Goal: Information Seeking & Learning: Learn about a topic

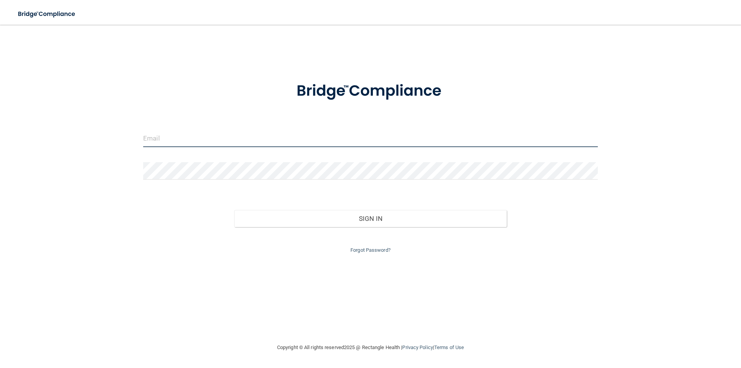
click at [191, 143] on input "email" at bounding box center [370, 138] width 455 height 17
drag, startPoint x: 157, startPoint y: 141, endPoint x: 143, endPoint y: 139, distance: 14.0
click at [143, 139] on input "[PERSON_NAME][EMAIL_ADDRESS][DOMAIN_NAME]" at bounding box center [370, 138] width 455 height 17
type input "[PERSON_NAME][EMAIL_ADDRESS][DOMAIN_NAME]"
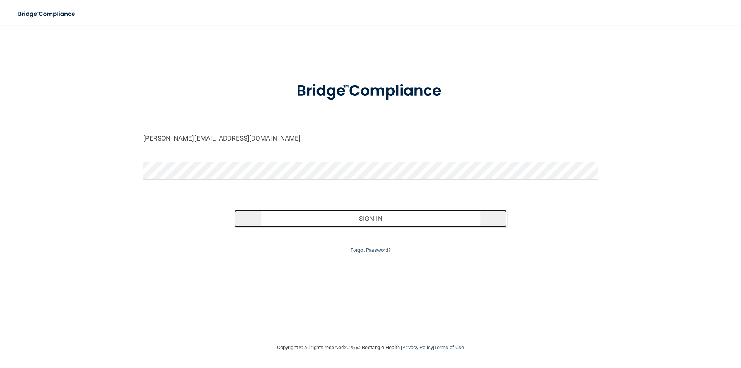
click at [383, 220] on button "Sign In" at bounding box center [370, 218] width 273 height 17
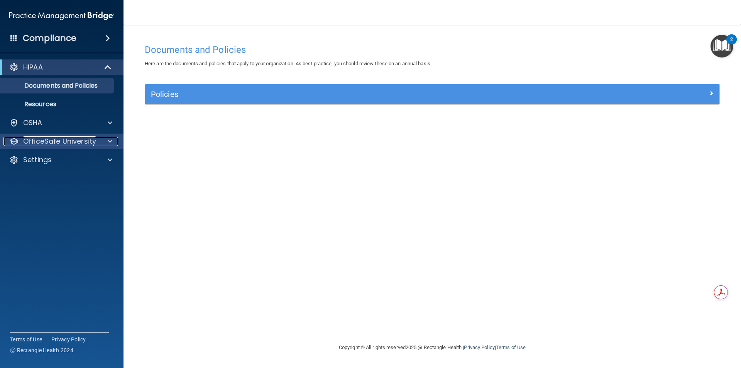
click at [88, 138] on p "OfficeSafe University" at bounding box center [59, 141] width 73 height 9
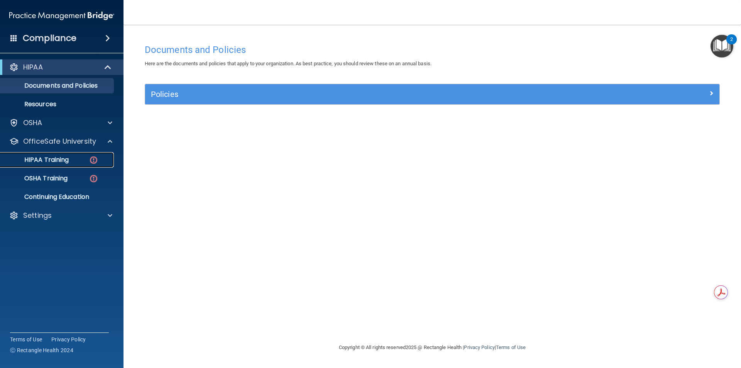
click at [65, 163] on p "HIPAA Training" at bounding box center [37, 160] width 64 height 8
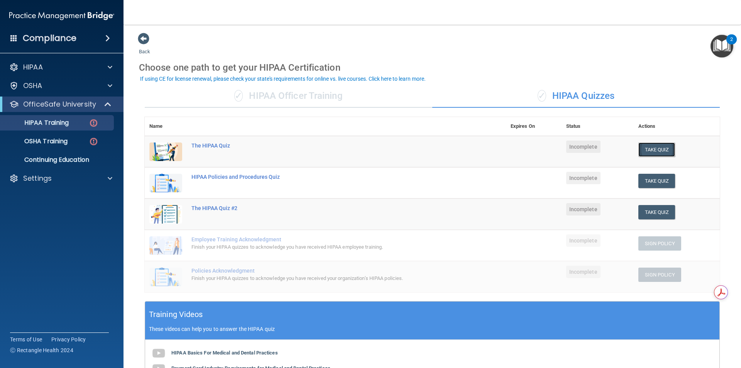
click at [651, 154] on button "Take Quiz" at bounding box center [657, 149] width 37 height 14
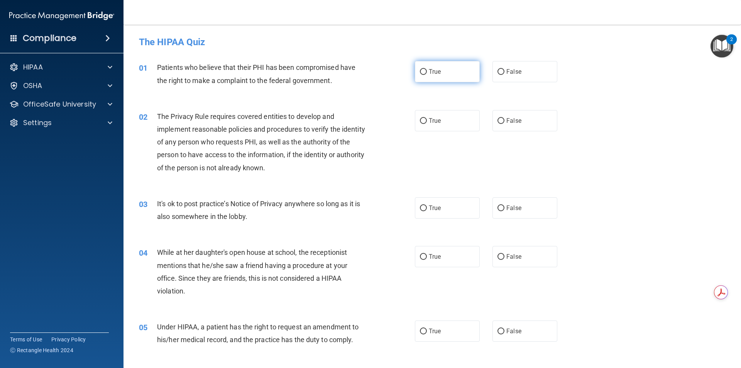
click at [432, 69] on span "True" at bounding box center [435, 71] width 12 height 7
click at [427, 69] on input "True" at bounding box center [423, 72] width 7 height 6
radio input "true"
click at [435, 122] on span "True" at bounding box center [435, 120] width 12 height 7
click at [427, 122] on input "True" at bounding box center [423, 121] width 7 height 6
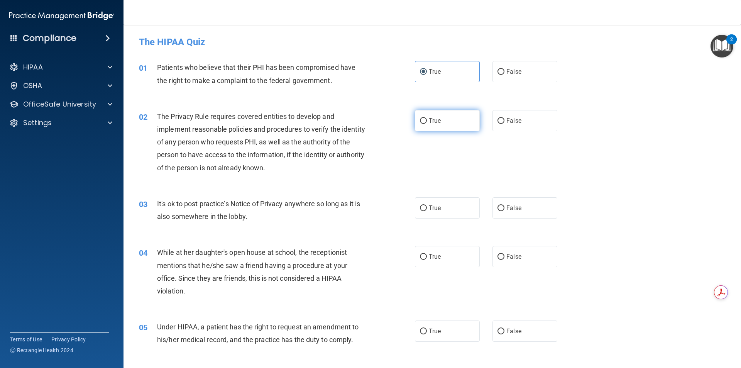
radio input "true"
click at [509, 207] on span "False" at bounding box center [513, 207] width 15 height 7
click at [505, 207] on input "False" at bounding box center [501, 208] width 7 height 6
radio input "true"
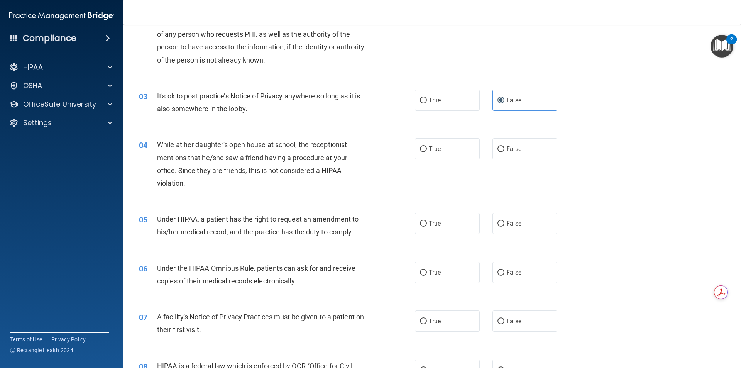
scroll to position [116, 0]
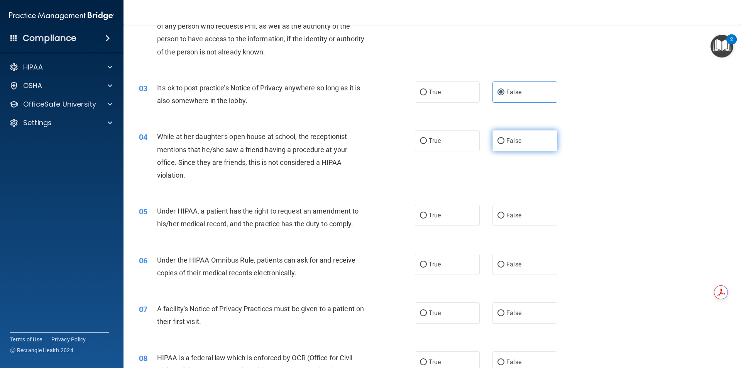
click at [506, 144] on span "False" at bounding box center [513, 140] width 15 height 7
click at [503, 144] on input "False" at bounding box center [501, 141] width 7 height 6
radio input "true"
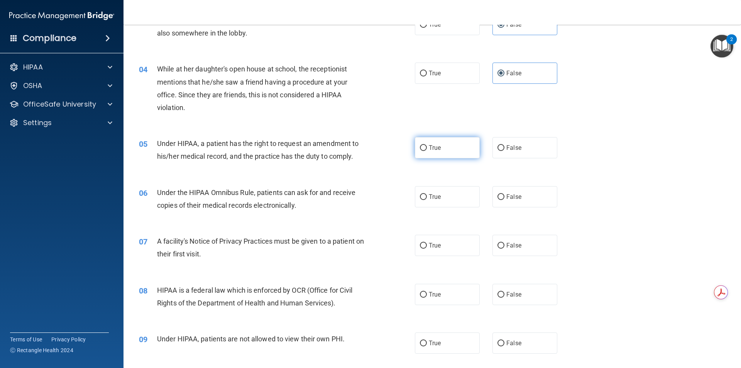
scroll to position [193, 0]
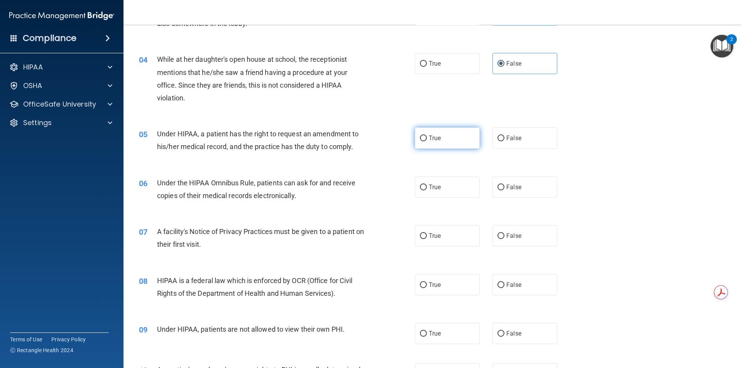
click at [432, 140] on span "True" at bounding box center [435, 137] width 12 height 7
click at [427, 140] on input "True" at bounding box center [423, 138] width 7 height 6
radio input "true"
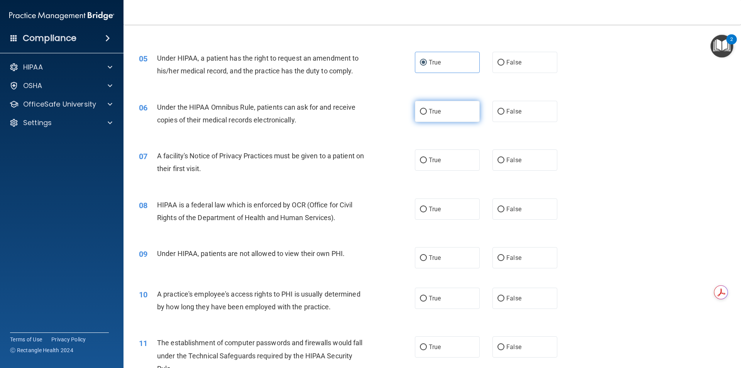
scroll to position [270, 0]
click at [440, 113] on label "True" at bounding box center [447, 109] width 65 height 21
click at [427, 113] on input "True" at bounding box center [423, 110] width 7 height 6
radio input "true"
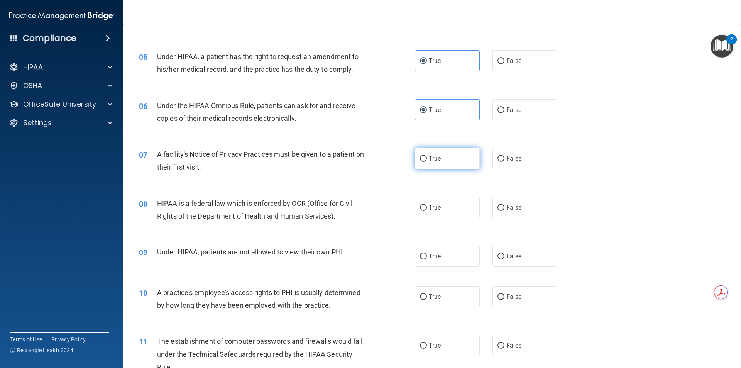
click at [440, 164] on label "True" at bounding box center [447, 158] width 65 height 21
click at [427, 162] on input "True" at bounding box center [423, 159] width 7 height 6
radio input "true"
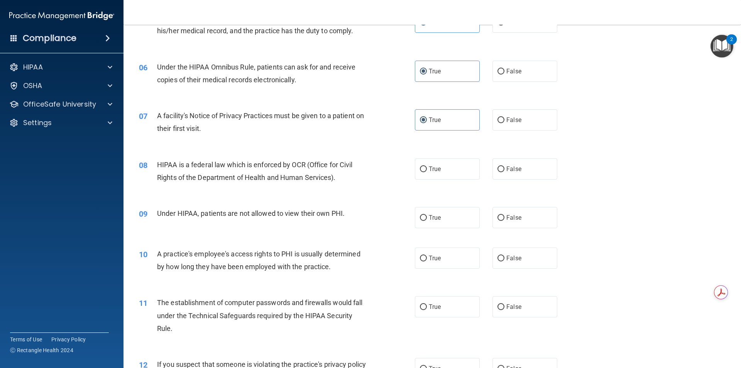
scroll to position [347, 0]
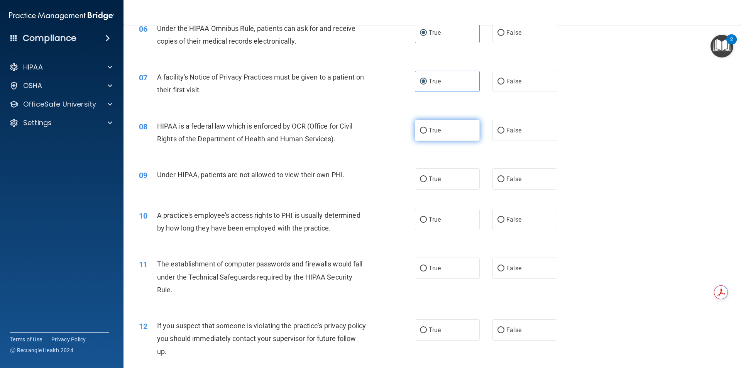
click at [439, 138] on label "True" at bounding box center [447, 130] width 65 height 21
click at [427, 134] on input "True" at bounding box center [423, 131] width 7 height 6
radio input "true"
click at [504, 183] on label "False" at bounding box center [525, 178] width 65 height 21
click at [504, 182] on input "False" at bounding box center [501, 179] width 7 height 6
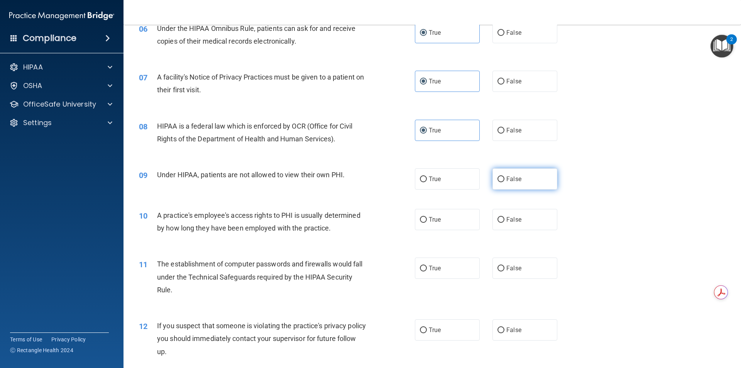
radio input "true"
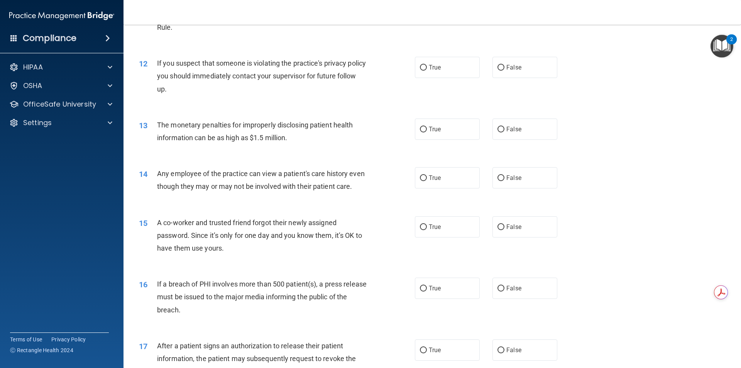
scroll to position [417, 0]
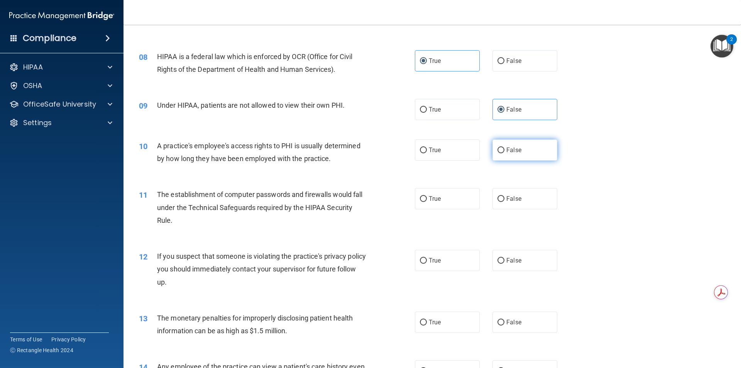
click at [507, 150] on span "False" at bounding box center [513, 149] width 15 height 7
click at [505, 150] on input "False" at bounding box center [501, 150] width 7 height 6
radio input "true"
click at [449, 207] on label "True" at bounding box center [447, 198] width 65 height 21
click at [427, 202] on input "True" at bounding box center [423, 199] width 7 height 6
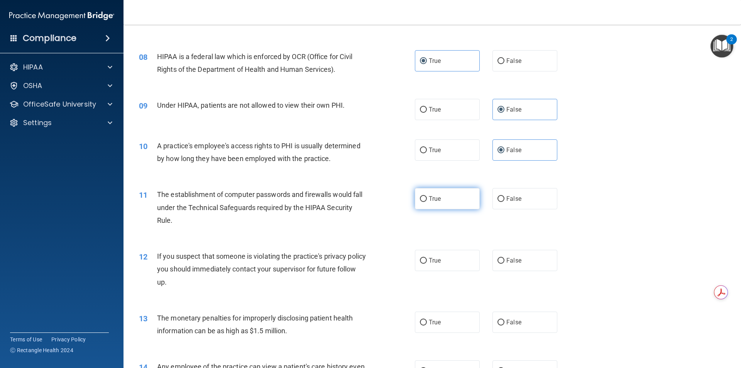
radio input "true"
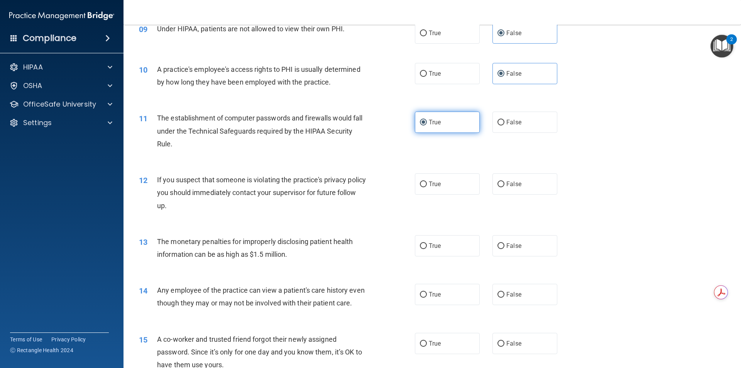
scroll to position [494, 0]
click at [442, 191] on label "True" at bounding box center [447, 183] width 65 height 21
click at [427, 186] on input "True" at bounding box center [423, 184] width 7 height 6
radio input "true"
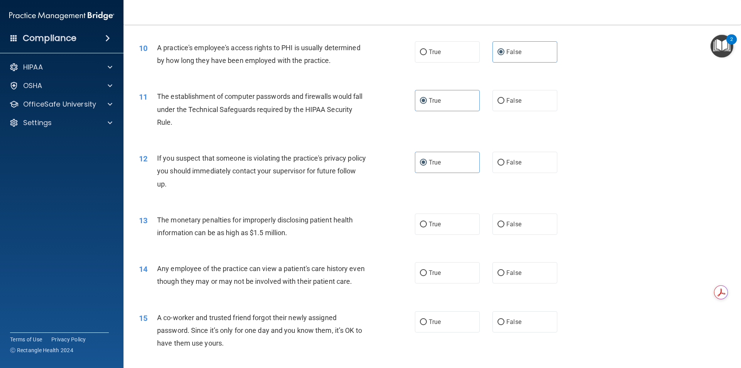
scroll to position [533, 0]
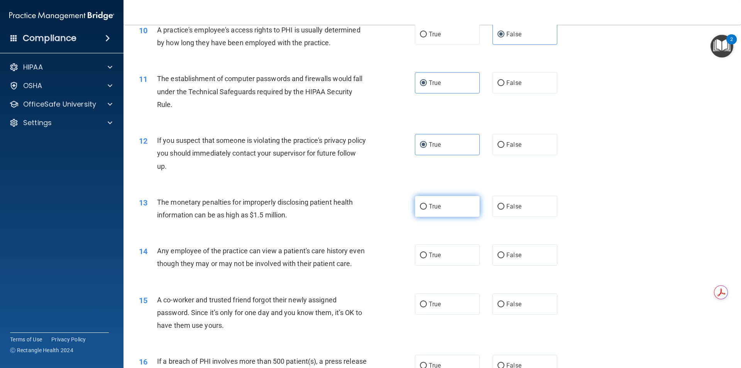
click at [443, 208] on label "True" at bounding box center [447, 206] width 65 height 21
click at [427, 208] on input "True" at bounding box center [423, 207] width 7 height 6
radio input "true"
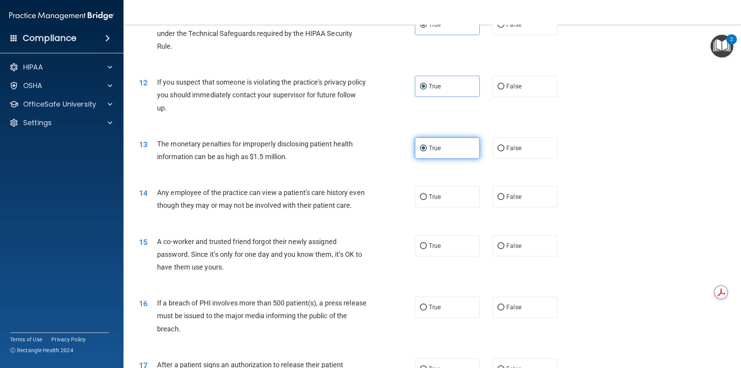
scroll to position [610, 0]
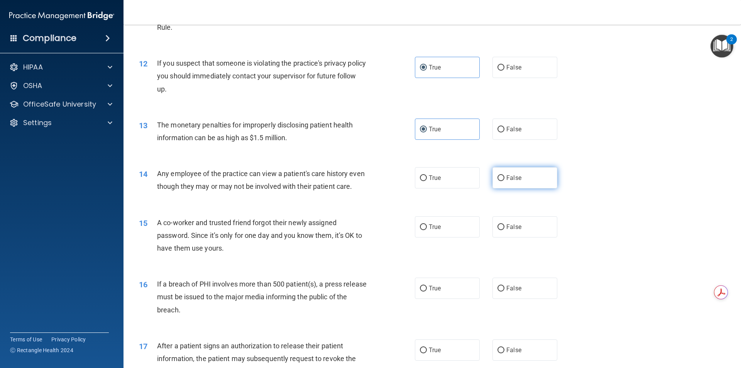
click at [494, 183] on label "False" at bounding box center [525, 177] width 65 height 21
click at [498, 181] on input "False" at bounding box center [501, 178] width 7 height 6
radio input "true"
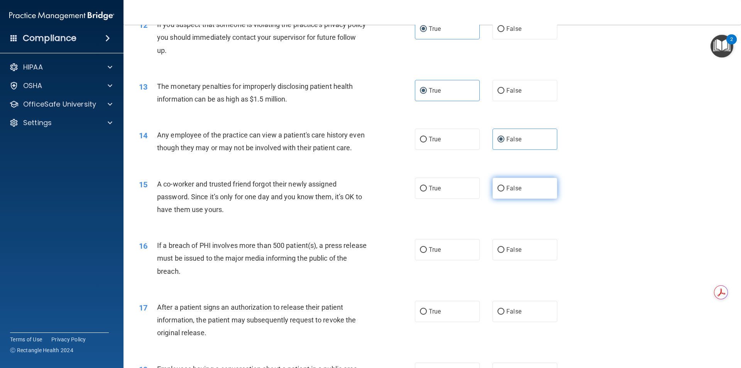
click at [503, 199] on label "False" at bounding box center [525, 188] width 65 height 21
click at [503, 191] on input "False" at bounding box center [501, 189] width 7 height 6
radio input "true"
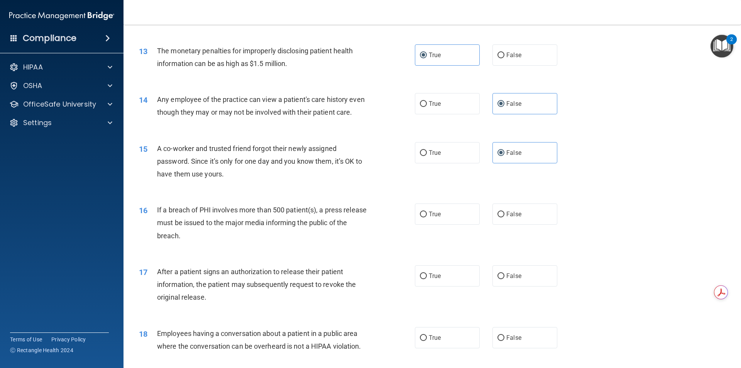
scroll to position [726, 0]
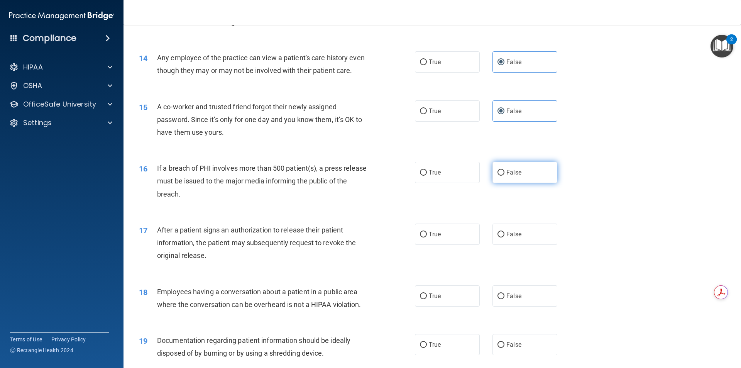
click at [507, 176] on span "False" at bounding box center [513, 172] width 15 height 7
click at [505, 176] on input "False" at bounding box center [501, 173] width 7 height 6
radio input "true"
click at [507, 245] on label "False" at bounding box center [525, 234] width 65 height 21
click at [505, 237] on input "False" at bounding box center [501, 235] width 7 height 6
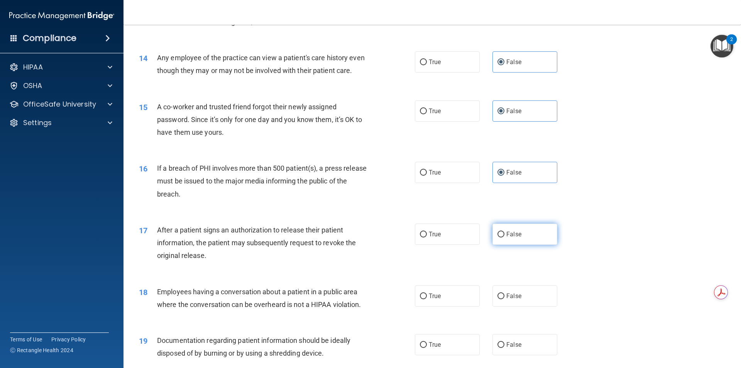
radio input "true"
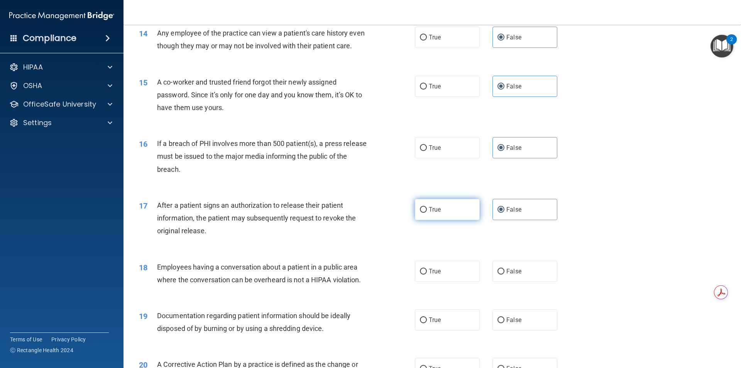
scroll to position [764, 0]
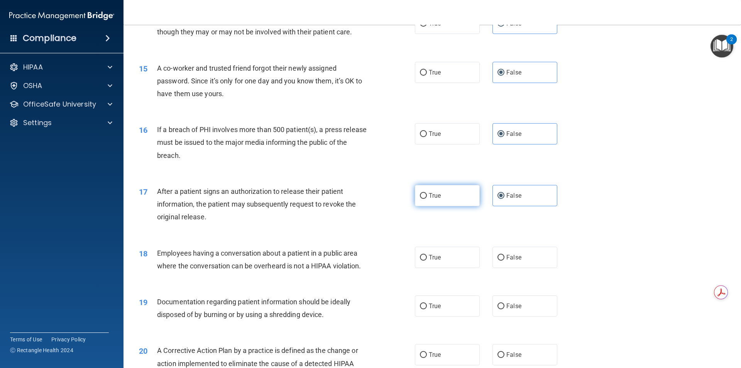
click at [429, 199] on span "True" at bounding box center [435, 195] width 12 height 7
click at [427, 199] on input "True" at bounding box center [423, 196] width 7 height 6
radio input "true"
radio input "false"
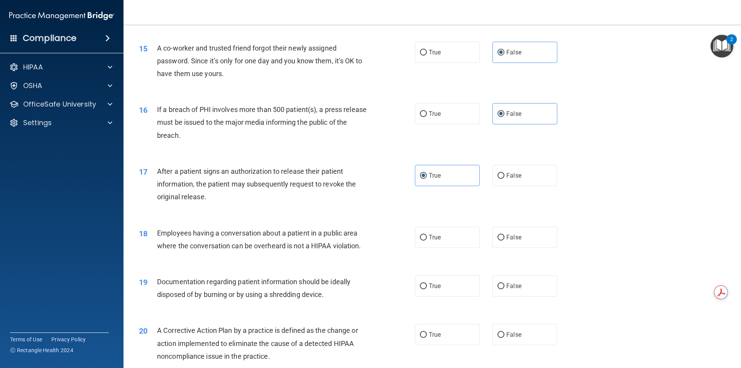
scroll to position [803, 0]
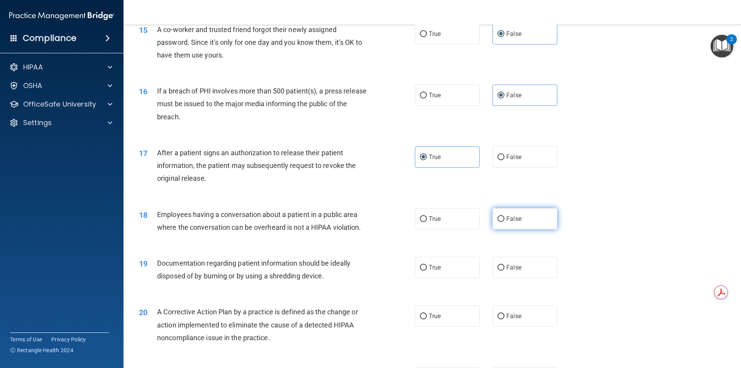
click at [518, 229] on label "False" at bounding box center [525, 218] width 65 height 21
click at [505, 222] on input "False" at bounding box center [501, 219] width 7 height 6
radio input "true"
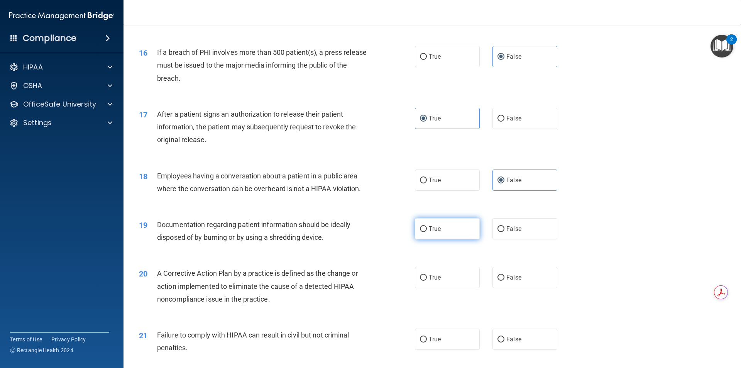
click at [456, 239] on label "True" at bounding box center [447, 228] width 65 height 21
click at [427, 232] on input "True" at bounding box center [423, 229] width 7 height 6
radio input "true"
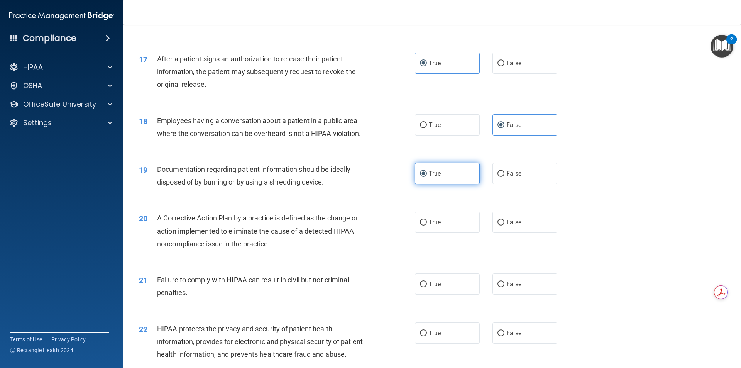
scroll to position [919, 0]
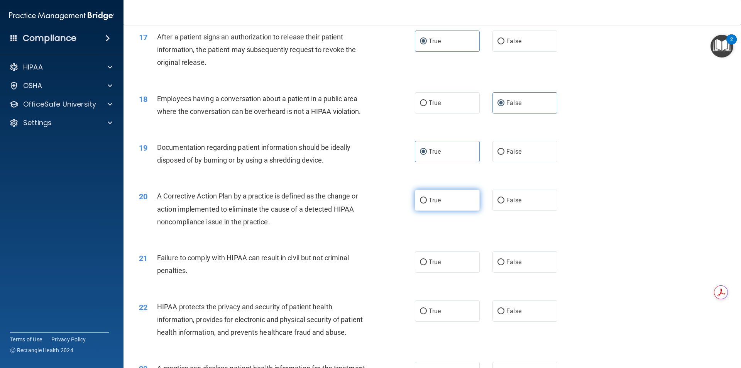
click at [440, 211] on label "True" at bounding box center [447, 200] width 65 height 21
click at [427, 203] on input "True" at bounding box center [423, 201] width 7 height 6
radio input "true"
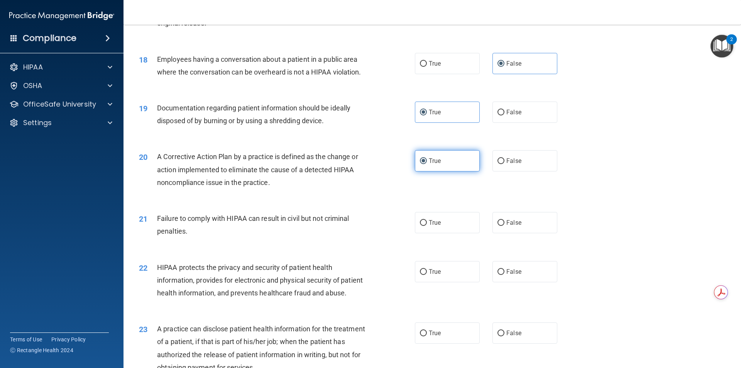
scroll to position [996, 0]
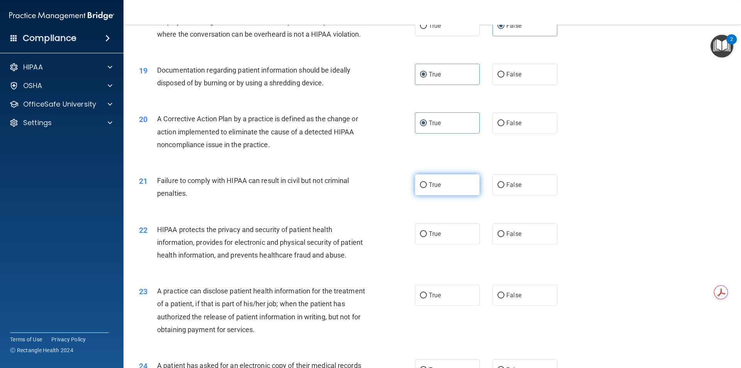
click at [435, 195] on label "True" at bounding box center [447, 184] width 65 height 21
click at [427, 188] on input "True" at bounding box center [423, 185] width 7 height 6
radio input "true"
click at [524, 195] on label "False" at bounding box center [525, 184] width 65 height 21
click at [505, 188] on input "False" at bounding box center [501, 185] width 7 height 6
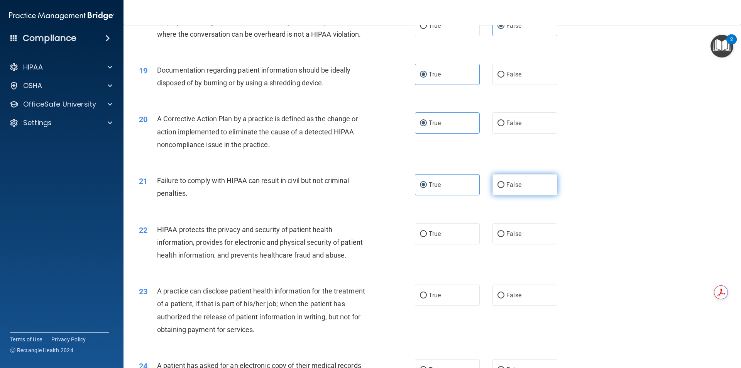
radio input "true"
radio input "false"
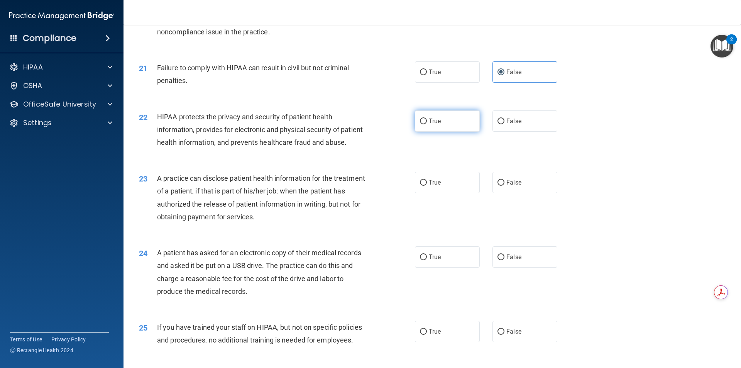
scroll to position [1112, 0]
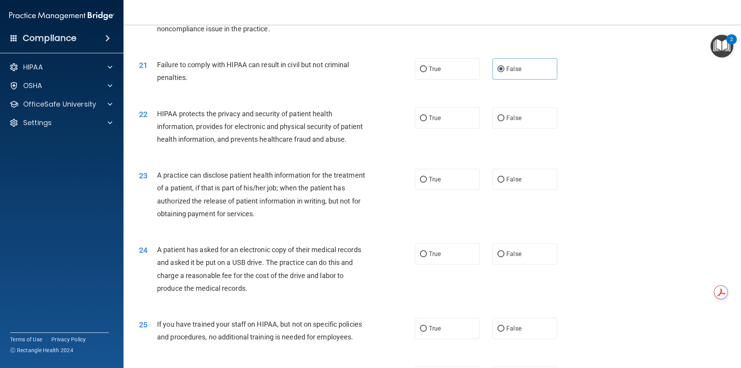
click at [428, 142] on div "22 HIPAA protects the privacy and security of patient health information, provi…" at bounding box center [432, 129] width 598 height 62
click at [429, 129] on label "True" at bounding box center [447, 117] width 65 height 21
click at [427, 121] on input "True" at bounding box center [423, 118] width 7 height 6
radio input "true"
click at [520, 190] on label "False" at bounding box center [525, 179] width 65 height 21
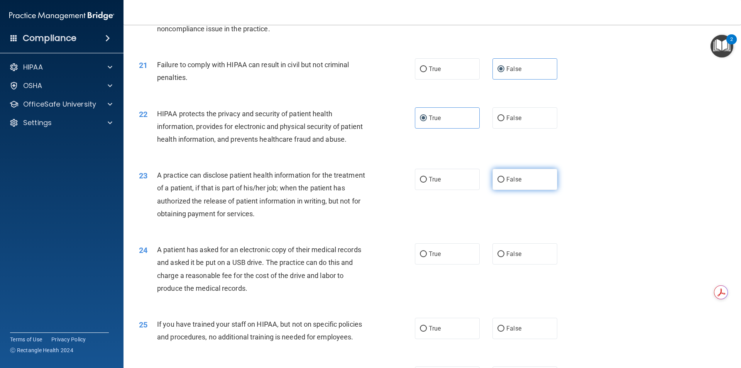
click at [505, 183] on input "False" at bounding box center [501, 180] width 7 height 6
radio input "true"
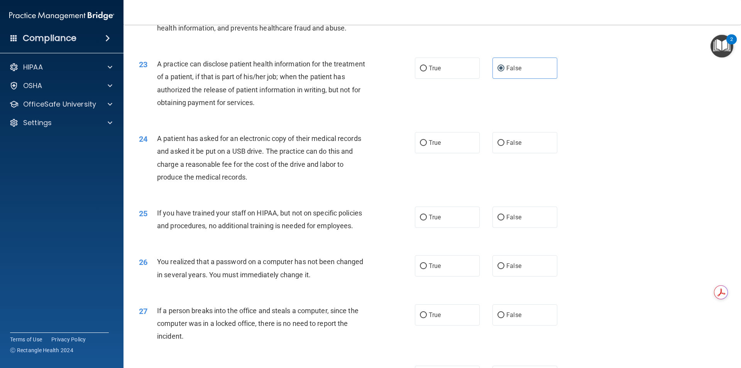
scroll to position [1228, 0]
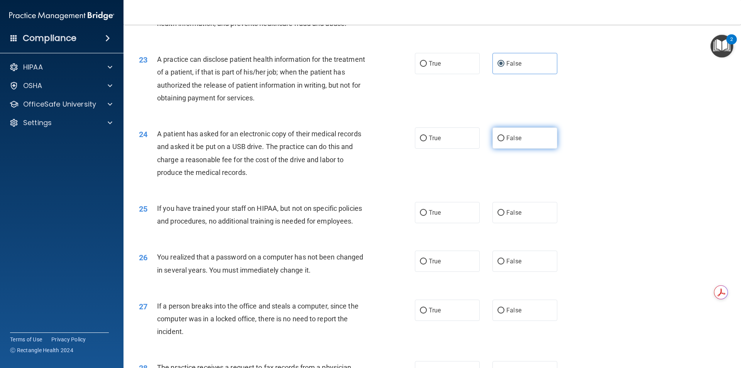
click at [493, 149] on label "False" at bounding box center [525, 137] width 65 height 21
click at [498, 141] on input "False" at bounding box center [501, 138] width 7 height 6
radio input "true"
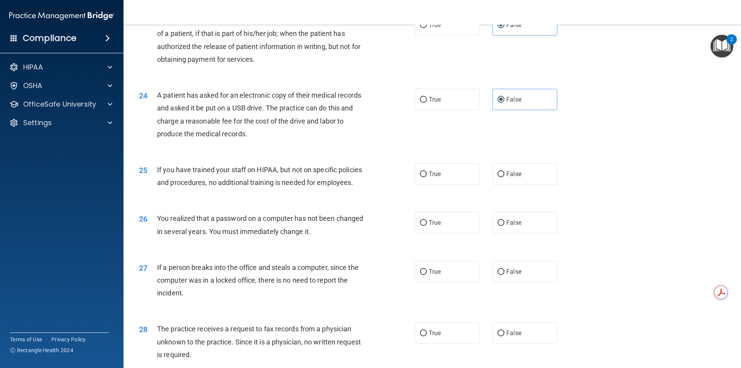
scroll to position [1305, 0]
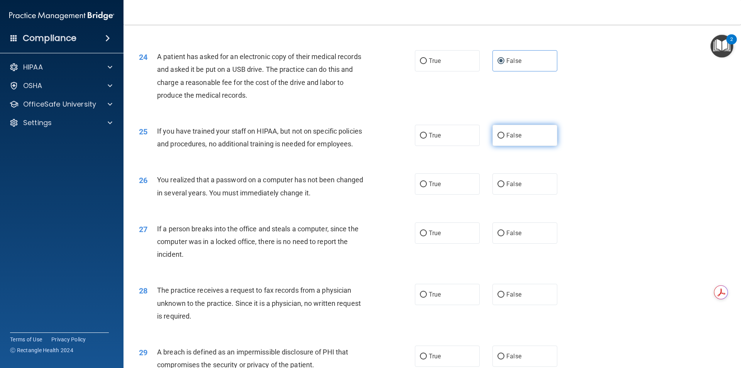
click at [493, 146] on label "False" at bounding box center [525, 135] width 65 height 21
click at [498, 139] on input "False" at bounding box center [501, 136] width 7 height 6
radio input "true"
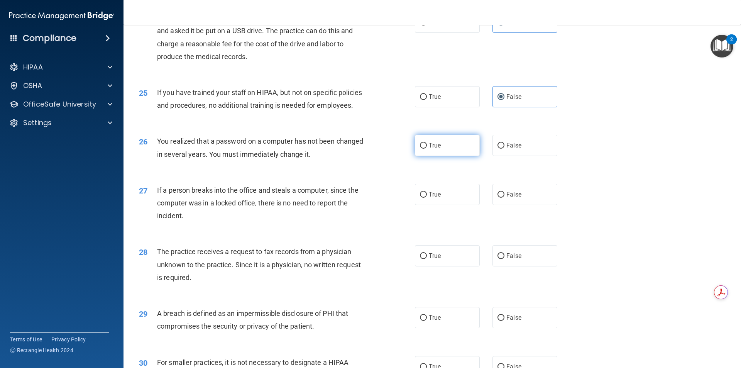
click at [444, 156] on label "True" at bounding box center [447, 145] width 65 height 21
click at [427, 149] on input "True" at bounding box center [423, 146] width 7 height 6
radio input "true"
click at [525, 205] on label "False" at bounding box center [525, 194] width 65 height 21
click at [505, 198] on input "False" at bounding box center [501, 195] width 7 height 6
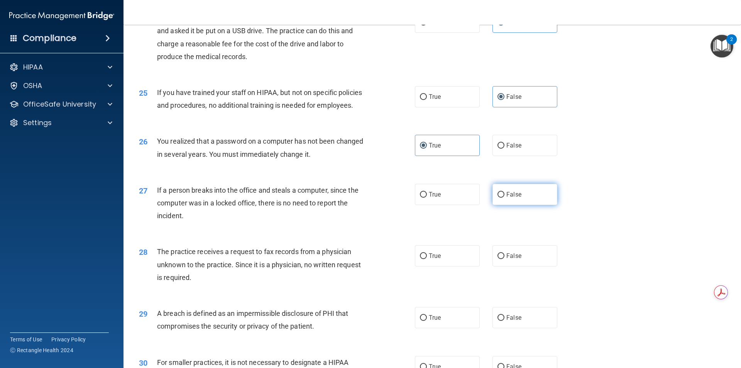
radio input "true"
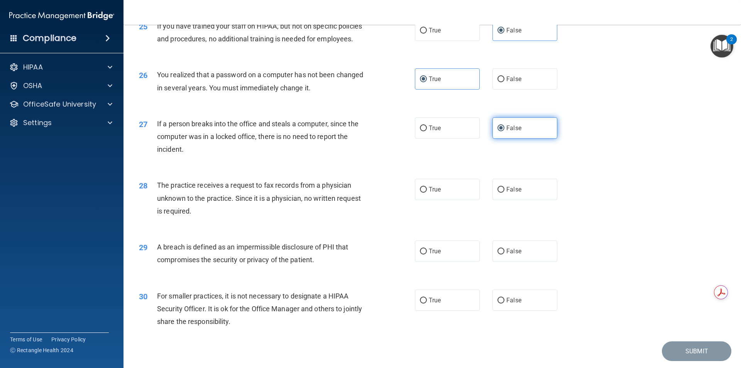
scroll to position [1421, 0]
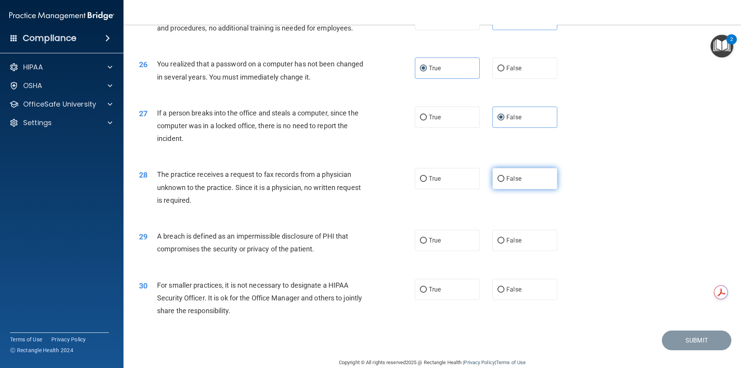
click at [512, 189] on label "False" at bounding box center [525, 178] width 65 height 21
click at [505, 182] on input "False" at bounding box center [501, 179] width 7 height 6
radio input "true"
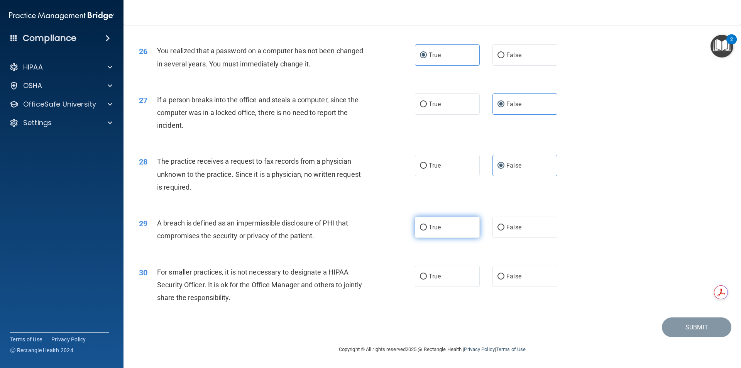
click at [454, 224] on label "True" at bounding box center [447, 227] width 65 height 21
click at [427, 225] on input "True" at bounding box center [423, 228] width 7 height 6
radio input "true"
click at [525, 274] on label "False" at bounding box center [525, 276] width 65 height 21
click at [505, 274] on input "False" at bounding box center [501, 277] width 7 height 6
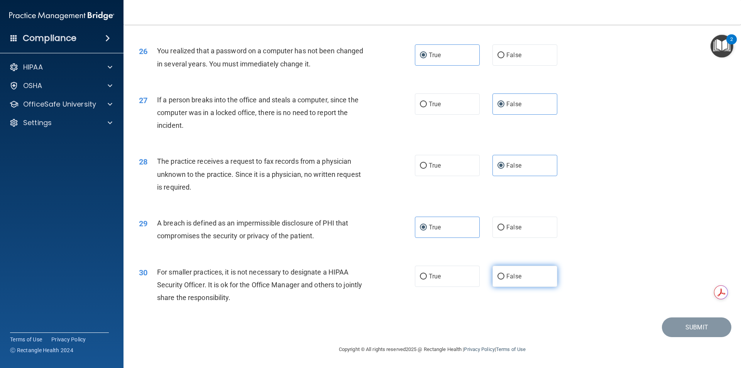
radio input "true"
click at [690, 322] on button "Submit" at bounding box center [696, 327] width 69 height 20
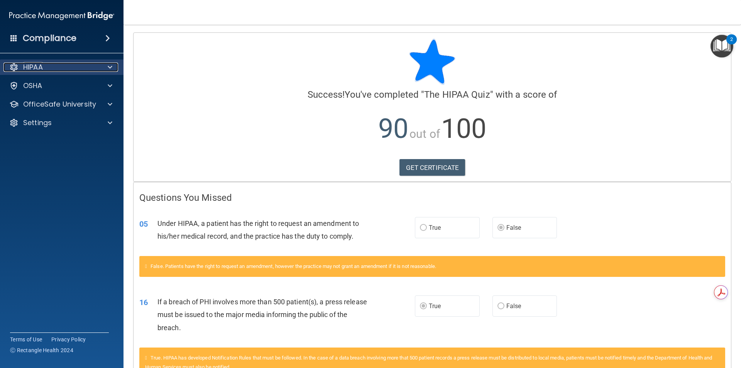
click at [113, 67] on div at bounding box center [108, 67] width 19 height 9
click at [110, 67] on span at bounding box center [110, 67] width 5 height 9
click at [102, 71] on div at bounding box center [108, 67] width 19 height 9
click at [100, 71] on div at bounding box center [108, 67] width 19 height 9
click at [105, 40] on span at bounding box center [107, 38] width 5 height 9
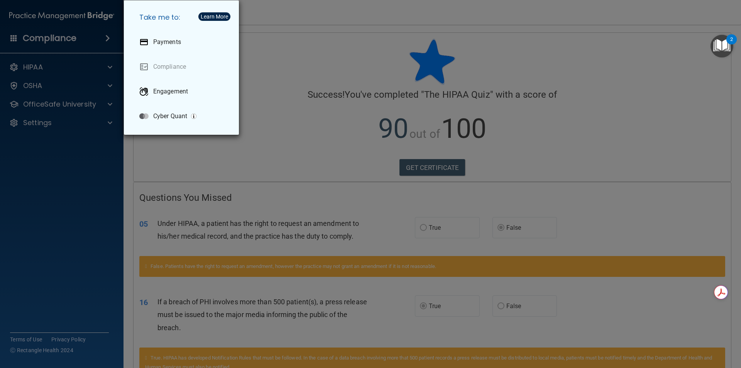
click at [108, 40] on div "Take me to: Payments Compliance Engagement Cyber Quant" at bounding box center [370, 184] width 741 height 368
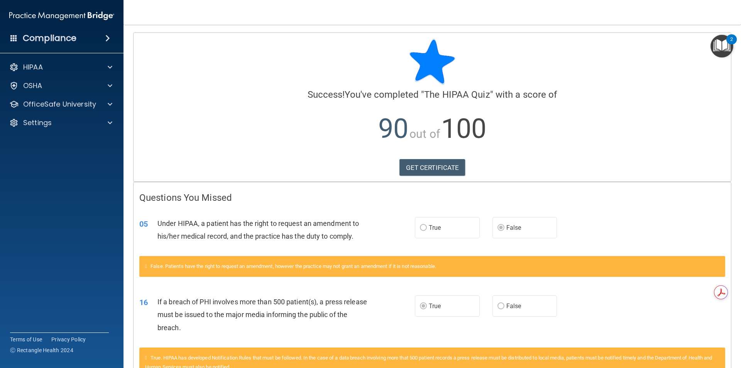
click at [14, 37] on span at bounding box center [13, 37] width 7 height 7
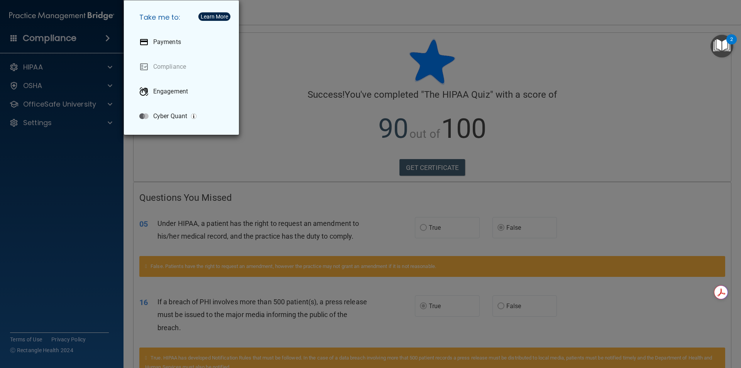
click at [14, 37] on div "Take me to: Payments Compliance Engagement Cyber Quant" at bounding box center [370, 184] width 741 height 368
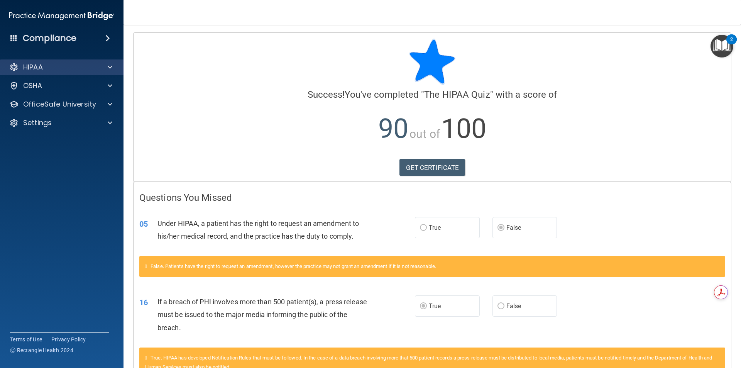
click at [110, 62] on div "HIPAA" at bounding box center [62, 66] width 124 height 15
click at [107, 71] on div at bounding box center [108, 67] width 19 height 9
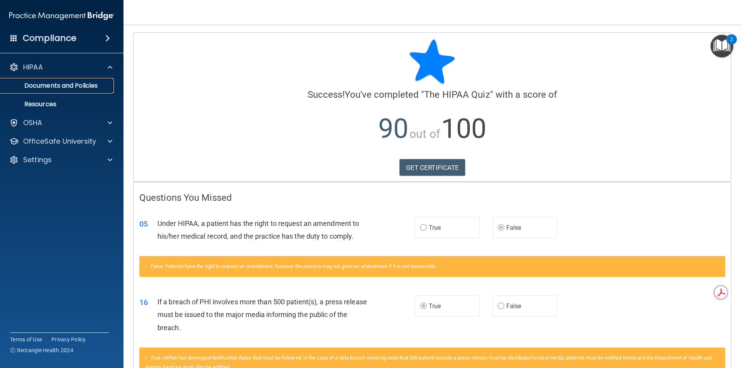
click at [97, 86] on p "Documents and Policies" at bounding box center [57, 86] width 105 height 8
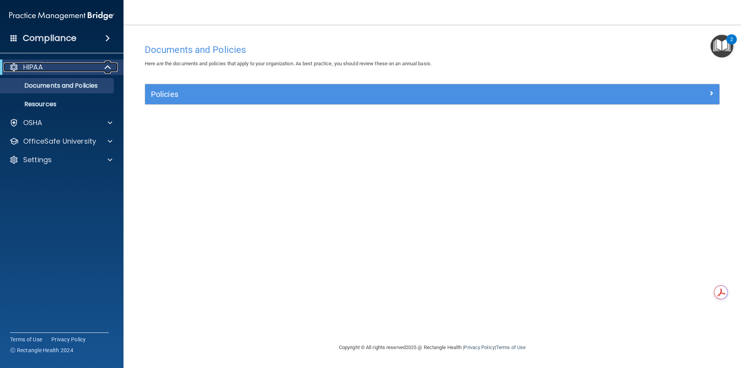
click at [108, 65] on span at bounding box center [108, 67] width 7 height 9
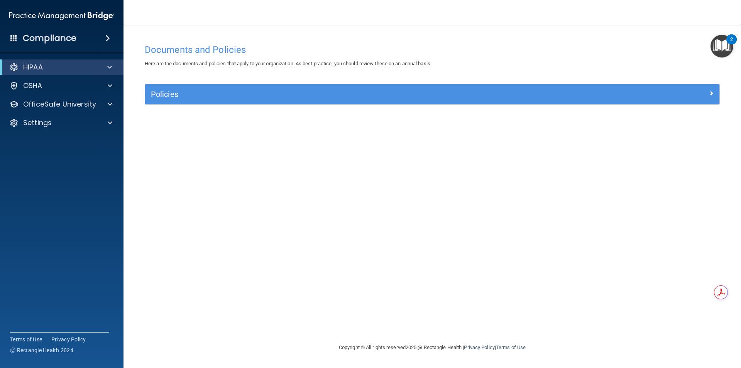
click at [102, 73] on div "HIPAA" at bounding box center [62, 66] width 124 height 15
click at [116, 68] on div at bounding box center [108, 67] width 19 height 9
click at [110, 133] on div "HIPAA Documents and Policies Report an Incident Business Associates Emergency P…" at bounding box center [62, 114] width 124 height 117
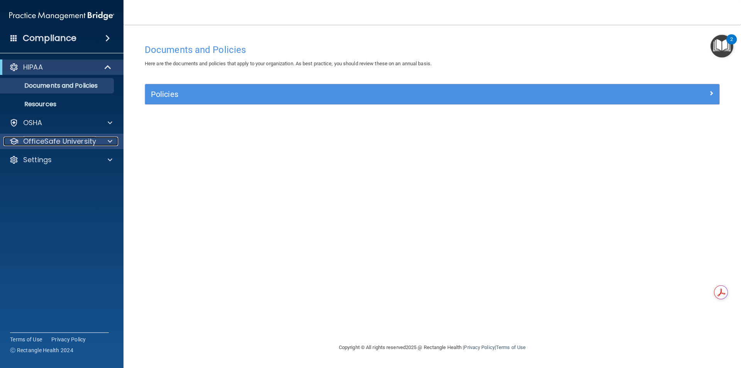
click at [110, 137] on span at bounding box center [110, 141] width 5 height 9
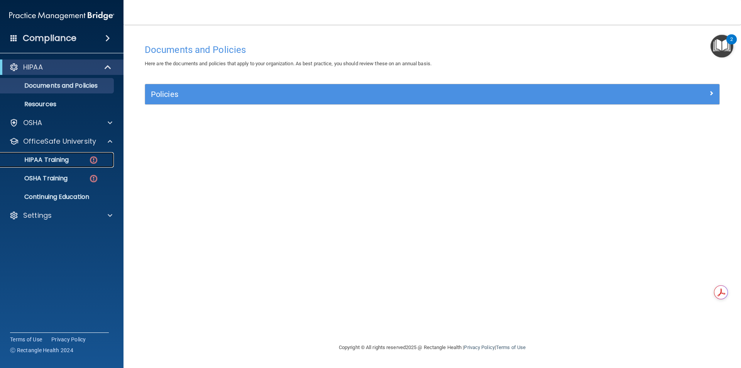
click at [84, 158] on div "HIPAA Training" at bounding box center [57, 160] width 105 height 8
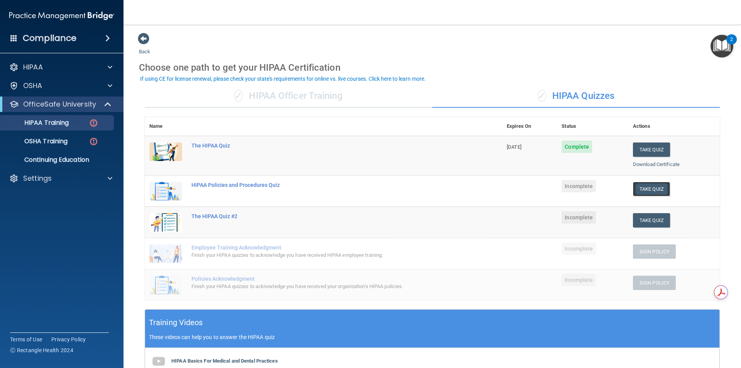
click at [643, 187] on button "Take Quiz" at bounding box center [651, 189] width 37 height 14
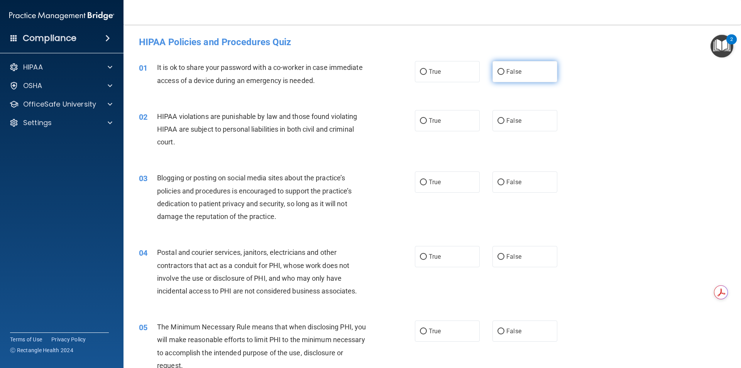
click at [517, 80] on label "False" at bounding box center [525, 71] width 65 height 21
click at [505, 75] on input "False" at bounding box center [501, 72] width 7 height 6
radio input "true"
click at [441, 126] on label "True" at bounding box center [447, 120] width 65 height 21
click at [427, 124] on input "True" at bounding box center [423, 121] width 7 height 6
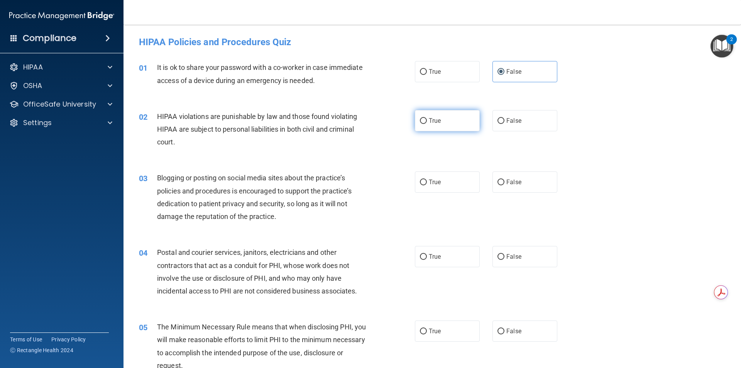
radio input "true"
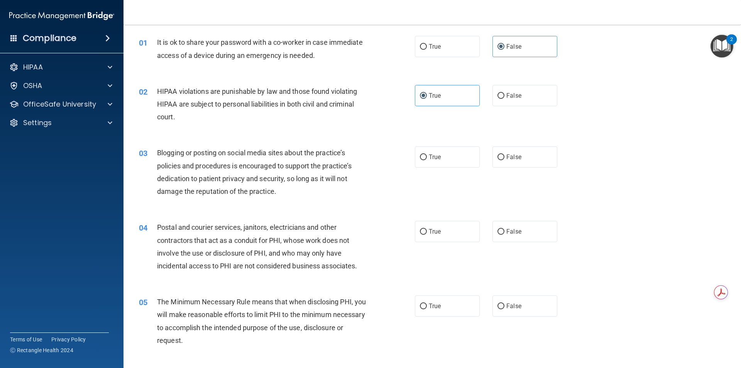
scroll to position [39, 0]
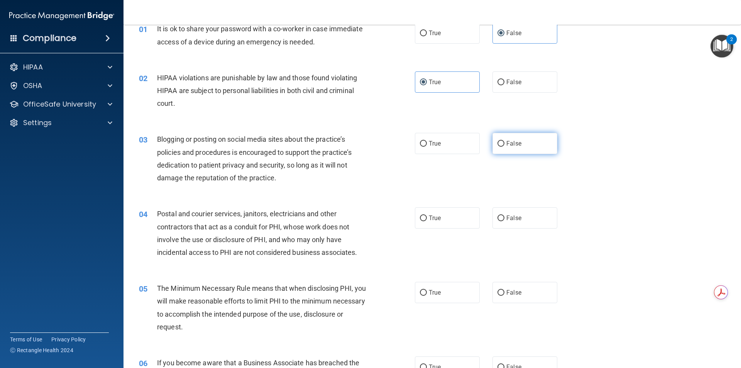
click at [493, 150] on label "False" at bounding box center [525, 143] width 65 height 21
click at [498, 147] on input "False" at bounding box center [501, 144] width 7 height 6
radio input "true"
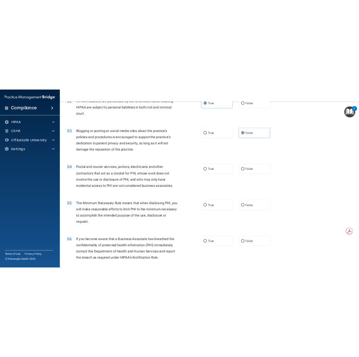
scroll to position [116, 0]
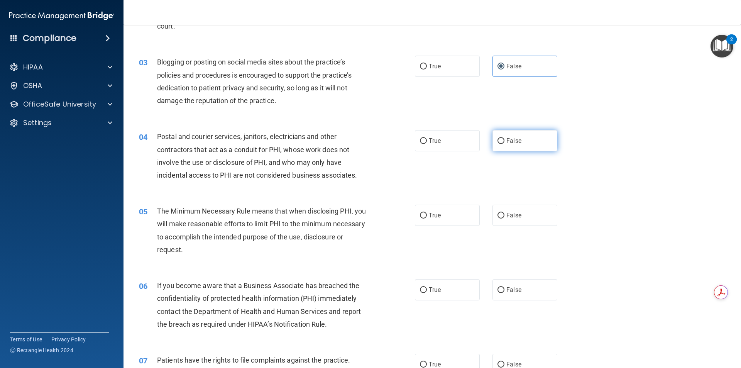
click at [500, 146] on label "False" at bounding box center [525, 140] width 65 height 21
click at [500, 144] on input "False" at bounding box center [501, 141] width 7 height 6
radio input "true"
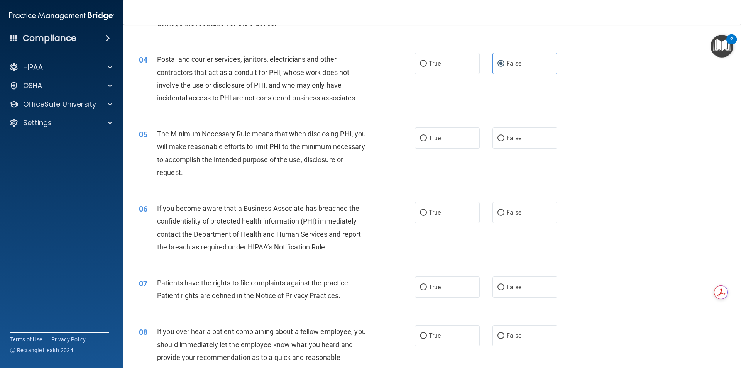
scroll to position [232, 0]
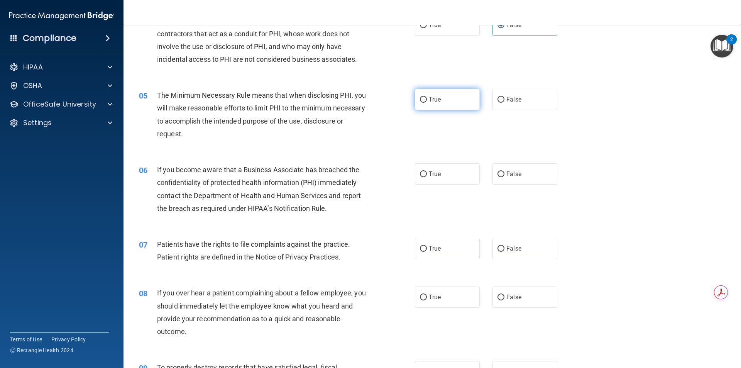
click at [420, 98] on input "True" at bounding box center [423, 100] width 7 height 6
radio input "true"
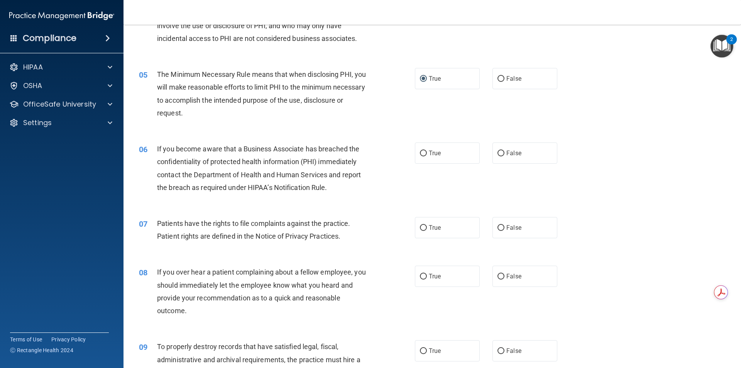
scroll to position [309, 0]
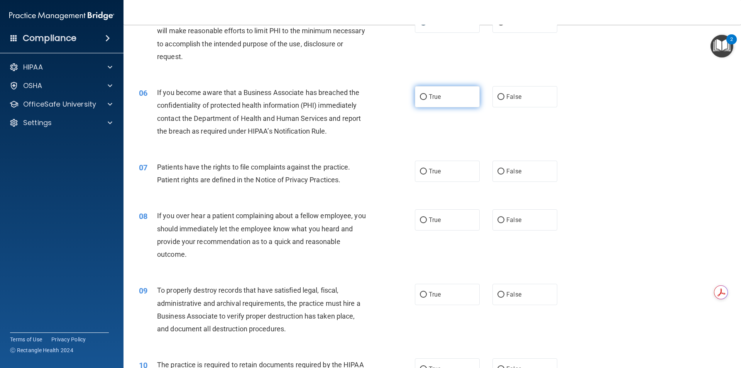
click at [440, 100] on label "True" at bounding box center [447, 96] width 65 height 21
click at [427, 100] on input "True" at bounding box center [423, 97] width 7 height 6
radio input "true"
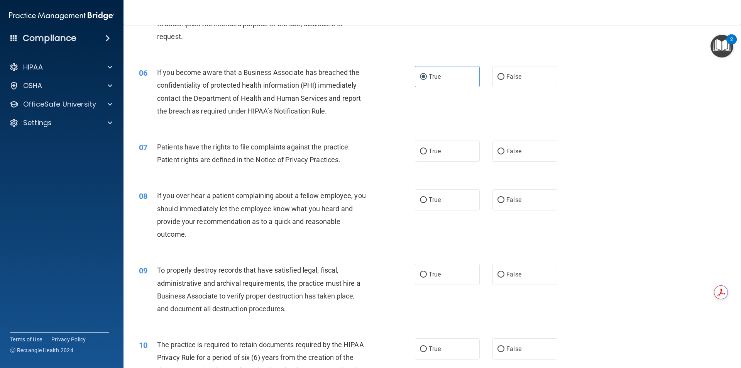
scroll to position [386, 0]
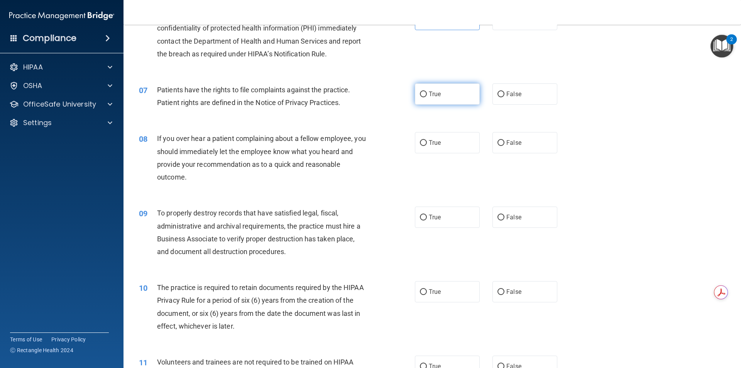
click at [440, 101] on label "True" at bounding box center [447, 93] width 65 height 21
click at [427, 97] on input "True" at bounding box center [423, 94] width 7 height 6
radio input "true"
click at [521, 143] on label "False" at bounding box center [525, 142] width 65 height 21
click at [505, 143] on input "False" at bounding box center [501, 143] width 7 height 6
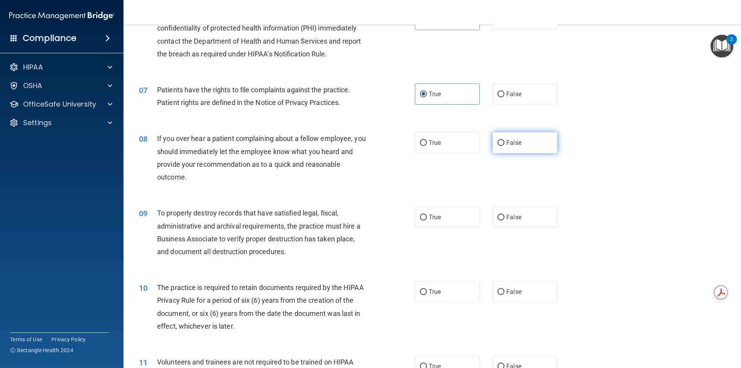
radio input "true"
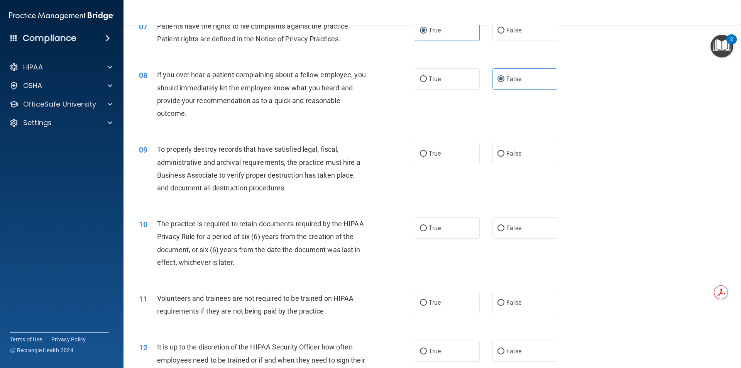
scroll to position [502, 0]
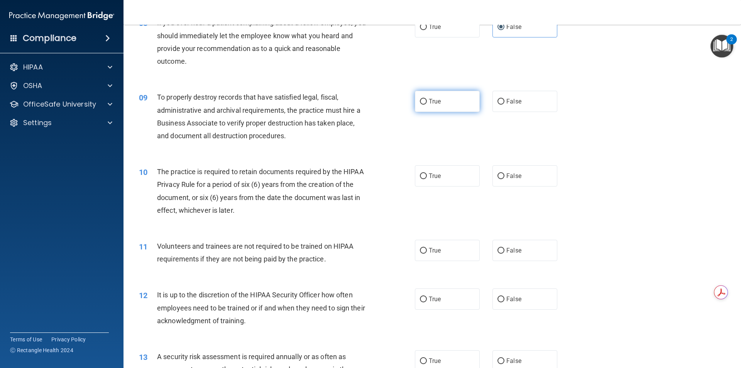
click at [430, 108] on label "True" at bounding box center [447, 101] width 65 height 21
click at [427, 105] on input "True" at bounding box center [423, 102] width 7 height 6
radio input "true"
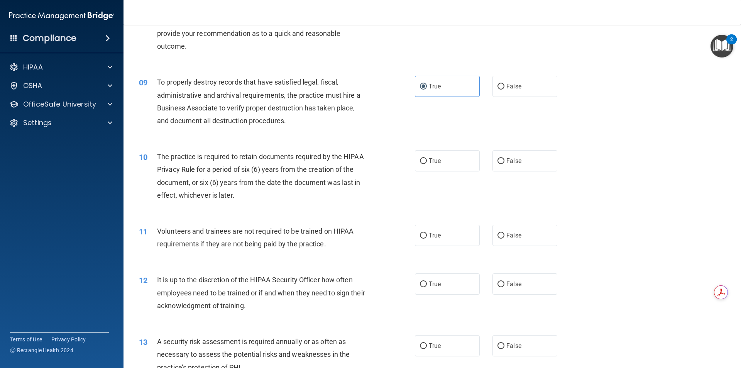
scroll to position [540, 0]
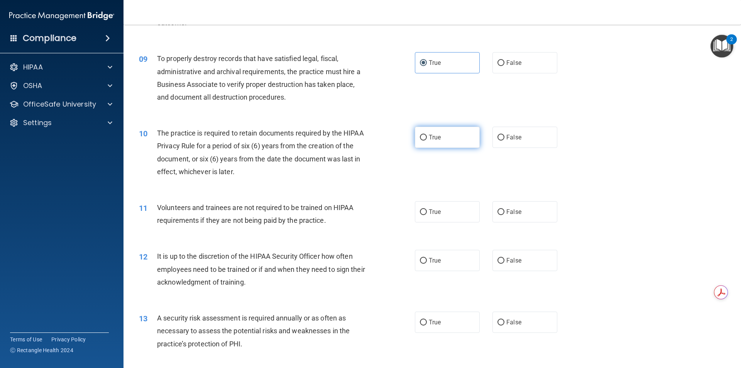
click at [438, 139] on span "True" at bounding box center [435, 137] width 12 height 7
click at [427, 139] on input "True" at bounding box center [423, 138] width 7 height 6
radio input "true"
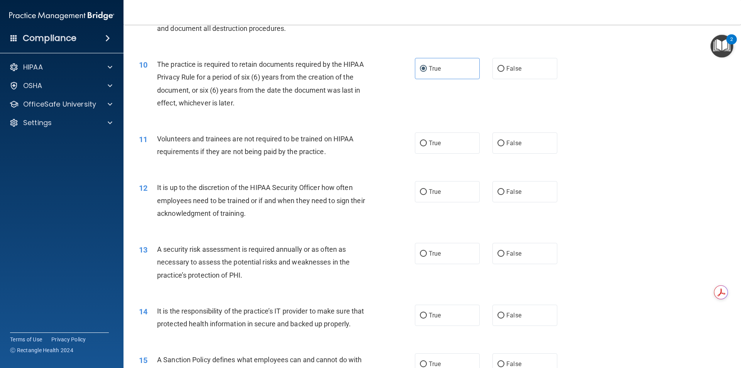
scroll to position [618, 0]
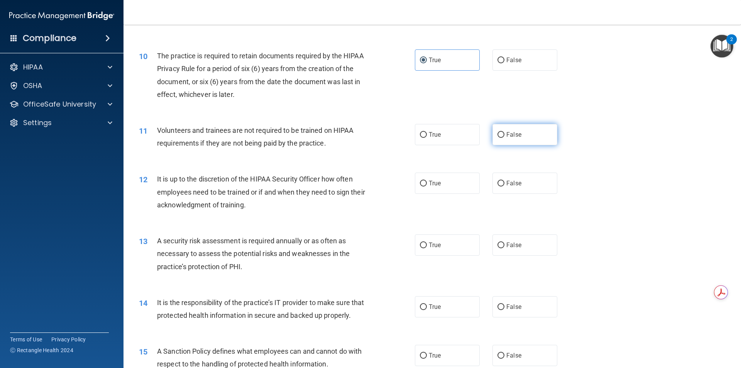
click at [513, 136] on span "False" at bounding box center [513, 134] width 15 height 7
click at [505, 136] on input "False" at bounding box center [501, 135] width 7 height 6
radio input "true"
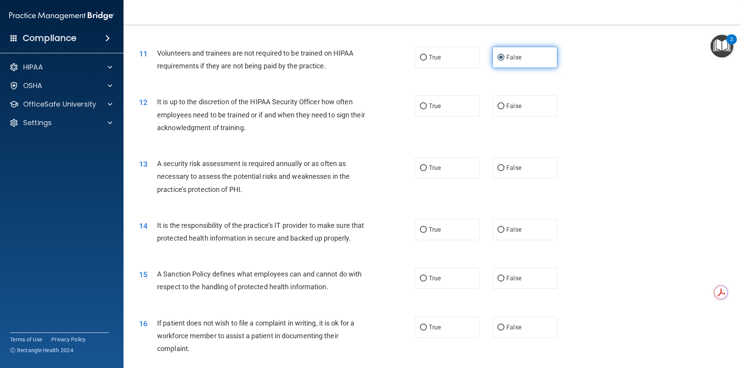
scroll to position [733, 0]
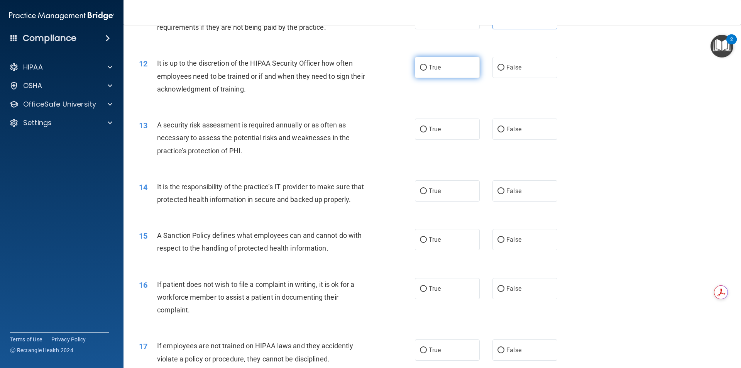
click at [449, 70] on label "True" at bounding box center [447, 67] width 65 height 21
click at [427, 70] on input "True" at bounding box center [423, 68] width 7 height 6
radio input "true"
click at [495, 64] on label "False" at bounding box center [525, 67] width 65 height 21
click at [498, 65] on input "False" at bounding box center [501, 68] width 7 height 6
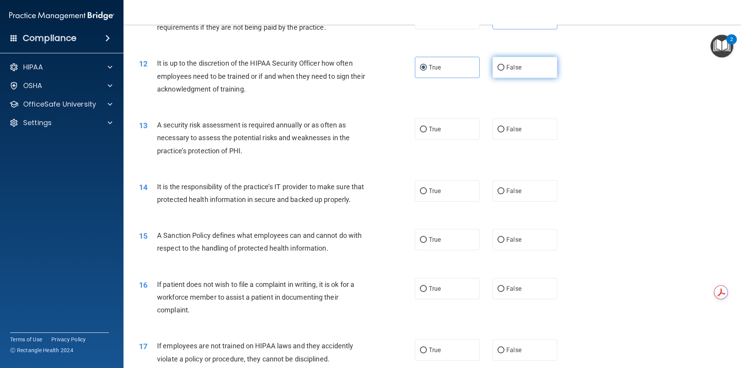
radio input "true"
radio input "false"
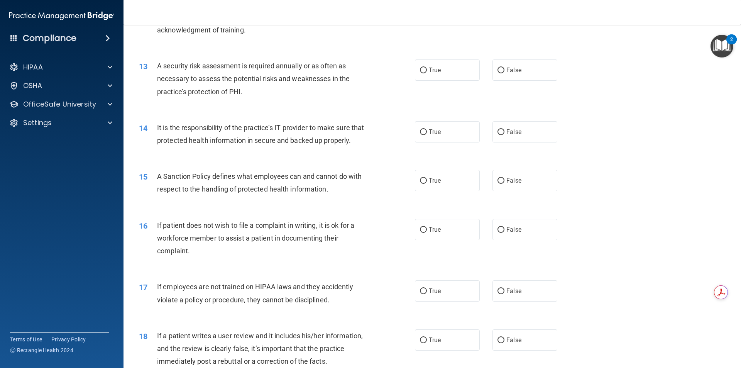
scroll to position [811, 0]
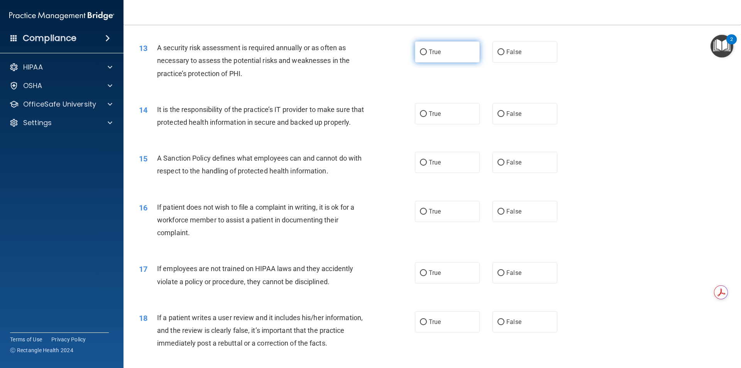
click at [419, 58] on label "True" at bounding box center [447, 51] width 65 height 21
click at [420, 55] on input "True" at bounding box center [423, 52] width 7 height 6
radio input "true"
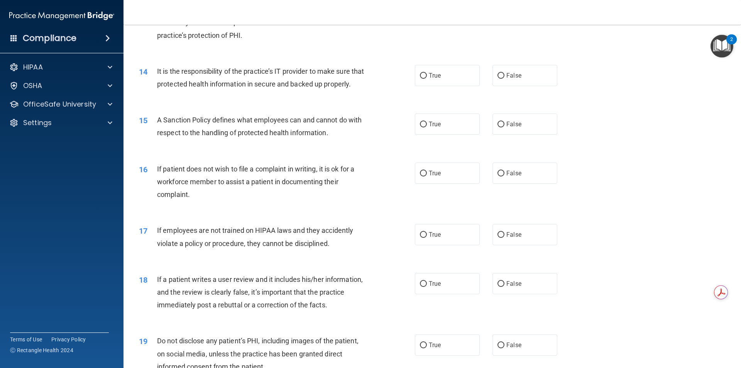
scroll to position [849, 0]
click at [493, 79] on label "False" at bounding box center [525, 74] width 65 height 21
click at [498, 78] on input "False" at bounding box center [501, 76] width 7 height 6
radio input "true"
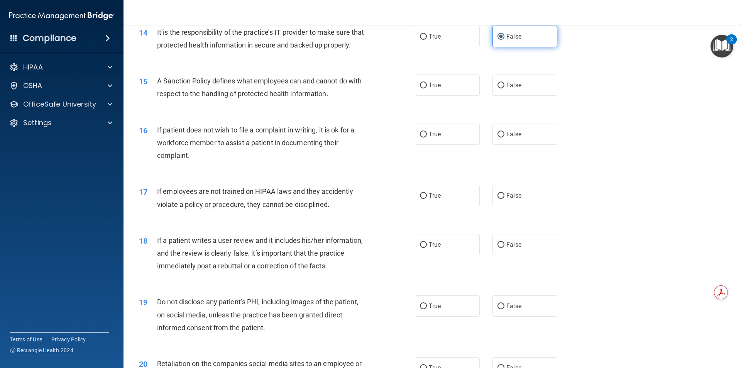
scroll to position [926, 0]
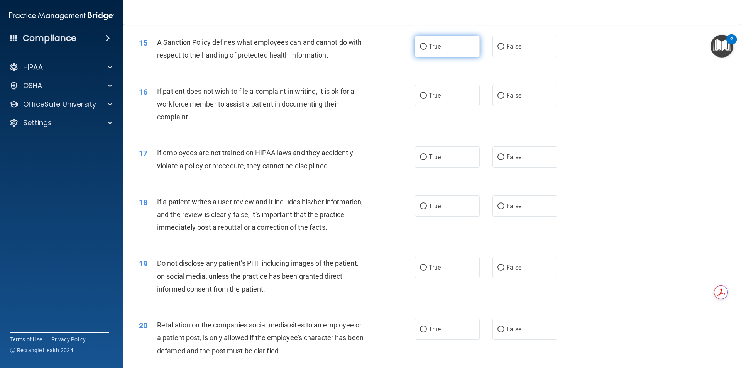
click at [429, 57] on label "True" at bounding box center [447, 46] width 65 height 21
click at [427, 50] on input "True" at bounding box center [423, 47] width 7 height 6
radio input "true"
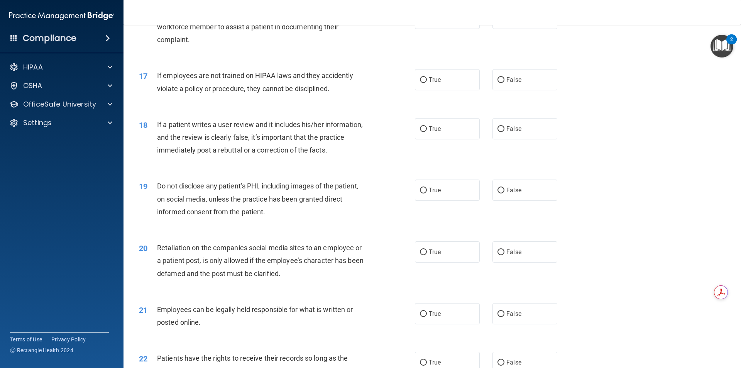
scroll to position [965, 0]
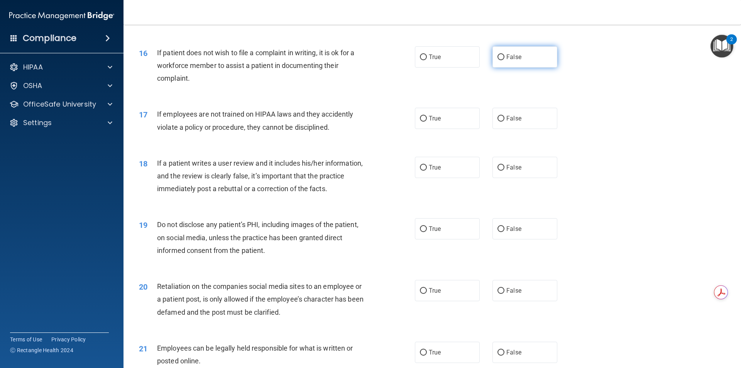
click at [509, 68] on label "False" at bounding box center [525, 56] width 65 height 21
click at [505, 60] on input "False" at bounding box center [501, 57] width 7 height 6
radio input "true"
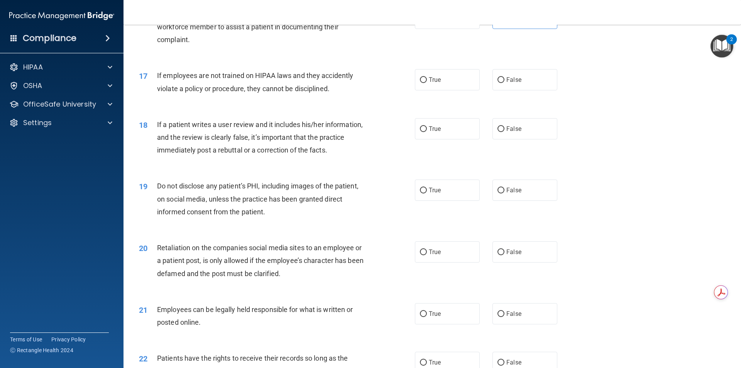
scroll to position [1042, 0]
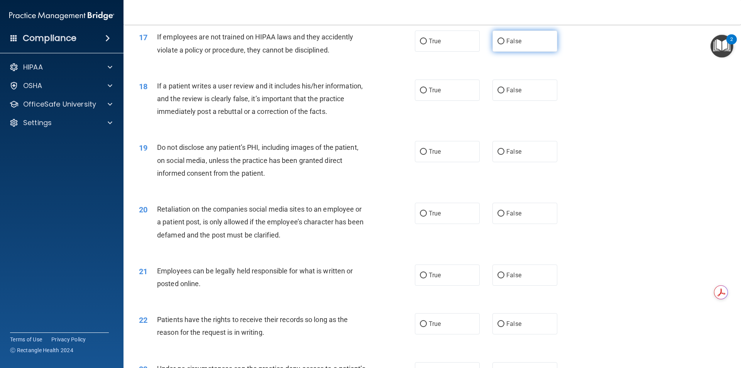
click at [493, 52] on label "False" at bounding box center [525, 40] width 65 height 21
click at [498, 44] on input "False" at bounding box center [501, 42] width 7 height 6
radio input "true"
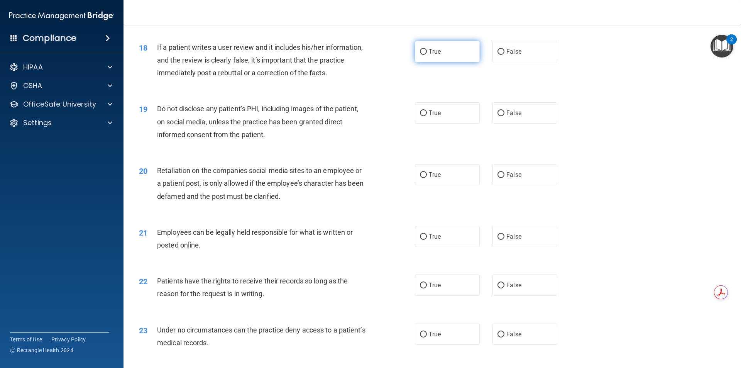
click at [430, 62] on label "True" at bounding box center [447, 51] width 65 height 21
click at [427, 55] on input "True" at bounding box center [423, 52] width 7 height 6
radio input "true"
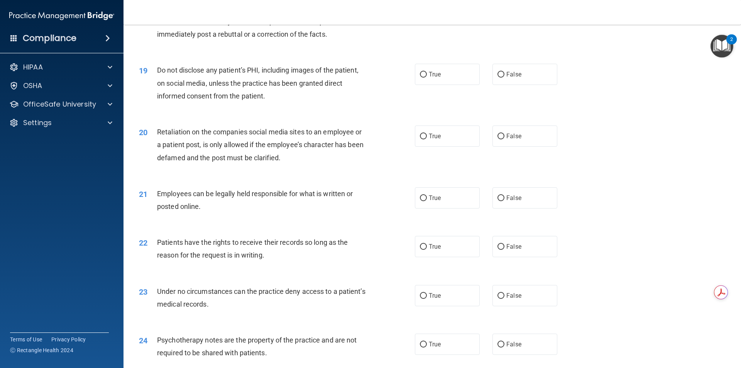
scroll to position [1158, 0]
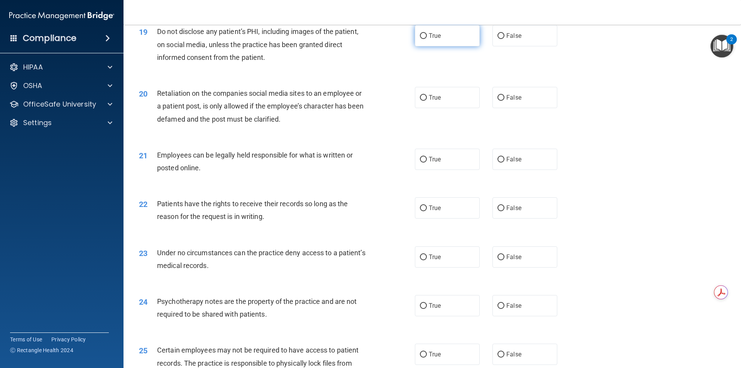
click at [430, 39] on span "True" at bounding box center [435, 35] width 12 height 7
click at [427, 39] on input "True" at bounding box center [423, 36] width 7 height 6
radio input "true"
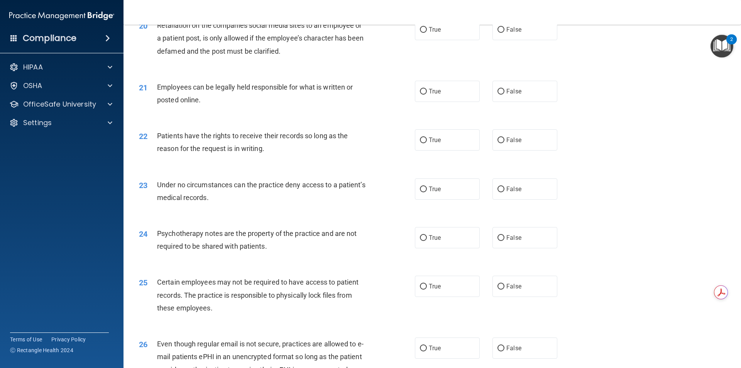
scroll to position [1235, 0]
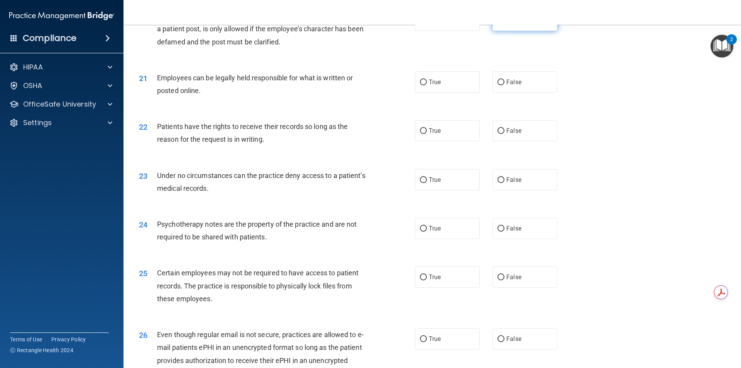
click at [503, 31] on label "False" at bounding box center [525, 20] width 65 height 21
click at [503, 24] on input "False" at bounding box center [501, 21] width 7 height 6
radio input "true"
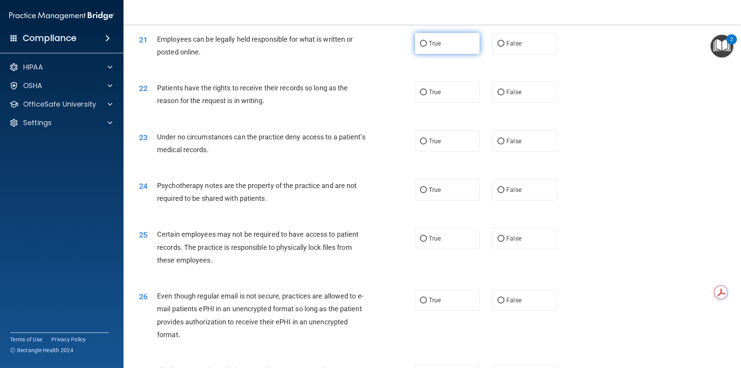
click at [429, 54] on label "True" at bounding box center [447, 43] width 65 height 21
click at [427, 47] on input "True" at bounding box center [423, 44] width 7 height 6
radio input "true"
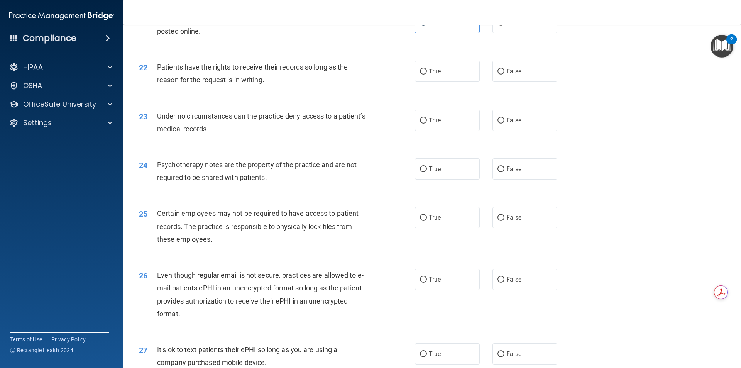
scroll to position [1313, 0]
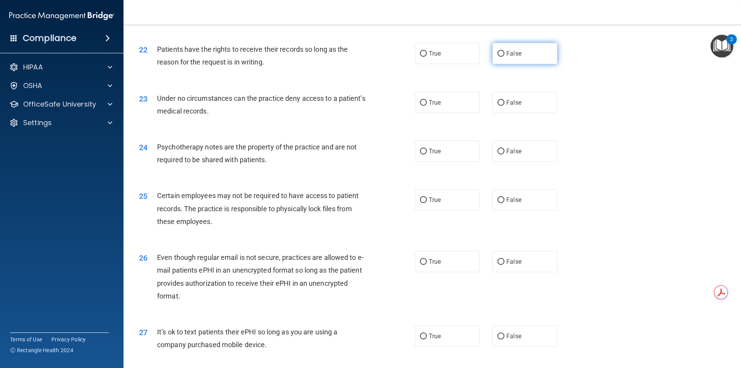
click at [523, 64] on label "False" at bounding box center [525, 53] width 65 height 21
click at [505, 57] on input "False" at bounding box center [501, 54] width 7 height 6
radio input "true"
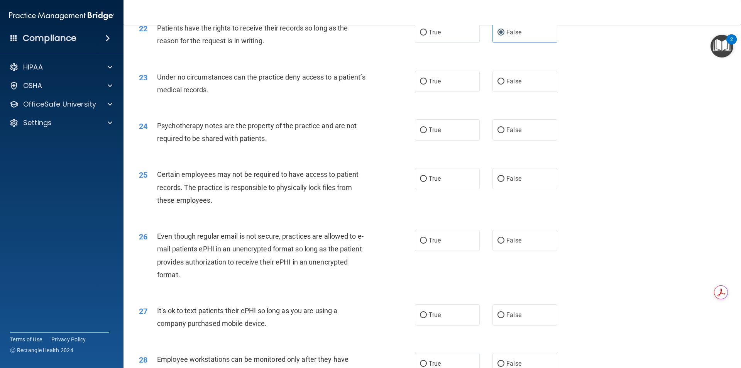
scroll to position [1351, 0]
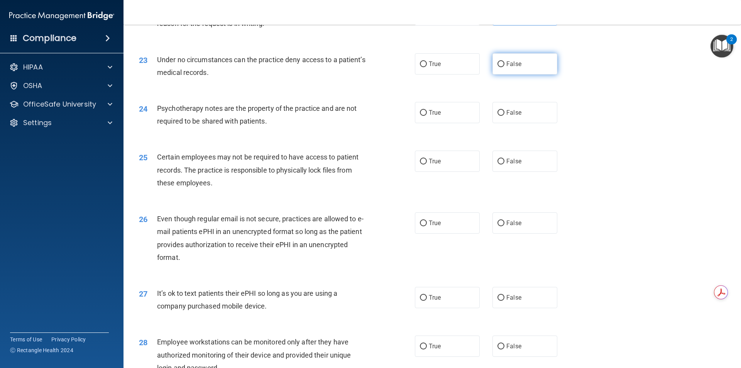
click at [495, 75] on label "False" at bounding box center [525, 63] width 65 height 21
click at [498, 67] on input "False" at bounding box center [501, 64] width 7 height 6
radio input "true"
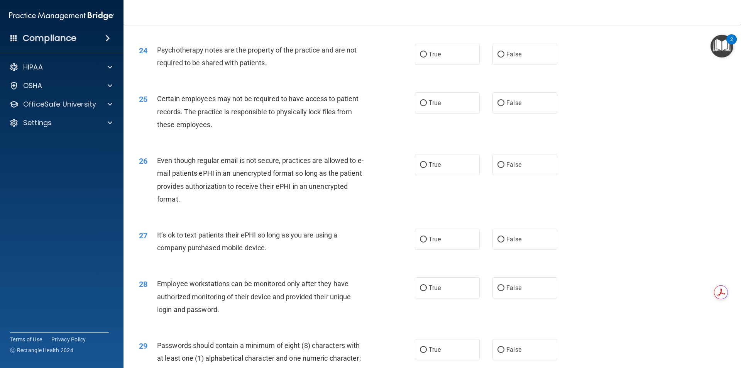
scroll to position [1428, 0]
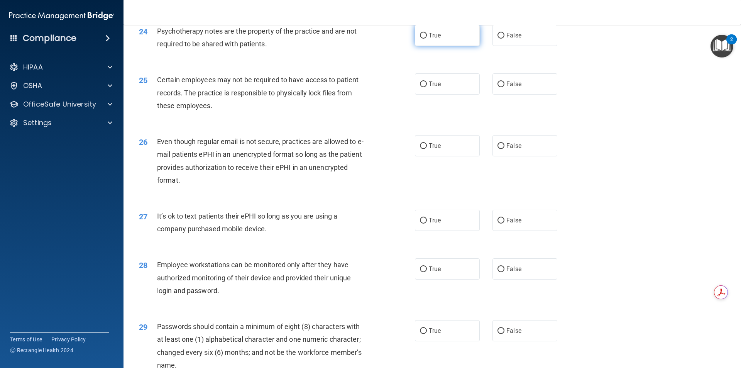
click at [444, 46] on label "True" at bounding box center [447, 35] width 65 height 21
click at [427, 39] on input "True" at bounding box center [423, 36] width 7 height 6
radio input "true"
click at [497, 46] on label "False" at bounding box center [525, 35] width 65 height 21
click at [498, 39] on input "False" at bounding box center [501, 36] width 7 height 6
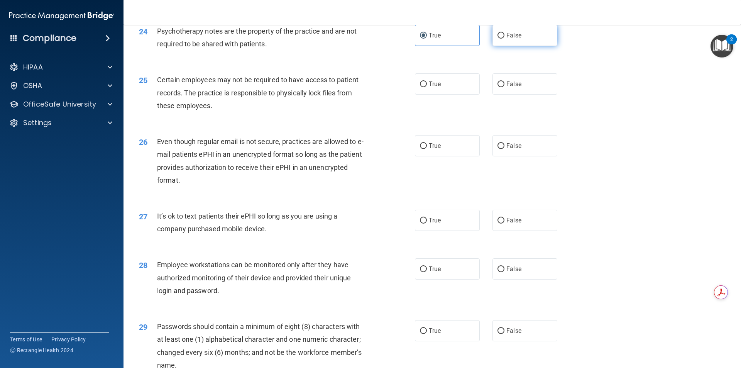
radio input "true"
radio input "false"
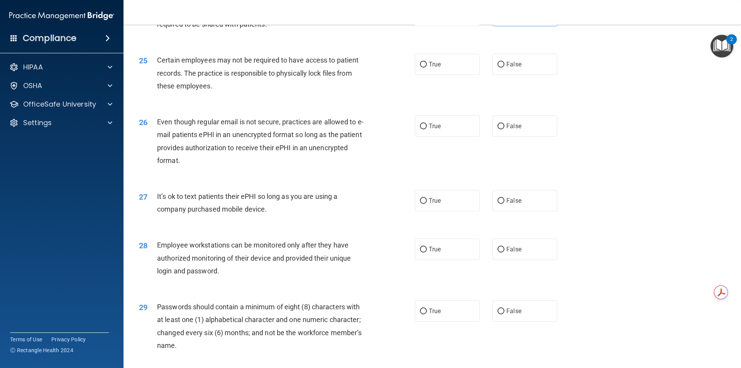
scroll to position [1467, 0]
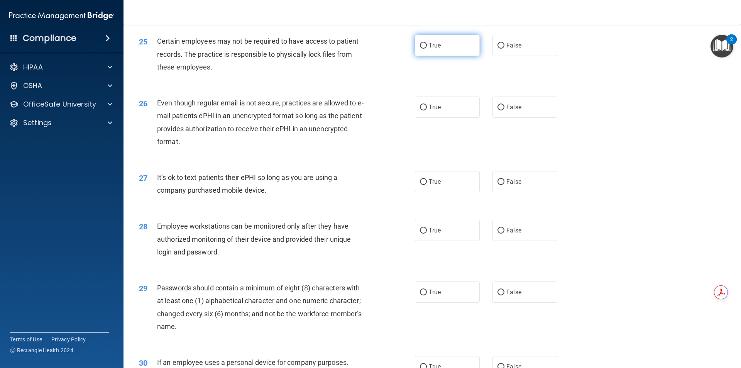
click at [429, 49] on span "True" at bounding box center [435, 45] width 12 height 7
click at [427, 49] on input "True" at bounding box center [423, 46] width 7 height 6
radio input "true"
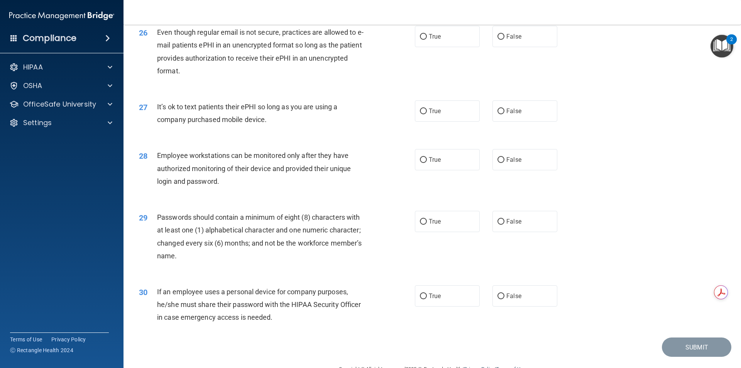
scroll to position [1544, 0]
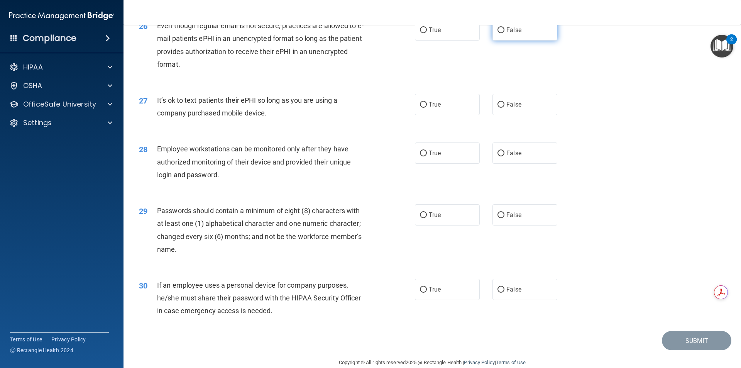
click at [495, 41] on label "False" at bounding box center [525, 29] width 65 height 21
click at [498, 33] on input "False" at bounding box center [501, 30] width 7 height 6
radio input "true"
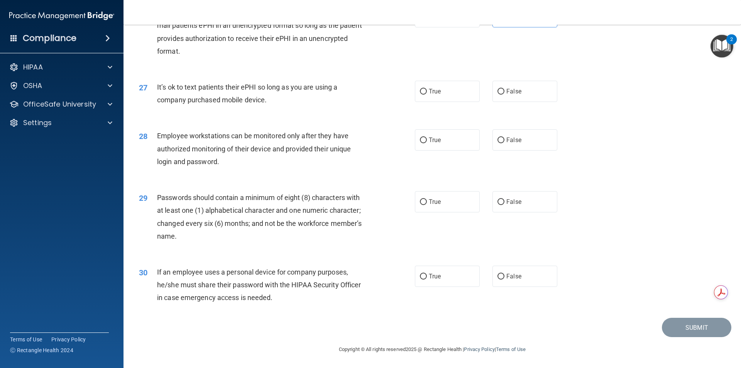
scroll to position [1570, 0]
click at [519, 96] on label "False" at bounding box center [525, 91] width 65 height 21
click at [505, 95] on input "False" at bounding box center [501, 92] width 7 height 6
radio input "true"
click at [519, 146] on label "False" at bounding box center [525, 139] width 65 height 21
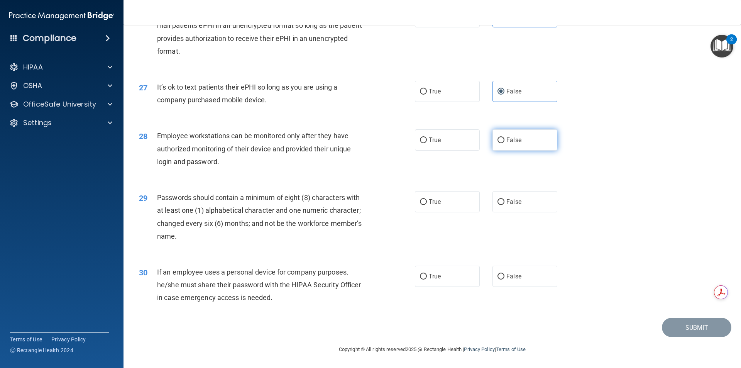
click at [505, 143] on input "False" at bounding box center [501, 140] width 7 height 6
radio input "true"
click at [452, 202] on label "True" at bounding box center [447, 201] width 65 height 21
click at [427, 202] on input "True" at bounding box center [423, 202] width 7 height 6
radio input "true"
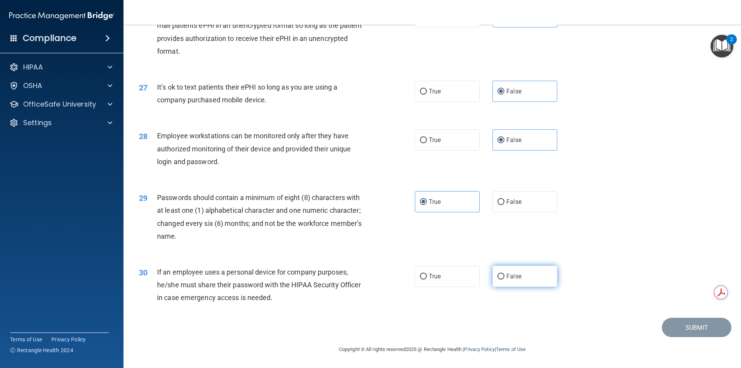
click at [507, 280] on label "False" at bounding box center [525, 276] width 65 height 21
click at [505, 279] on input "False" at bounding box center [501, 277] width 7 height 6
radio input "true"
click at [679, 330] on button "Submit" at bounding box center [696, 328] width 69 height 20
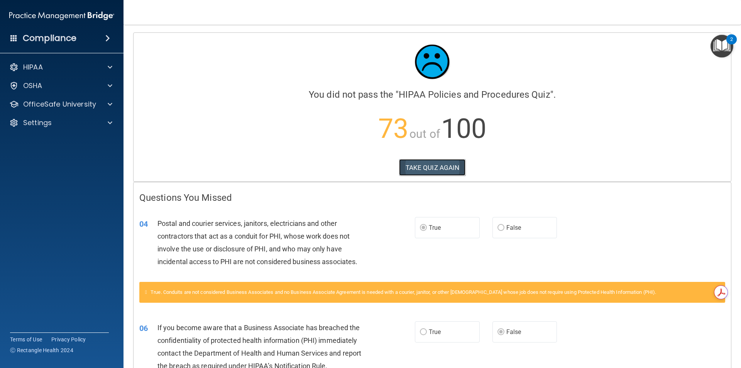
click at [425, 171] on button "TAKE QUIZ AGAIN" at bounding box center [432, 167] width 67 height 17
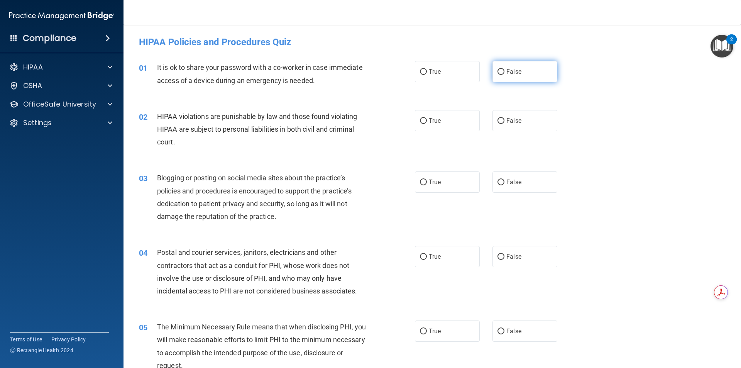
click at [493, 70] on label "False" at bounding box center [525, 71] width 65 height 21
click at [498, 70] on input "False" at bounding box center [501, 72] width 7 height 6
radio input "true"
click at [429, 128] on label "True" at bounding box center [447, 120] width 65 height 21
click at [427, 124] on input "True" at bounding box center [423, 121] width 7 height 6
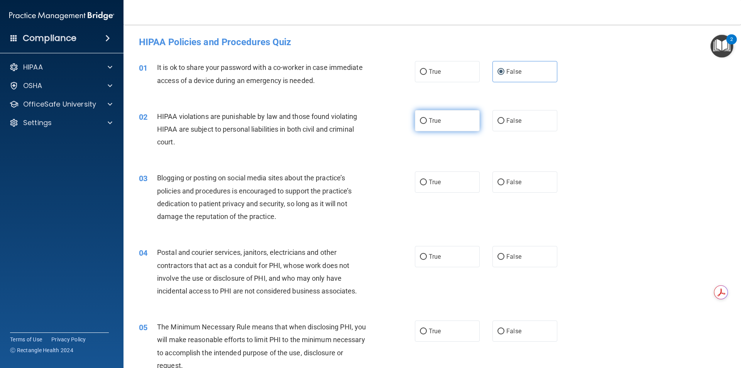
radio input "true"
click at [522, 190] on label "False" at bounding box center [525, 181] width 65 height 21
click at [505, 185] on input "False" at bounding box center [501, 183] width 7 height 6
radio input "true"
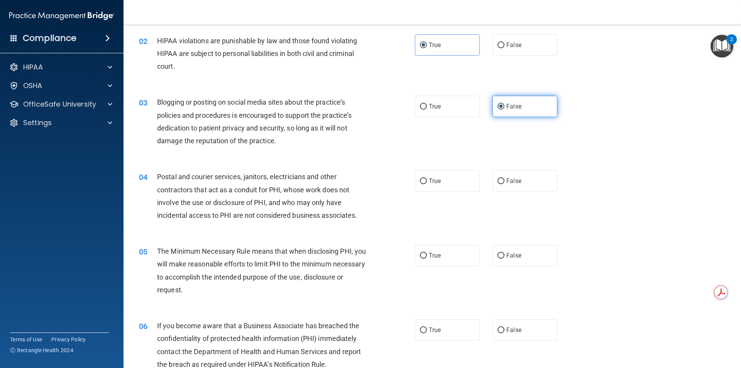
scroll to position [77, 0]
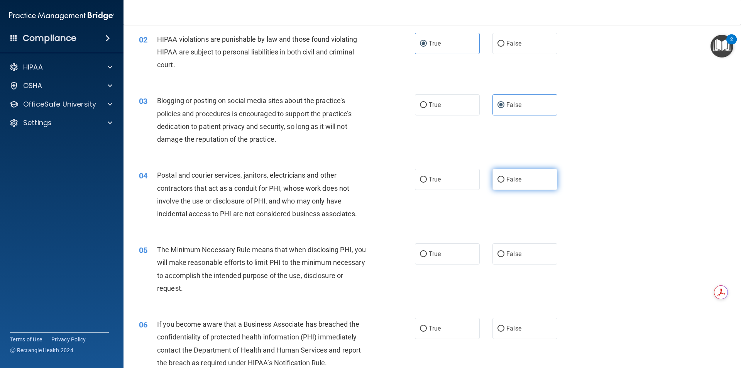
click at [498, 177] on input "False" at bounding box center [501, 180] width 7 height 6
radio input "true"
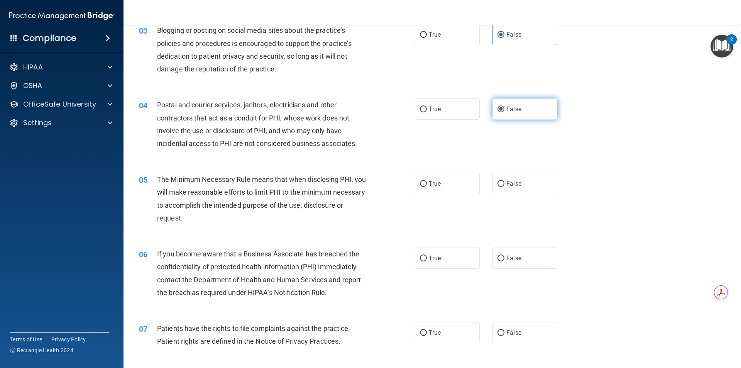
scroll to position [154, 0]
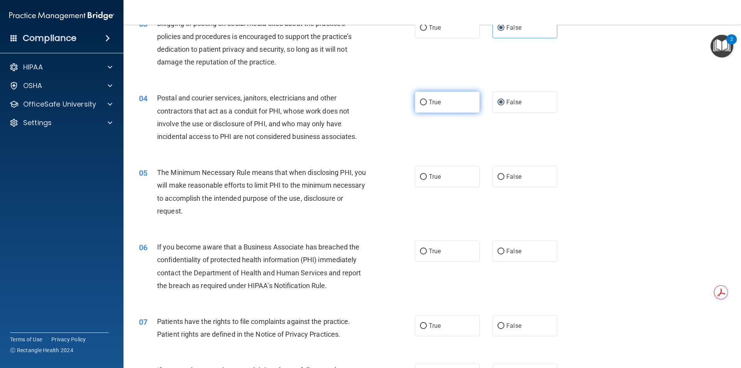
click at [435, 102] on span "True" at bounding box center [435, 101] width 12 height 7
click at [427, 102] on input "True" at bounding box center [423, 103] width 7 height 6
radio input "true"
radio input "false"
click at [440, 173] on label "True" at bounding box center [447, 176] width 65 height 21
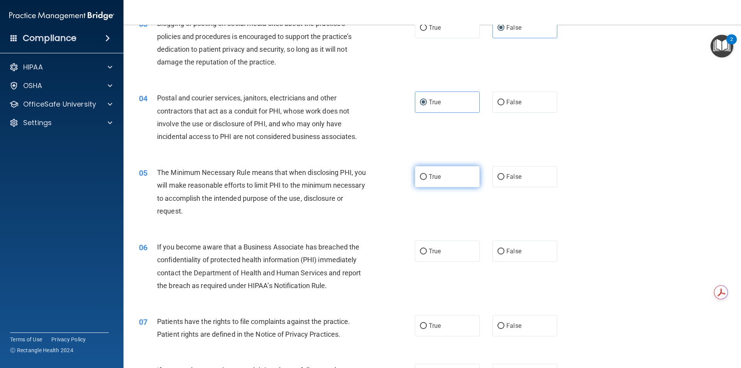
click at [427, 174] on input "True" at bounding box center [423, 177] width 7 height 6
radio input "true"
click at [499, 176] on input "False" at bounding box center [501, 177] width 7 height 6
radio input "true"
radio input "false"
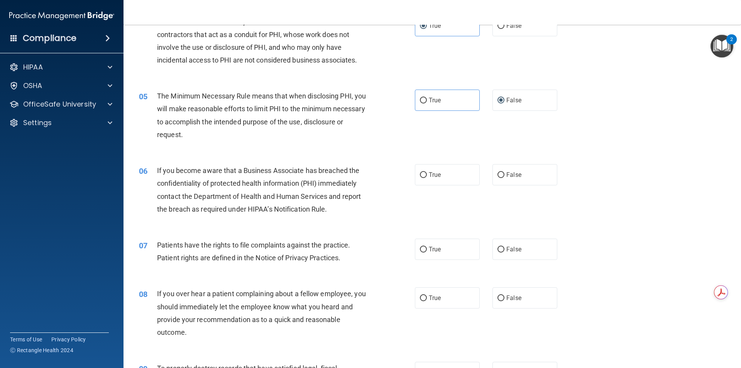
scroll to position [232, 0]
click at [447, 172] on label "True" at bounding box center [447, 173] width 65 height 21
click at [427, 172] on input "True" at bounding box center [423, 174] width 7 height 6
radio input "true"
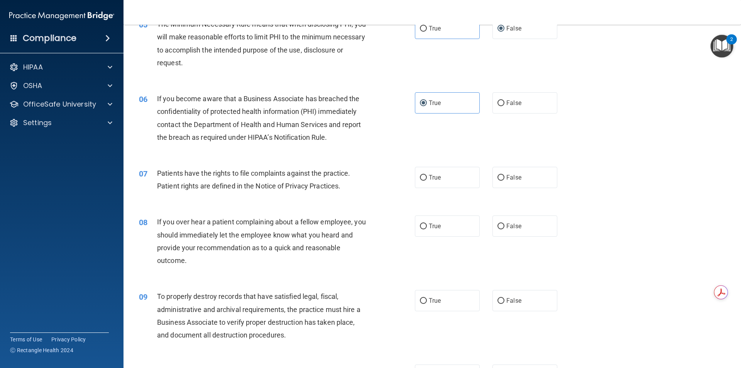
scroll to position [309, 0]
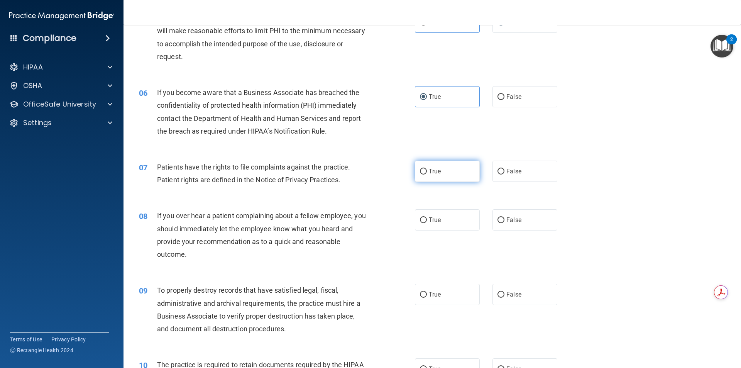
click at [435, 170] on span "True" at bounding box center [435, 171] width 12 height 7
click at [427, 170] on input "True" at bounding box center [423, 172] width 7 height 6
radio input "true"
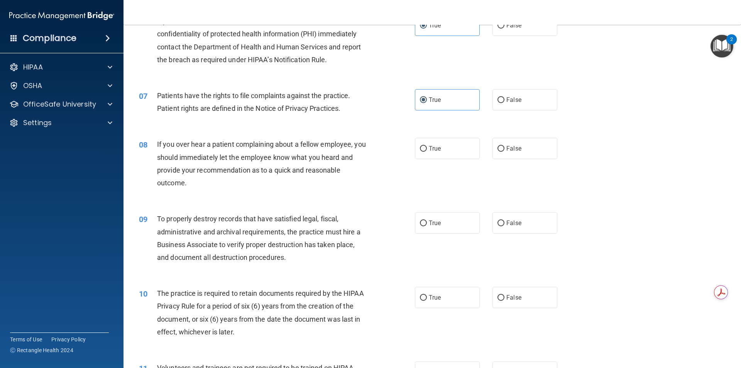
scroll to position [386, 0]
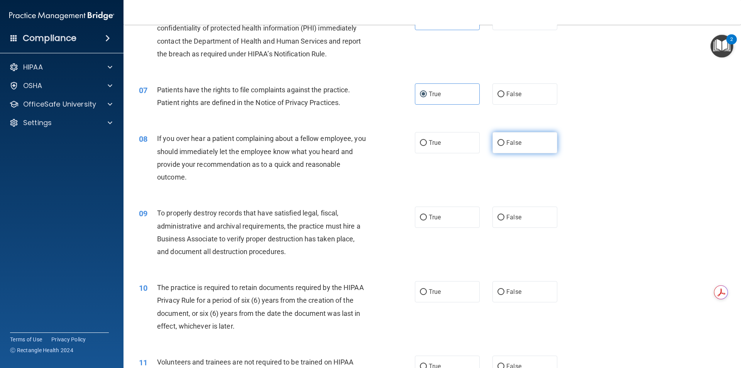
click at [540, 144] on label "False" at bounding box center [525, 142] width 65 height 21
click at [505, 144] on input "False" at bounding box center [501, 143] width 7 height 6
radio input "true"
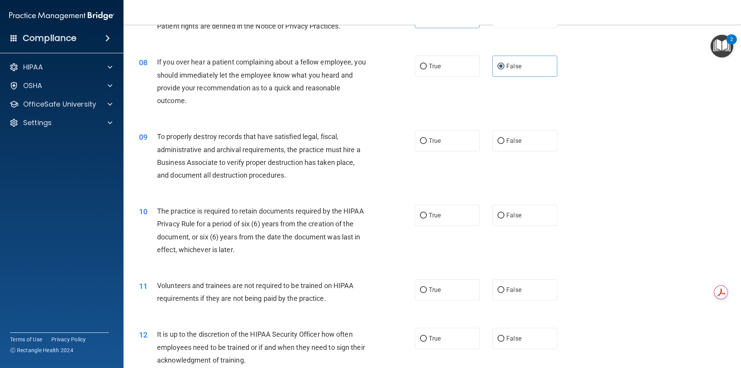
scroll to position [463, 0]
click at [452, 135] on label "True" at bounding box center [447, 139] width 65 height 21
click at [427, 137] on input "True" at bounding box center [423, 140] width 7 height 6
radio input "true"
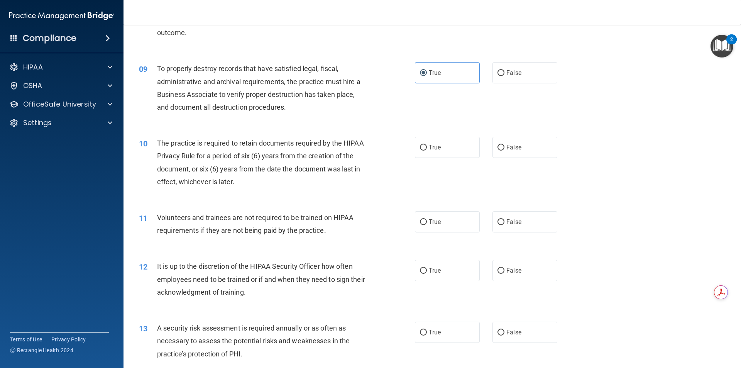
scroll to position [540, 0]
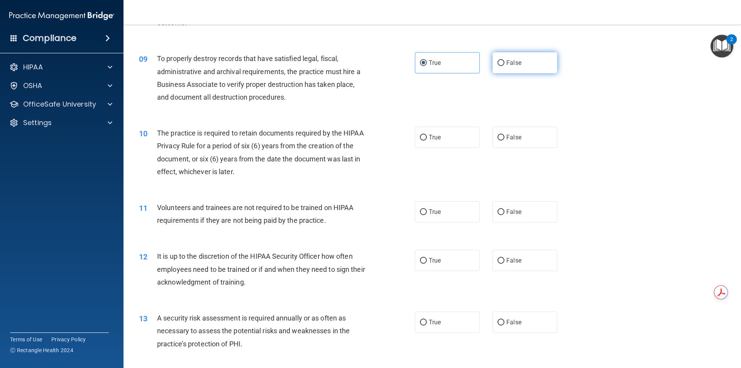
click at [524, 58] on label "False" at bounding box center [525, 62] width 65 height 21
click at [505, 60] on input "False" at bounding box center [501, 63] width 7 height 6
radio input "true"
radio input "false"
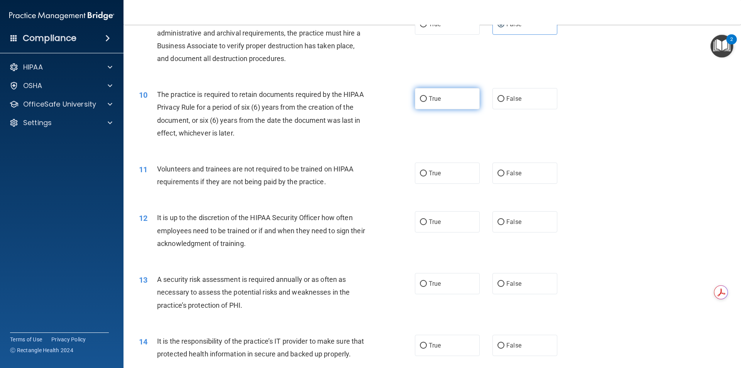
click at [439, 100] on label "True" at bounding box center [447, 98] width 65 height 21
click at [427, 100] on input "True" at bounding box center [423, 99] width 7 height 6
radio input "true"
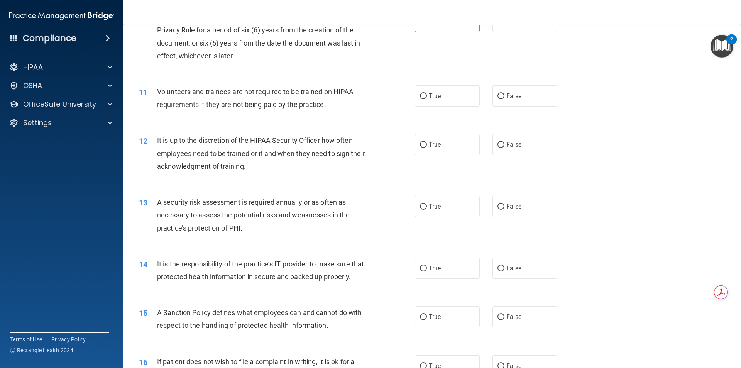
scroll to position [695, 0]
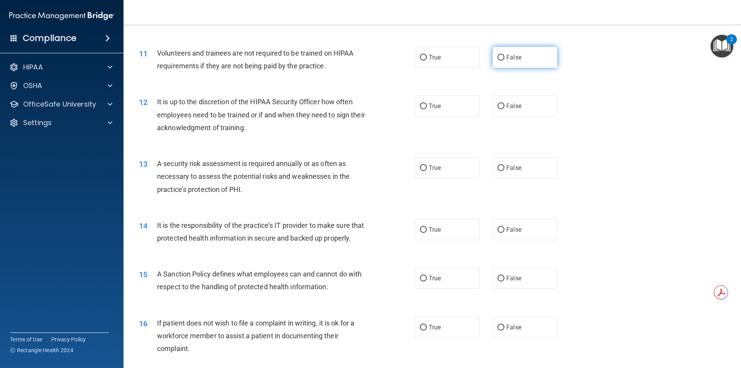
click at [510, 61] on label "False" at bounding box center [525, 57] width 65 height 21
click at [505, 61] on input "False" at bounding box center [501, 58] width 7 height 6
radio input "true"
click at [511, 107] on span "False" at bounding box center [513, 105] width 15 height 7
click at [505, 107] on input "False" at bounding box center [501, 106] width 7 height 6
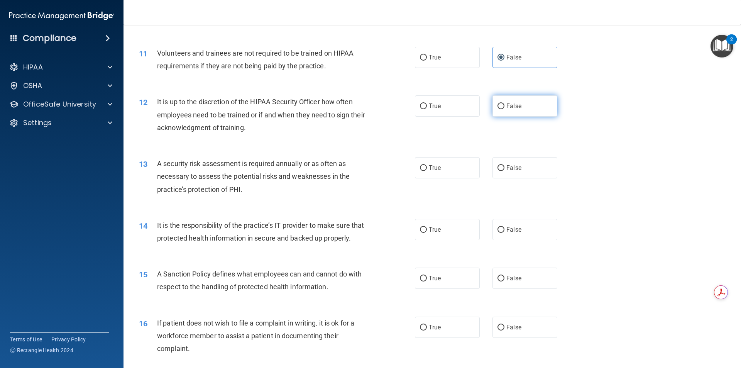
radio input "true"
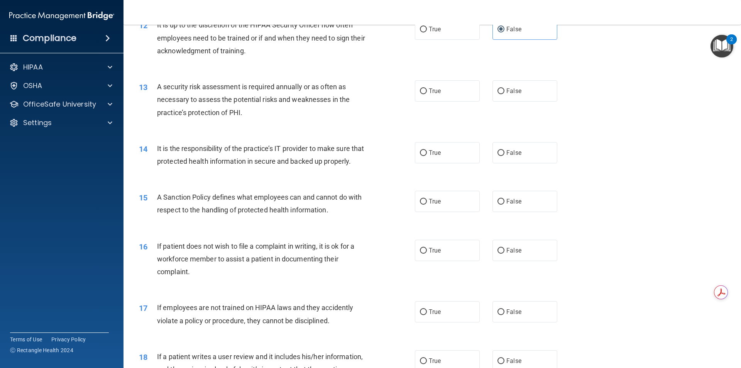
scroll to position [772, 0]
click at [425, 95] on label "True" at bounding box center [447, 90] width 65 height 21
click at [425, 94] on input "True" at bounding box center [423, 91] width 7 height 6
radio input "true"
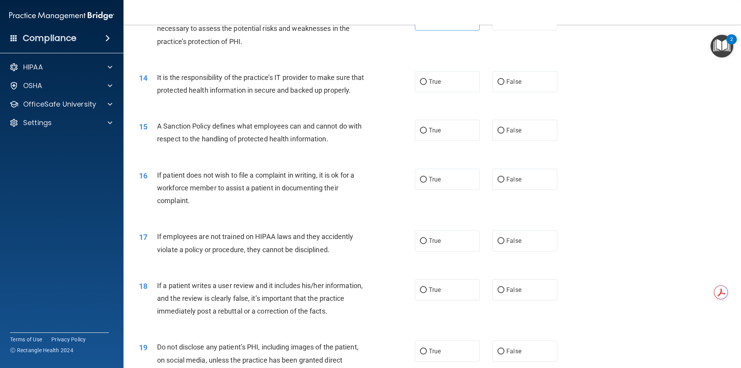
scroll to position [849, 0]
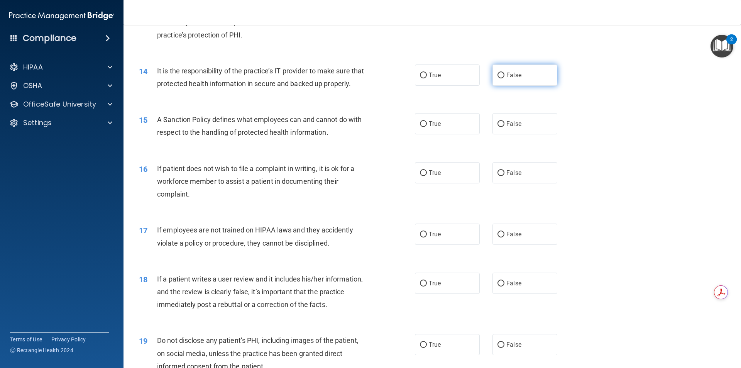
click at [503, 83] on label "False" at bounding box center [525, 74] width 65 height 21
click at [503, 78] on input "False" at bounding box center [501, 76] width 7 height 6
radio input "true"
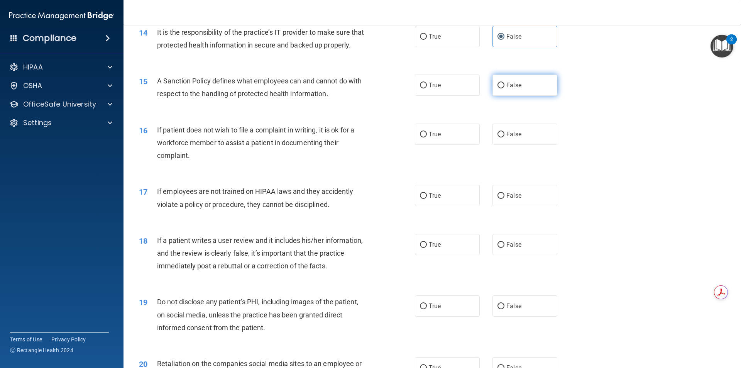
click at [503, 96] on label "False" at bounding box center [525, 85] width 65 height 21
click at [503, 88] on input "False" at bounding box center [501, 86] width 7 height 6
radio input "true"
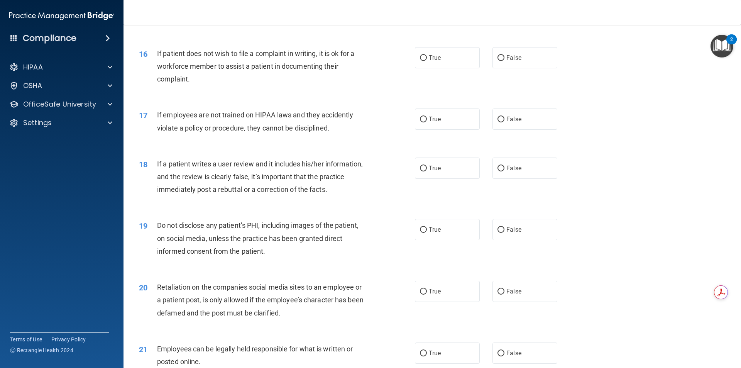
scroll to position [965, 0]
click at [450, 68] on label "True" at bounding box center [447, 56] width 65 height 21
click at [427, 60] on input "True" at bounding box center [423, 57] width 7 height 6
radio input "true"
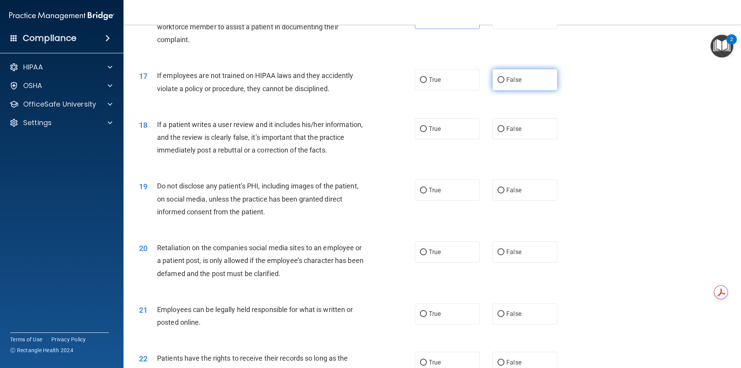
click at [517, 90] on label "False" at bounding box center [525, 79] width 65 height 21
click at [505, 83] on input "False" at bounding box center [501, 80] width 7 height 6
radio input "true"
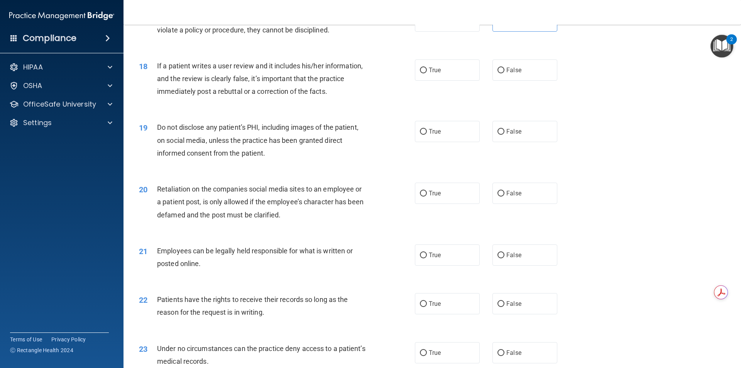
scroll to position [1081, 0]
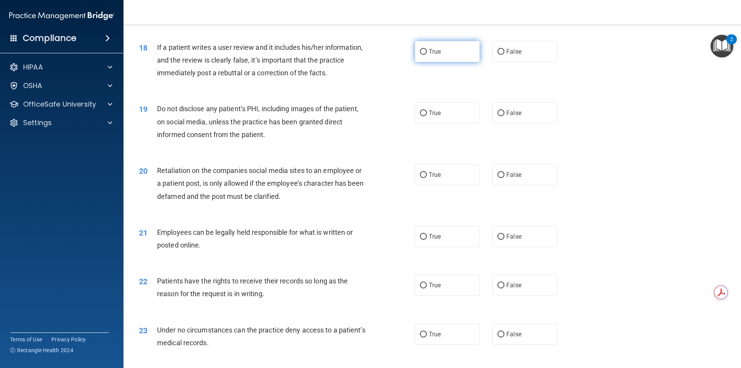
click at [423, 62] on label "True" at bounding box center [447, 51] width 65 height 21
click at [423, 55] on input "True" at bounding box center [423, 52] width 7 height 6
radio input "true"
click at [506, 59] on label "False" at bounding box center [525, 51] width 65 height 21
click at [505, 55] on input "False" at bounding box center [501, 52] width 7 height 6
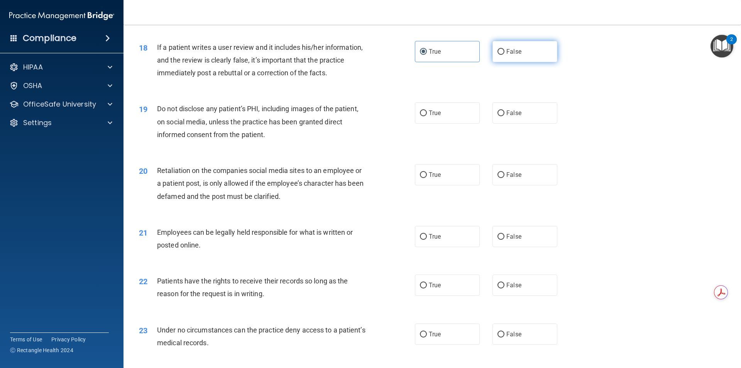
radio input "true"
radio input "false"
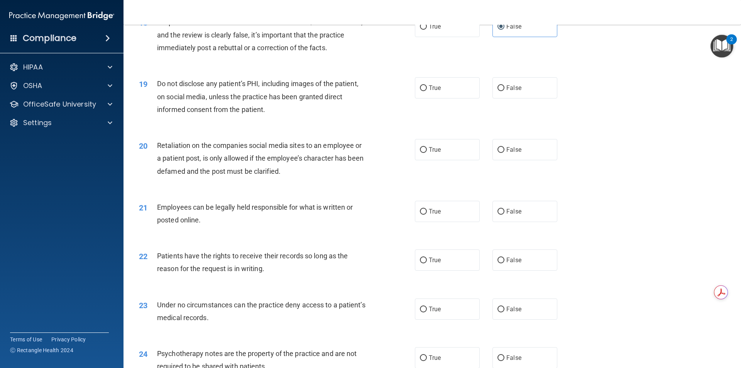
scroll to position [1120, 0]
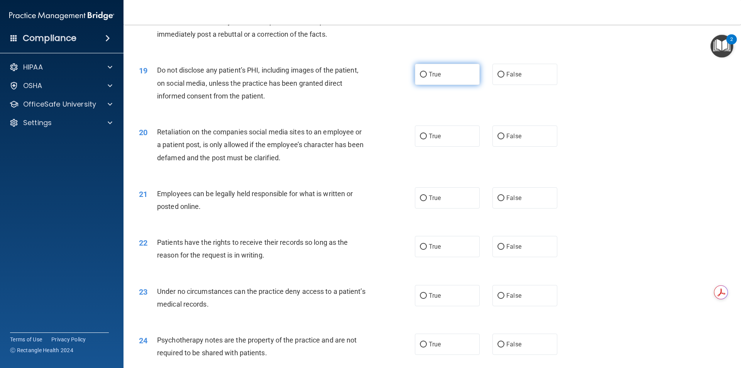
click at [436, 85] on label "True" at bounding box center [447, 74] width 65 height 21
click at [427, 78] on input "True" at bounding box center [423, 75] width 7 height 6
radio input "true"
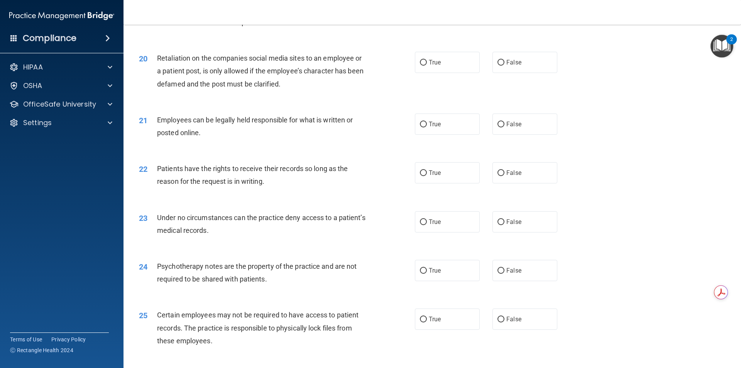
scroll to position [1197, 0]
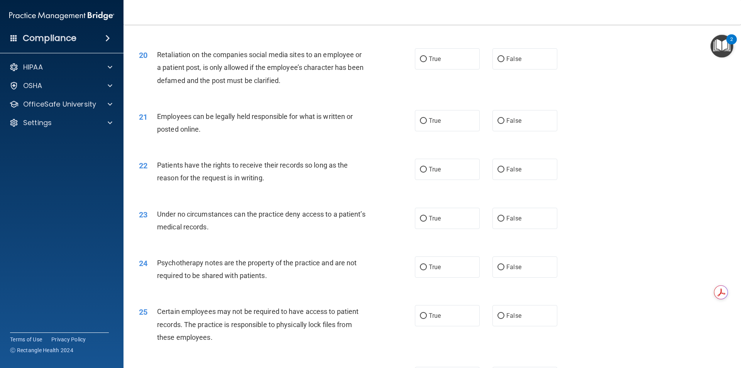
click at [488, 69] on div "True False" at bounding box center [493, 58] width 156 height 21
click at [498, 62] on input "False" at bounding box center [501, 59] width 7 height 6
radio input "true"
click at [432, 131] on label "True" at bounding box center [447, 120] width 65 height 21
click at [427, 124] on input "True" at bounding box center [423, 121] width 7 height 6
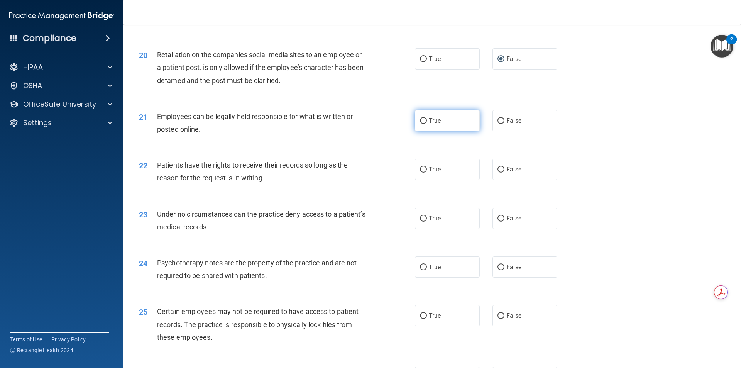
radio input "true"
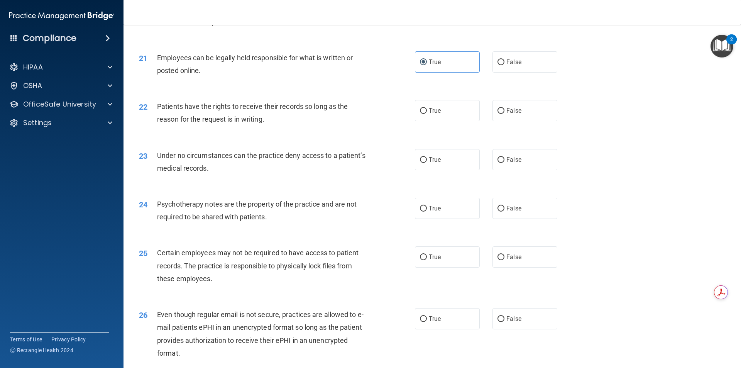
scroll to position [1274, 0]
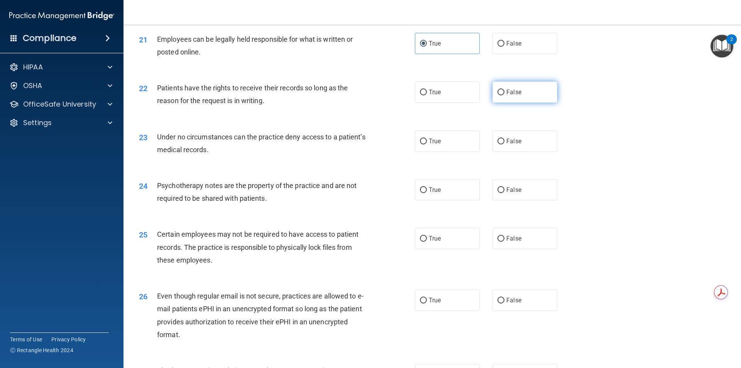
click at [501, 103] on label "False" at bounding box center [525, 91] width 65 height 21
click at [501, 95] on input "False" at bounding box center [501, 93] width 7 height 6
radio input "true"
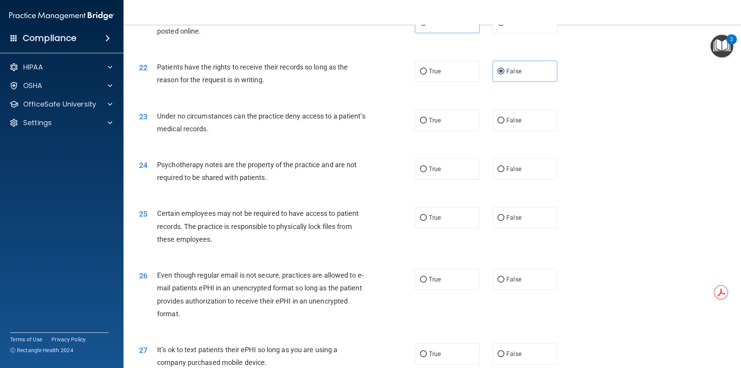
scroll to position [1313, 0]
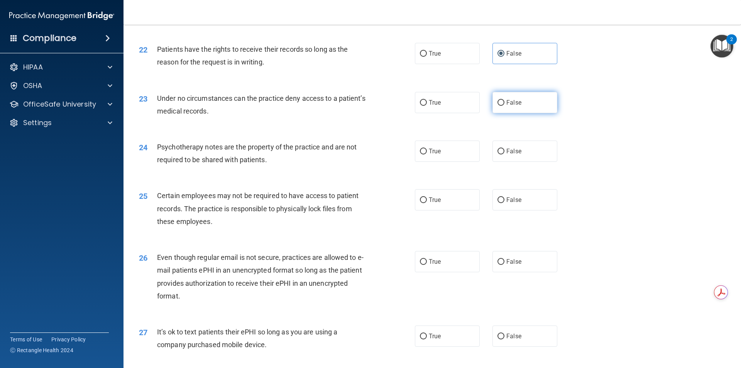
click at [493, 113] on label "False" at bounding box center [525, 102] width 65 height 21
click at [498, 106] on input "False" at bounding box center [501, 103] width 7 height 6
radio input "true"
click at [513, 155] on span "False" at bounding box center [513, 150] width 15 height 7
click at [505, 154] on input "False" at bounding box center [501, 152] width 7 height 6
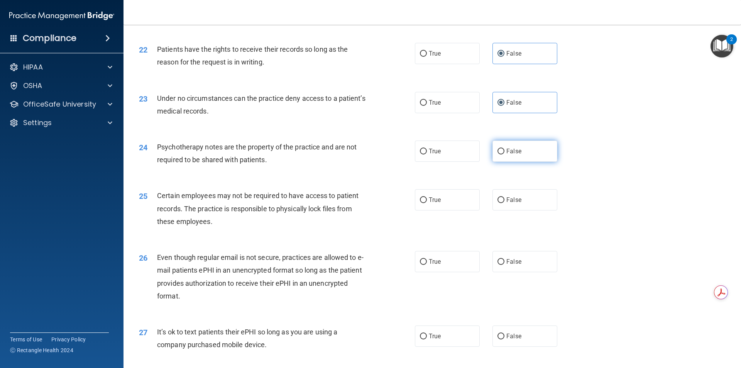
radio input "true"
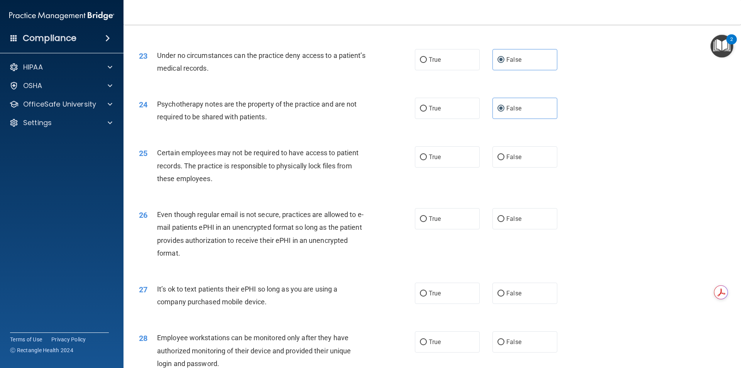
scroll to position [1390, 0]
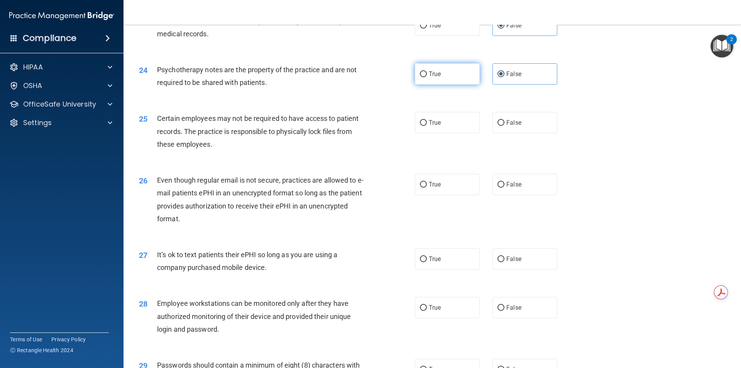
click at [433, 78] on span "True" at bounding box center [435, 73] width 12 height 7
click at [427, 77] on input "True" at bounding box center [423, 74] width 7 height 6
radio input "true"
radio input "false"
click at [434, 126] on span "True" at bounding box center [435, 122] width 12 height 7
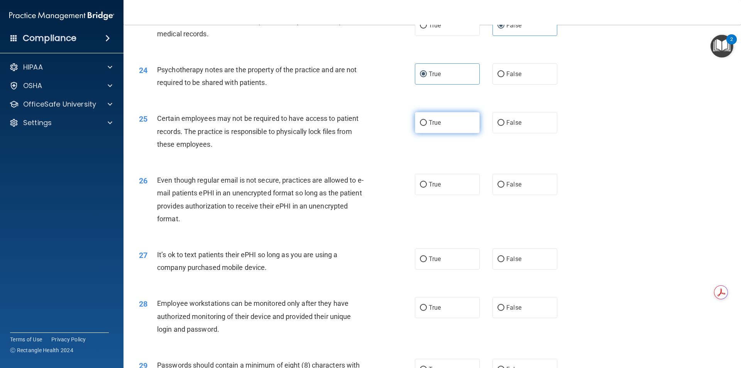
click at [427, 126] on input "True" at bounding box center [423, 123] width 7 height 6
radio input "true"
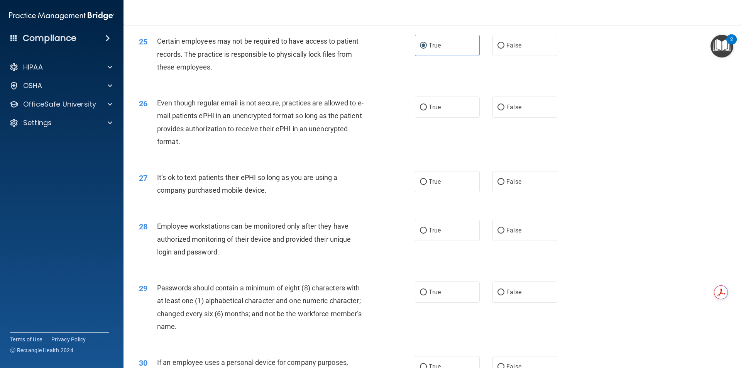
scroll to position [1506, 0]
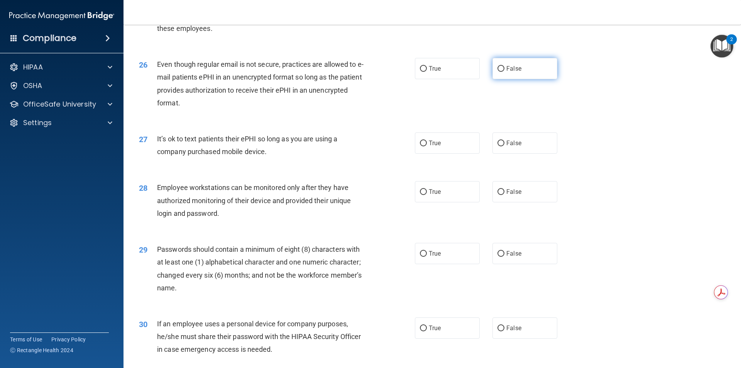
click at [508, 79] on label "False" at bounding box center [525, 68] width 65 height 21
click at [505, 72] on input "False" at bounding box center [501, 69] width 7 height 6
radio input "true"
click at [523, 153] on label "False" at bounding box center [525, 142] width 65 height 21
click at [505, 146] on input "False" at bounding box center [501, 144] width 7 height 6
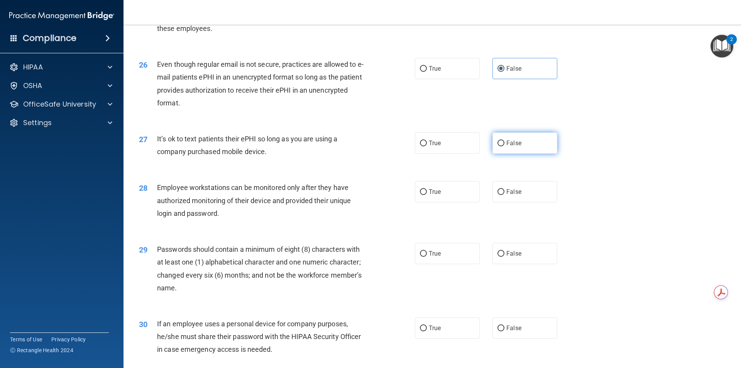
radio input "true"
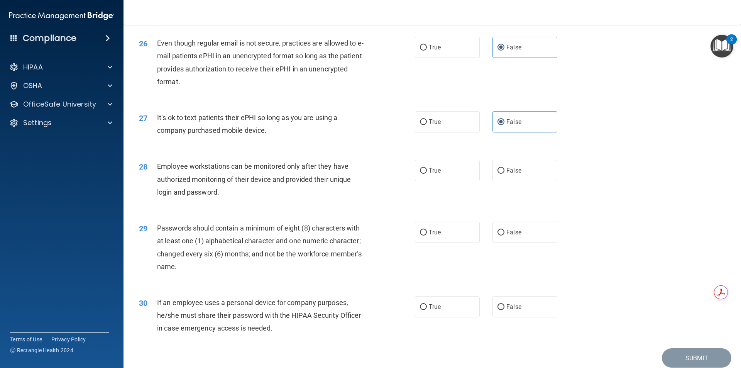
scroll to position [1544, 0]
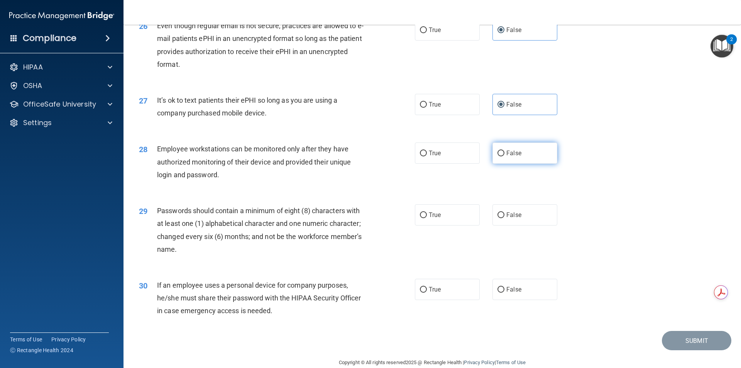
click at [530, 164] on label "False" at bounding box center [525, 152] width 65 height 21
click at [505, 156] on input "False" at bounding box center [501, 154] width 7 height 6
radio input "true"
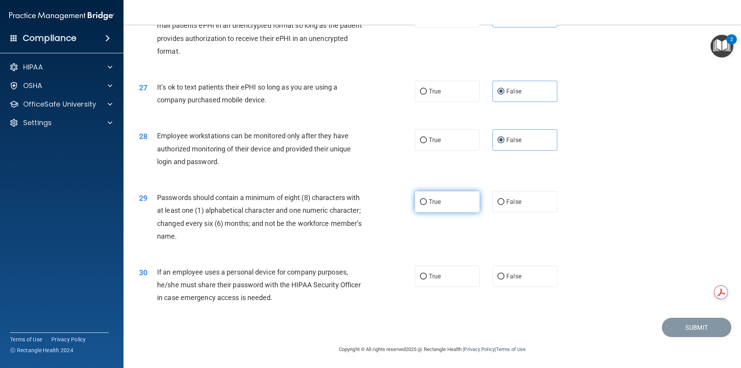
click at [458, 206] on label "True" at bounding box center [447, 201] width 65 height 21
click at [427, 205] on input "True" at bounding box center [423, 202] width 7 height 6
radio input "true"
click at [515, 280] on label "False" at bounding box center [525, 276] width 65 height 21
click at [505, 279] on input "False" at bounding box center [501, 277] width 7 height 6
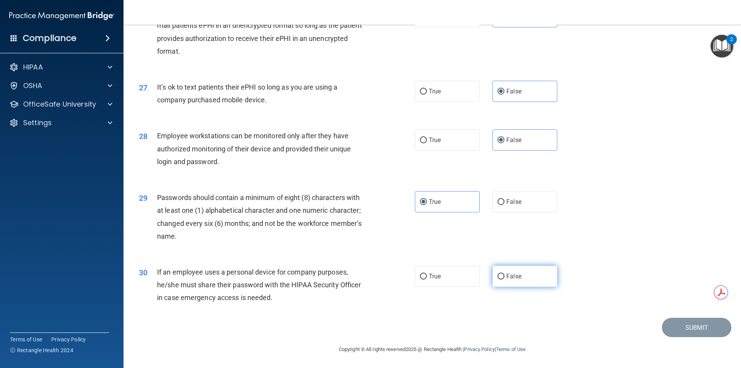
radio input "true"
click at [686, 332] on button "Submit" at bounding box center [696, 328] width 69 height 20
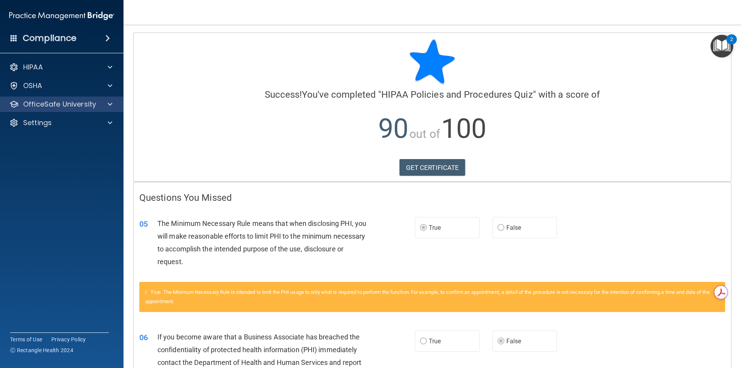
click at [109, 110] on div "OfficeSafe University" at bounding box center [62, 104] width 124 height 15
click at [105, 108] on div at bounding box center [108, 104] width 19 height 9
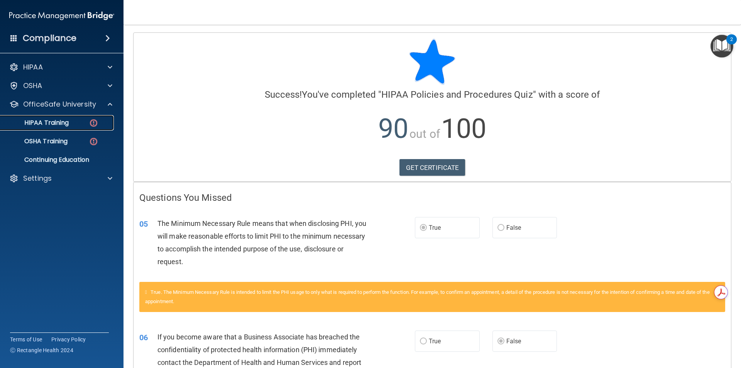
click at [91, 122] on img at bounding box center [94, 123] width 10 height 10
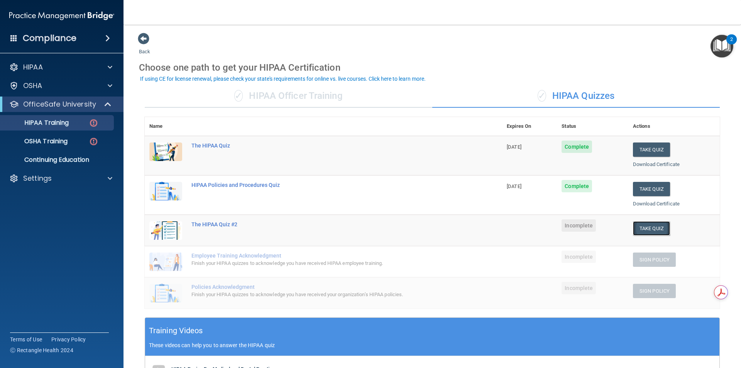
click at [643, 232] on button "Take Quiz" at bounding box center [651, 228] width 37 height 14
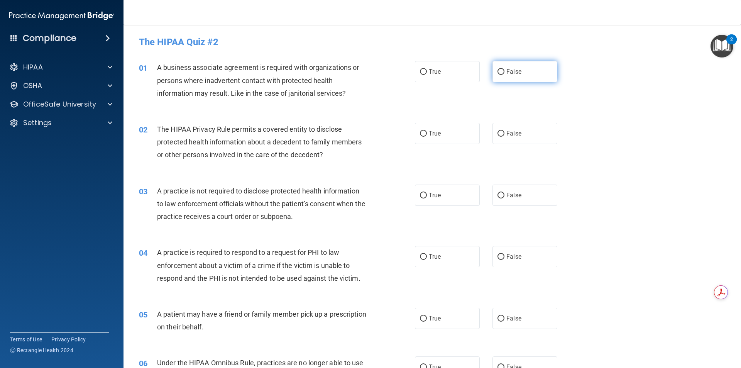
click at [498, 69] on input "False" at bounding box center [501, 72] width 7 height 6
radio input "true"
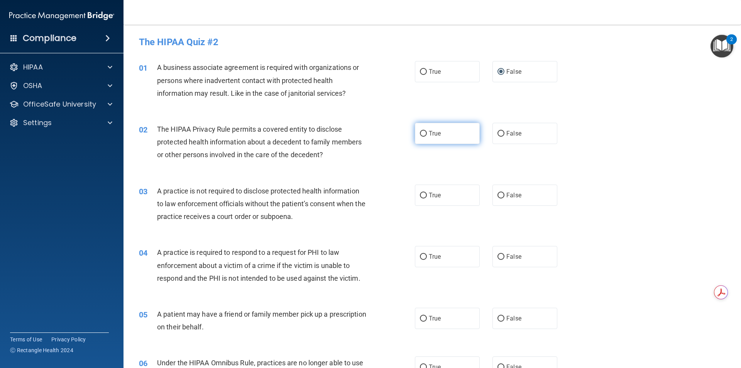
click at [469, 135] on label "True" at bounding box center [447, 133] width 65 height 21
click at [427, 135] on input "True" at bounding box center [423, 134] width 7 height 6
radio input "true"
click at [434, 190] on label "True" at bounding box center [447, 195] width 65 height 21
click at [427, 193] on input "True" at bounding box center [423, 196] width 7 height 6
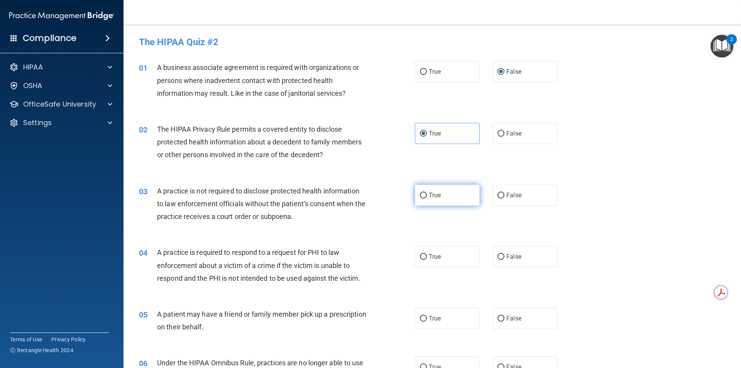
radio input "true"
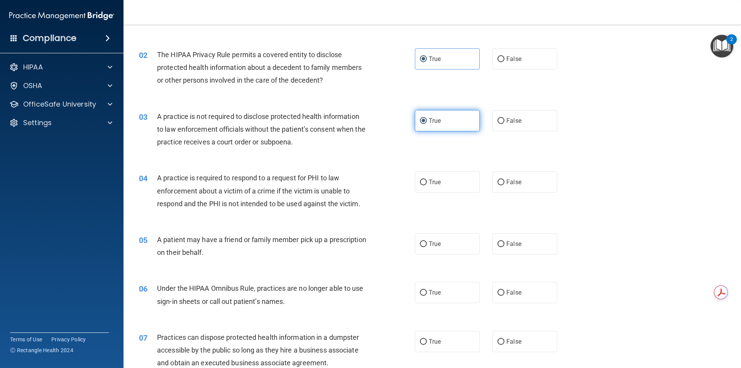
scroll to position [77, 0]
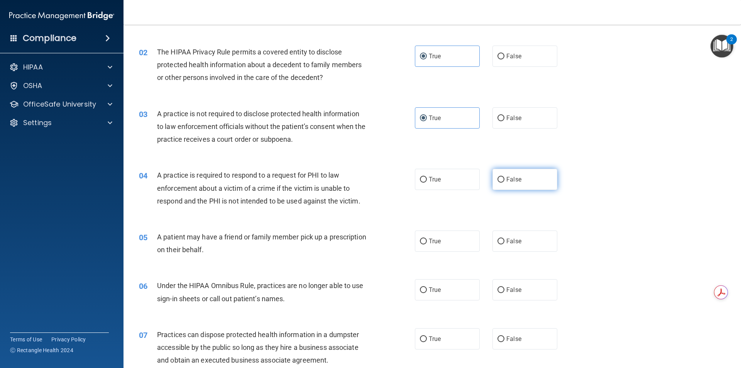
click at [500, 184] on label "False" at bounding box center [525, 179] width 65 height 21
click at [500, 183] on input "False" at bounding box center [501, 180] width 7 height 6
radio input "true"
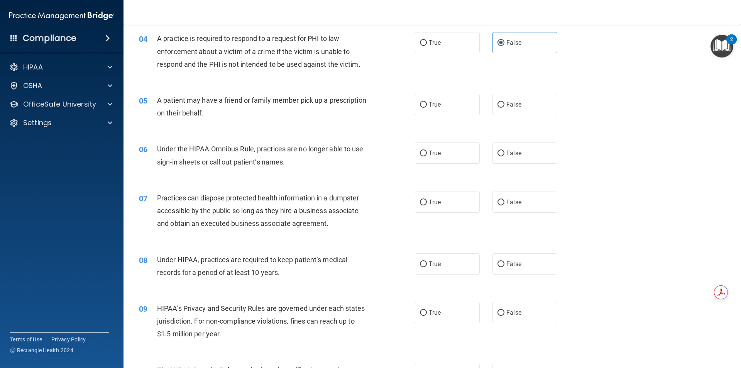
scroll to position [232, 0]
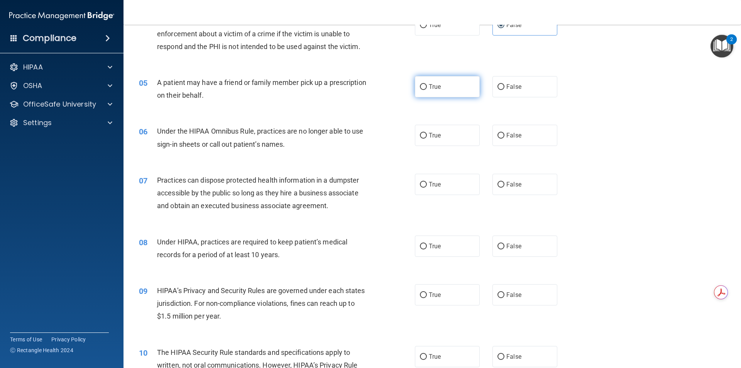
click at [457, 93] on label "True" at bounding box center [447, 86] width 65 height 21
click at [427, 90] on input "True" at bounding box center [423, 87] width 7 height 6
radio input "true"
click at [520, 137] on label "False" at bounding box center [525, 135] width 65 height 21
click at [505, 137] on input "False" at bounding box center [501, 136] width 7 height 6
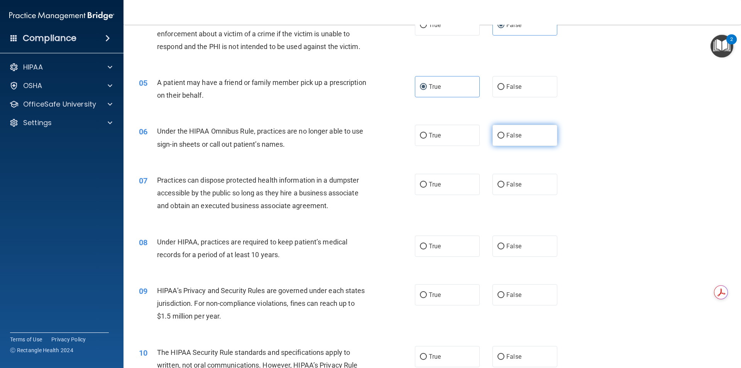
radio input "true"
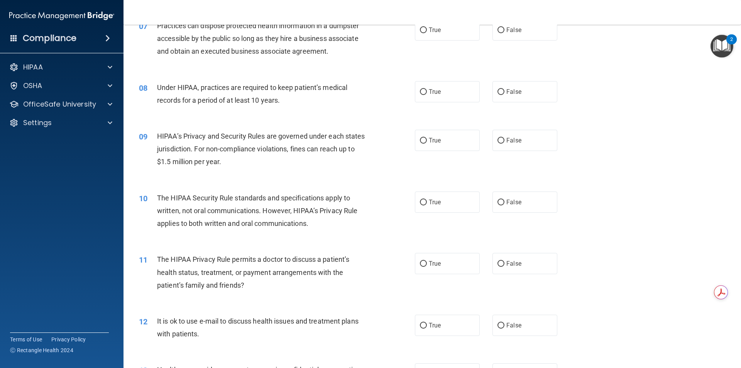
scroll to position [347, 0]
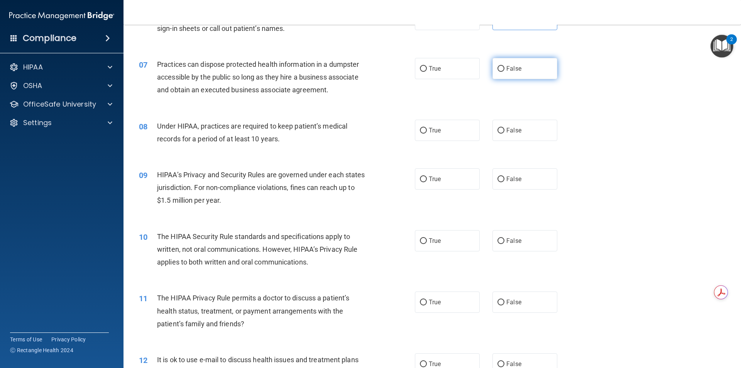
click at [522, 77] on label "False" at bounding box center [525, 68] width 65 height 21
click at [505, 72] on input "False" at bounding box center [501, 69] width 7 height 6
radio input "true"
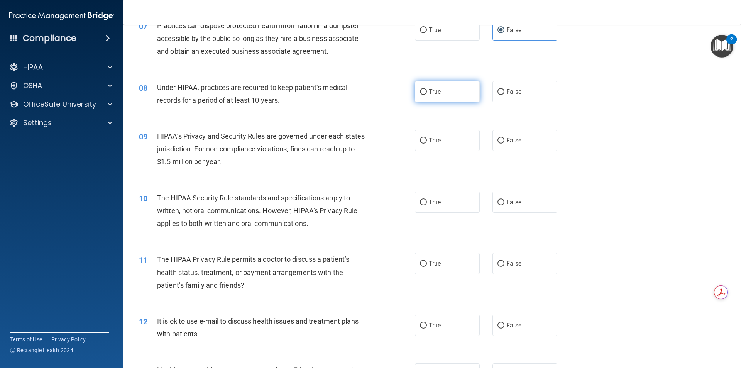
click at [442, 100] on label "True" at bounding box center [447, 91] width 65 height 21
click at [427, 95] on input "True" at bounding box center [423, 92] width 7 height 6
radio input "true"
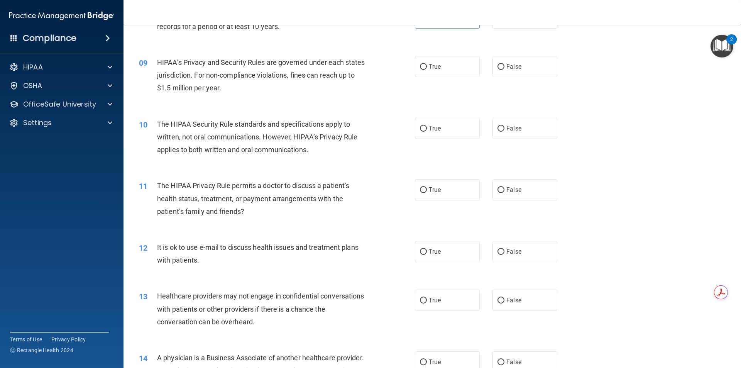
scroll to position [463, 0]
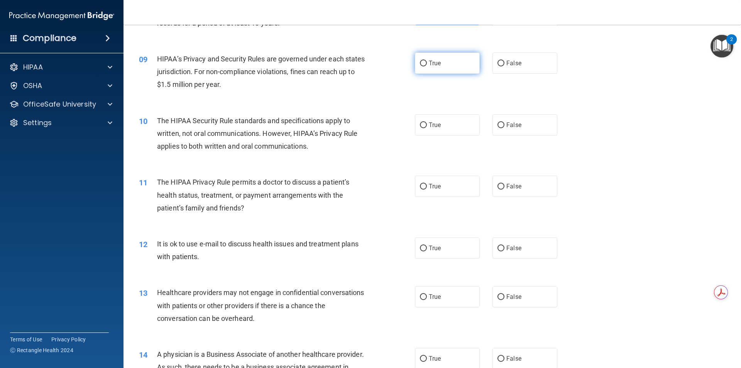
click at [431, 72] on label "True" at bounding box center [447, 63] width 65 height 21
click at [427, 66] on input "True" at bounding box center [423, 64] width 7 height 6
radio input "true"
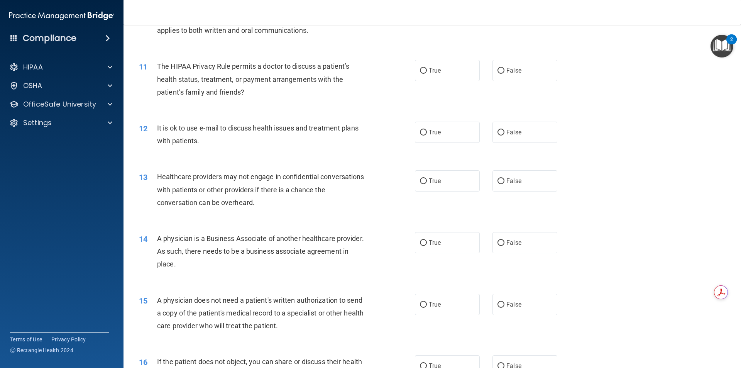
scroll to position [540, 0]
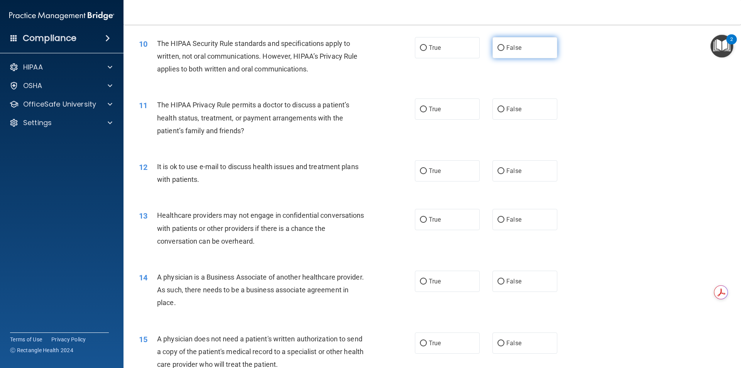
click at [495, 51] on label "False" at bounding box center [525, 47] width 65 height 21
click at [498, 51] on input "False" at bounding box center [501, 48] width 7 height 6
radio input "true"
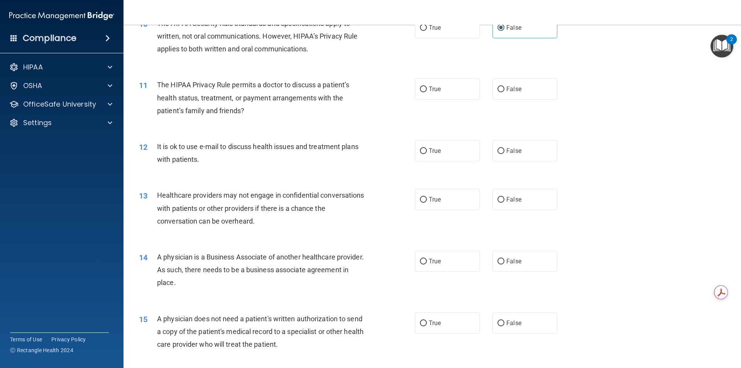
scroll to position [579, 0]
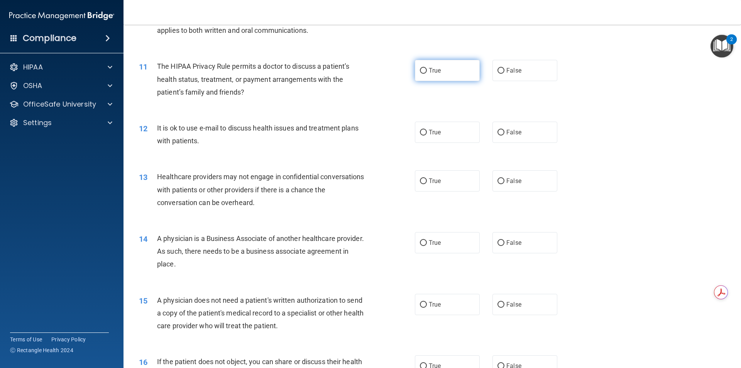
click at [445, 68] on label "True" at bounding box center [447, 70] width 65 height 21
click at [427, 68] on input "True" at bounding box center [423, 71] width 7 height 6
radio input "true"
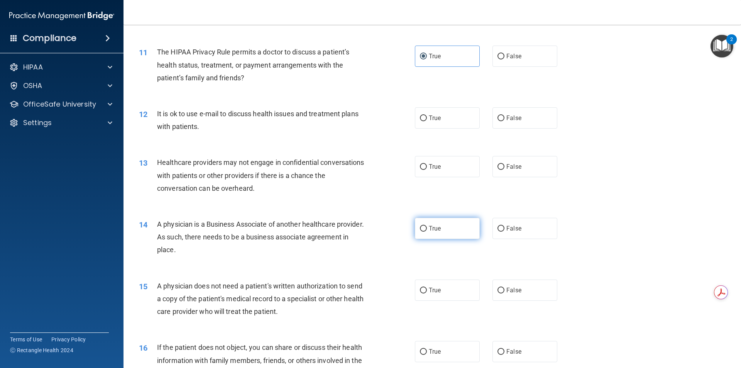
scroll to position [618, 0]
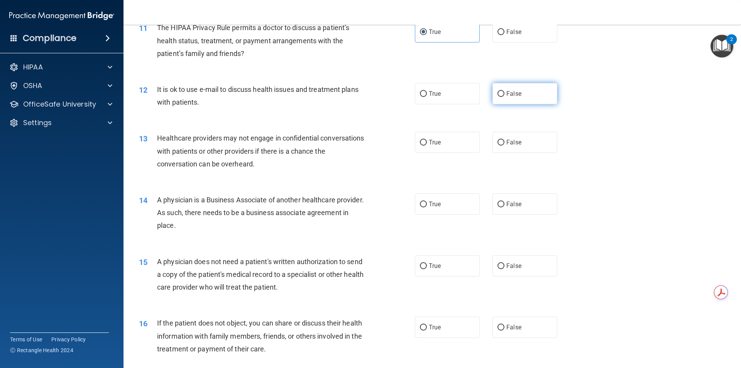
click at [536, 85] on label "False" at bounding box center [525, 93] width 65 height 21
click at [505, 91] on input "False" at bounding box center [501, 94] width 7 height 6
radio input "true"
click at [452, 145] on label "True" at bounding box center [447, 142] width 65 height 21
click at [427, 145] on input "True" at bounding box center [423, 143] width 7 height 6
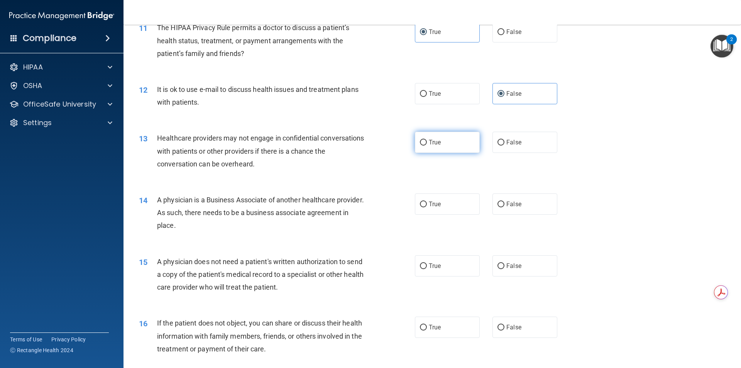
radio input "true"
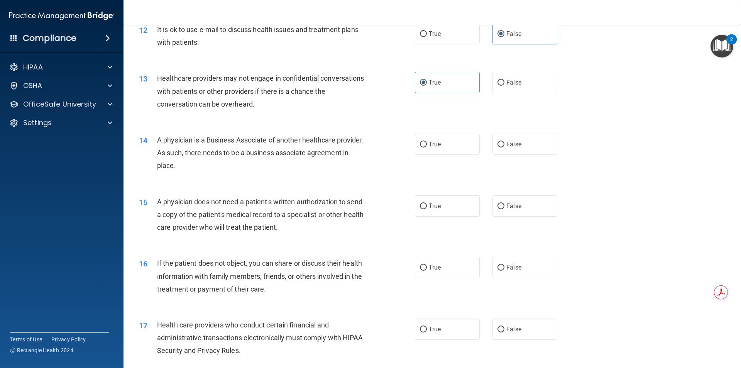
scroll to position [695, 0]
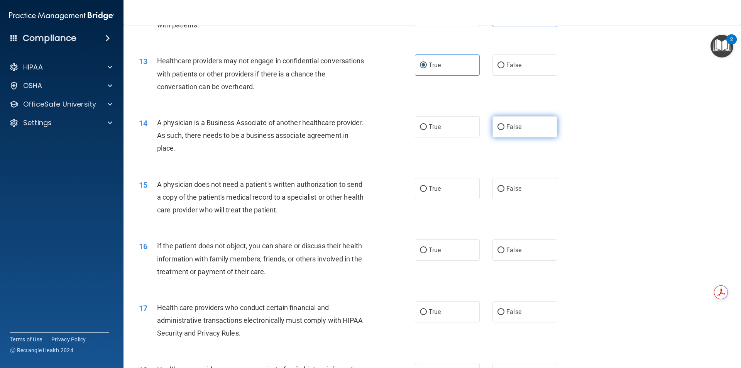
click at [506, 126] on span "False" at bounding box center [513, 126] width 15 height 7
click at [505, 126] on input "False" at bounding box center [501, 127] width 7 height 6
radio input "true"
click at [437, 133] on label "True" at bounding box center [447, 126] width 65 height 21
click at [427, 130] on input "True" at bounding box center [423, 127] width 7 height 6
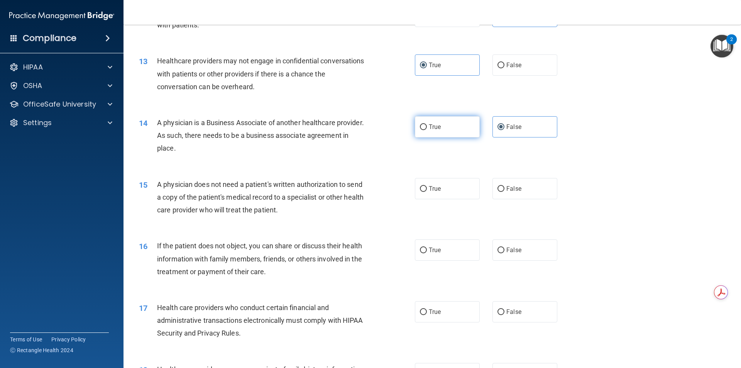
radio input "true"
radio input "false"
click at [527, 190] on label "False" at bounding box center [525, 188] width 65 height 21
click at [505, 190] on input "False" at bounding box center [501, 189] width 7 height 6
radio input "true"
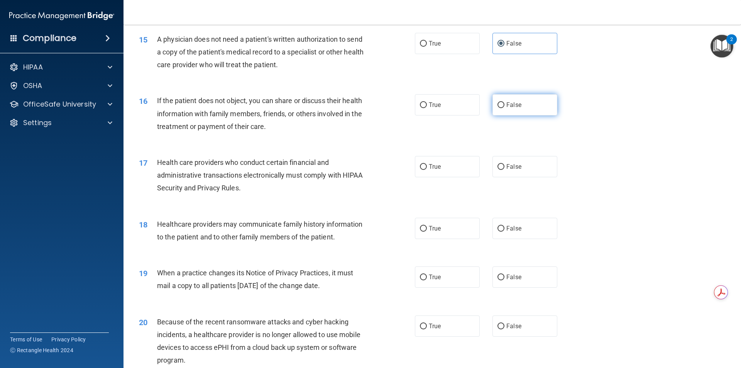
scroll to position [849, 0]
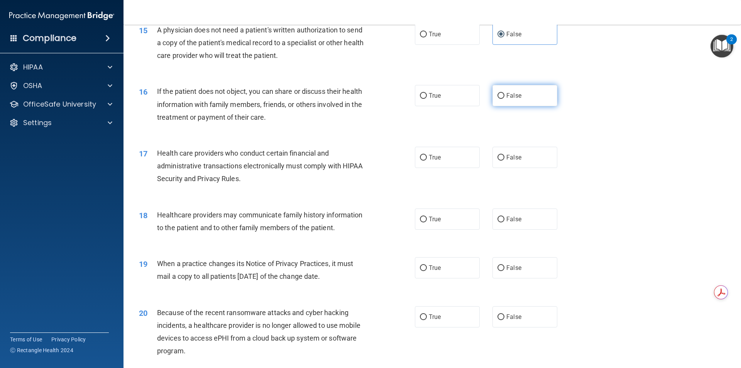
click at [512, 103] on label "False" at bounding box center [525, 95] width 65 height 21
click at [505, 99] on input "False" at bounding box center [501, 96] width 7 height 6
radio input "true"
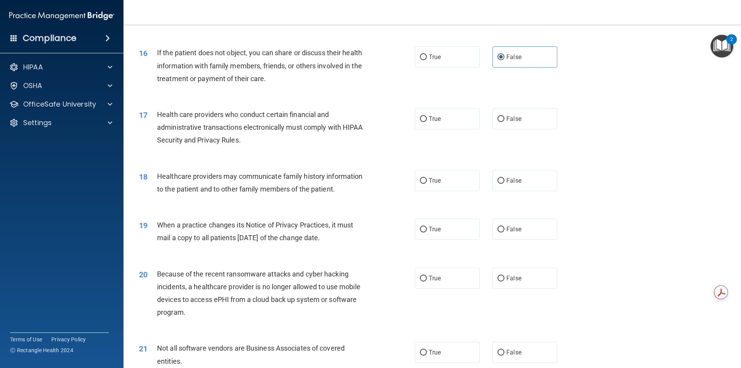
scroll to position [926, 0]
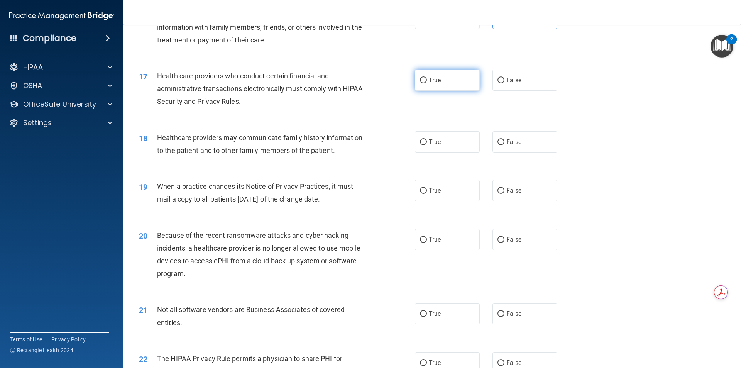
click at [447, 83] on label "True" at bounding box center [447, 79] width 65 height 21
click at [427, 83] on input "True" at bounding box center [423, 81] width 7 height 6
radio input "true"
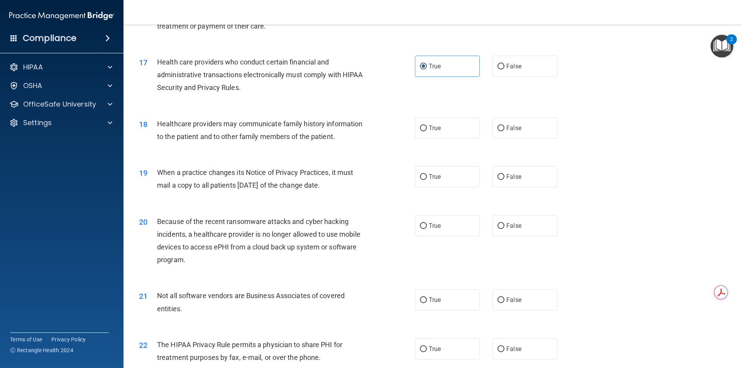
scroll to position [965, 0]
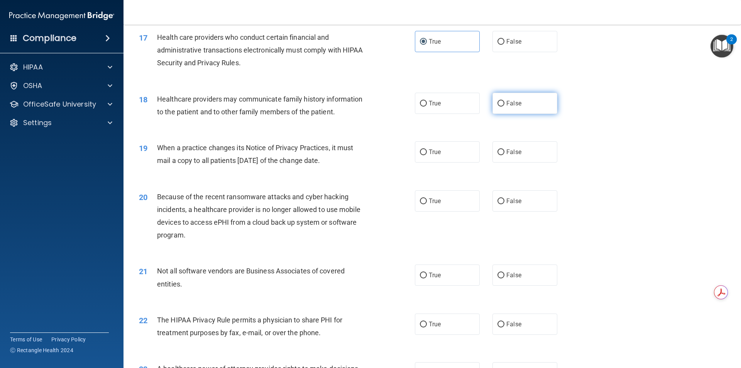
click at [497, 107] on label "False" at bounding box center [525, 103] width 65 height 21
click at [498, 107] on input "False" at bounding box center [501, 104] width 7 height 6
radio input "true"
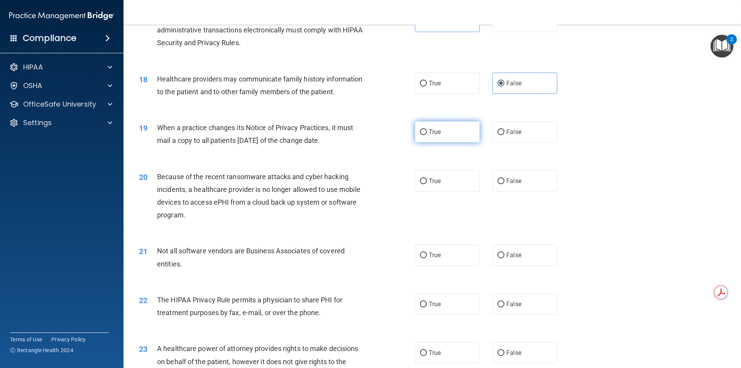
scroll to position [1004, 0]
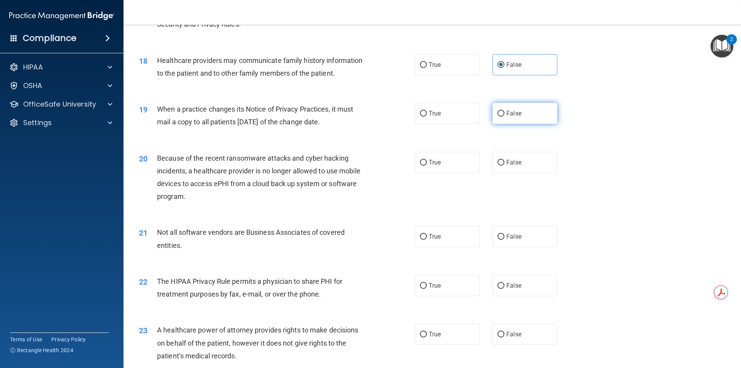
click at [518, 119] on label "False" at bounding box center [525, 113] width 65 height 21
click at [505, 117] on input "False" at bounding box center [501, 114] width 7 height 6
radio input "true"
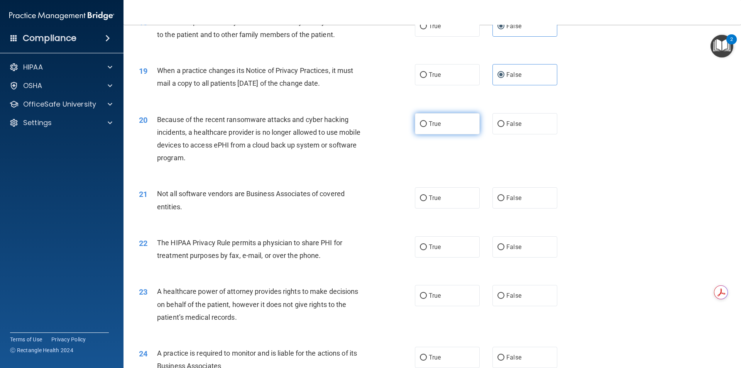
click at [447, 123] on label "True" at bounding box center [447, 123] width 65 height 21
click at [427, 123] on input "True" at bounding box center [423, 124] width 7 height 6
radio input "true"
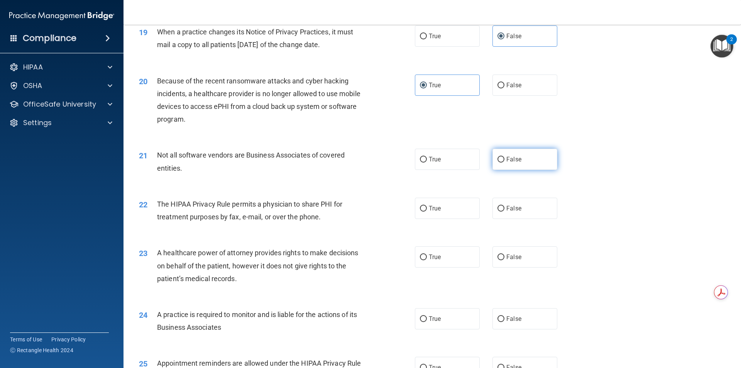
click at [529, 161] on label "False" at bounding box center [525, 159] width 65 height 21
click at [505, 161] on input "False" at bounding box center [501, 160] width 7 height 6
radio input "true"
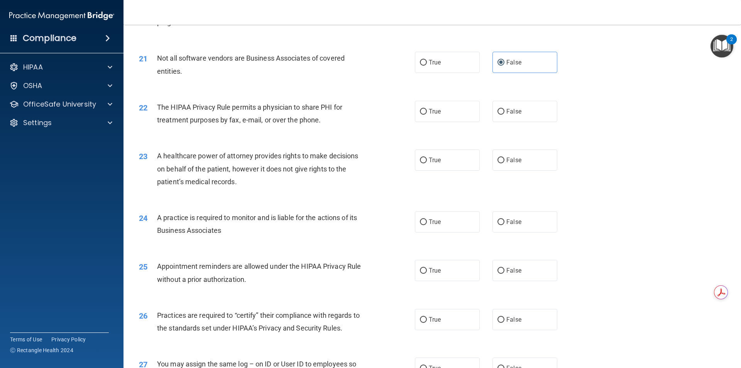
scroll to position [1197, 0]
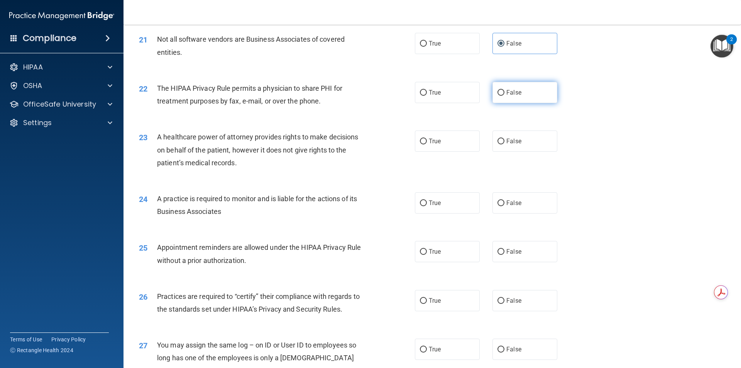
click at [498, 97] on label "False" at bounding box center [525, 92] width 65 height 21
click at [498, 96] on input "False" at bounding box center [501, 93] width 7 height 6
radio input "true"
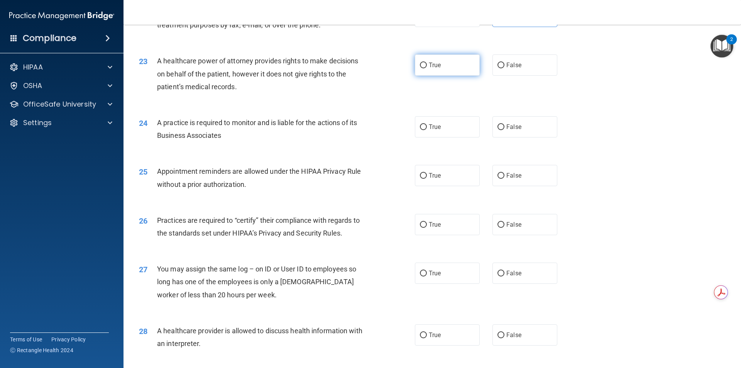
scroll to position [1274, 0]
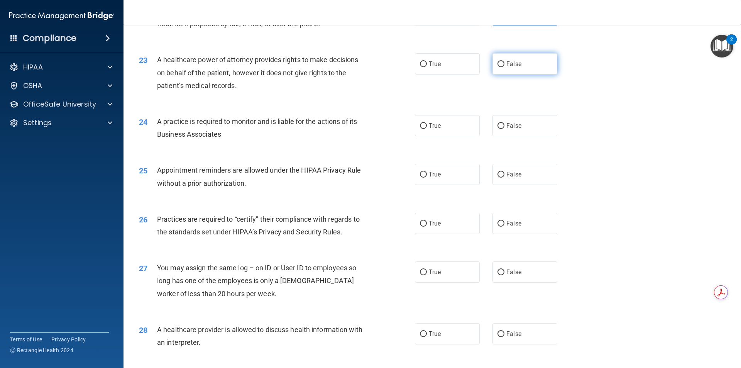
click at [501, 69] on label "False" at bounding box center [525, 63] width 65 height 21
click at [501, 67] on input "False" at bounding box center [501, 64] width 7 height 6
radio input "true"
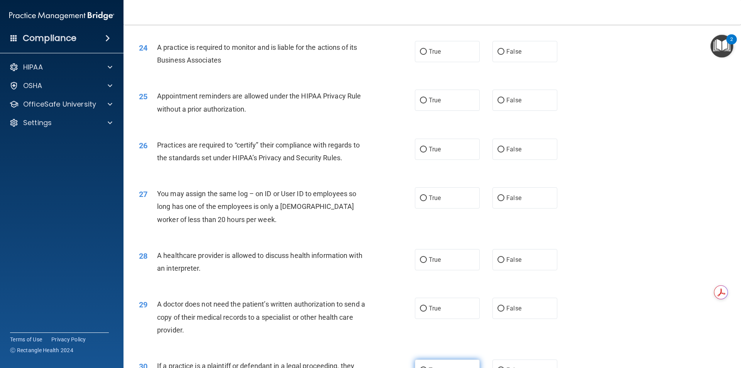
scroll to position [1351, 0]
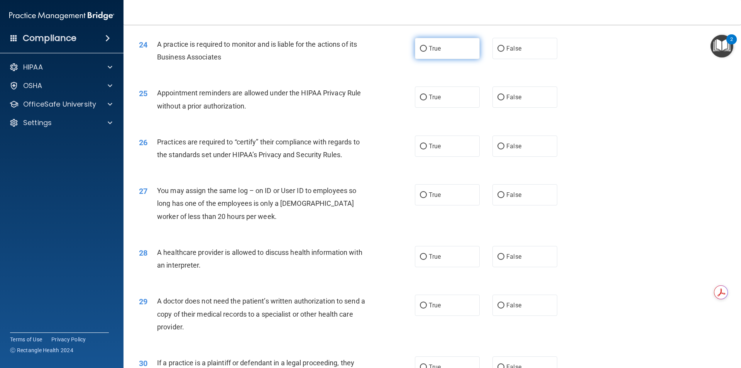
click at [443, 46] on label "True" at bounding box center [447, 48] width 65 height 21
click at [427, 46] on input "True" at bounding box center [423, 49] width 7 height 6
radio input "true"
click at [449, 98] on label "True" at bounding box center [447, 96] width 65 height 21
click at [427, 98] on input "True" at bounding box center [423, 98] width 7 height 6
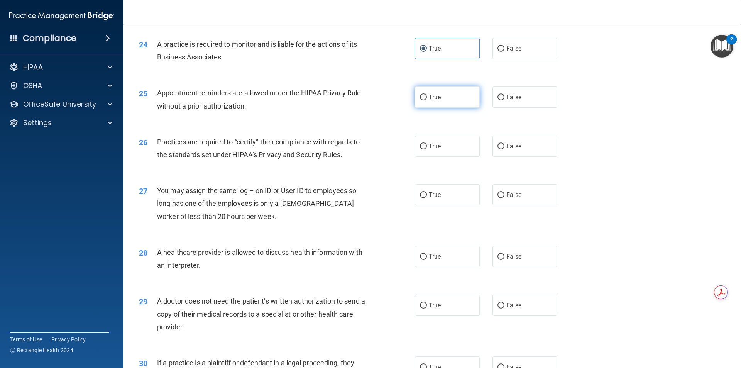
radio input "true"
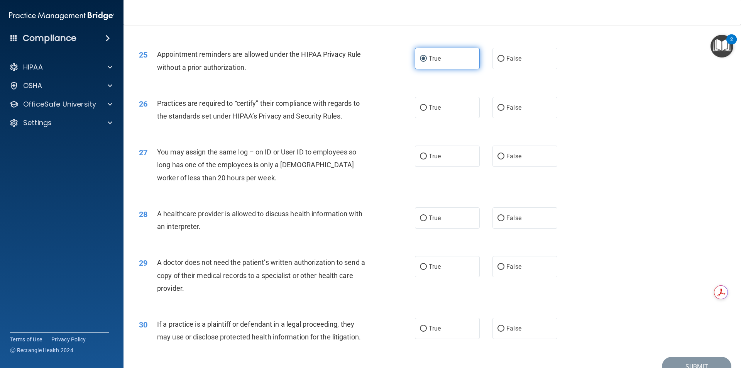
scroll to position [1428, 0]
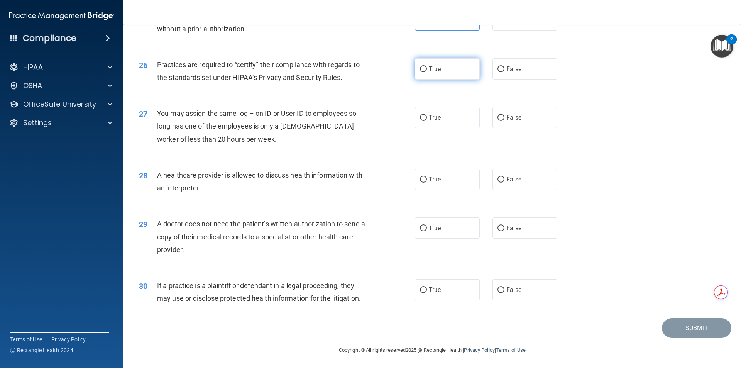
click at [434, 76] on label "True" at bounding box center [447, 68] width 65 height 21
click at [427, 72] on input "True" at bounding box center [423, 69] width 7 height 6
radio input "true"
click at [498, 115] on input "False" at bounding box center [501, 118] width 7 height 6
radio input "true"
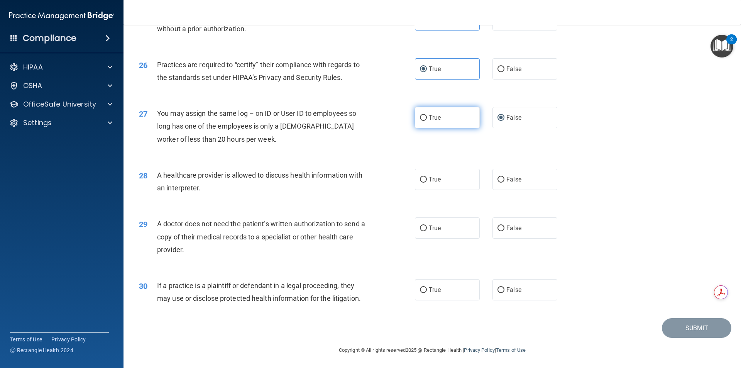
scroll to position [1429, 0]
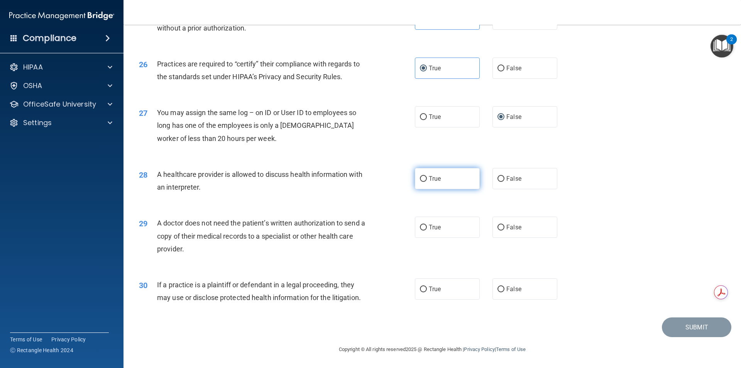
click at [453, 176] on label "True" at bounding box center [447, 178] width 65 height 21
click at [427, 176] on input "True" at bounding box center [423, 179] width 7 height 6
radio input "true"
click at [518, 230] on label "False" at bounding box center [525, 227] width 65 height 21
click at [505, 230] on input "False" at bounding box center [501, 228] width 7 height 6
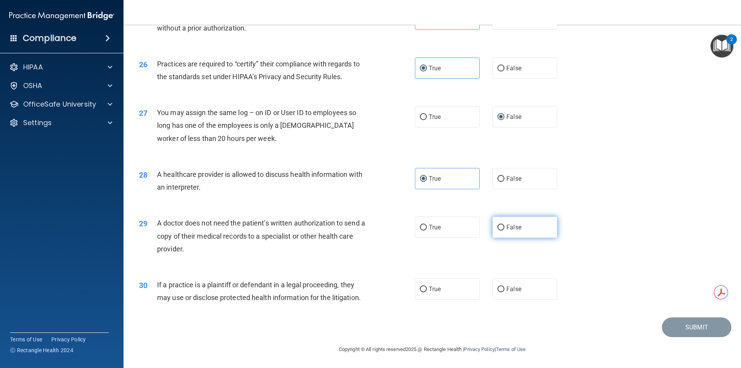
radio input "true"
click at [498, 287] on input "False" at bounding box center [501, 289] width 7 height 6
radio input "true"
click at [698, 331] on button "Submit" at bounding box center [696, 327] width 69 height 20
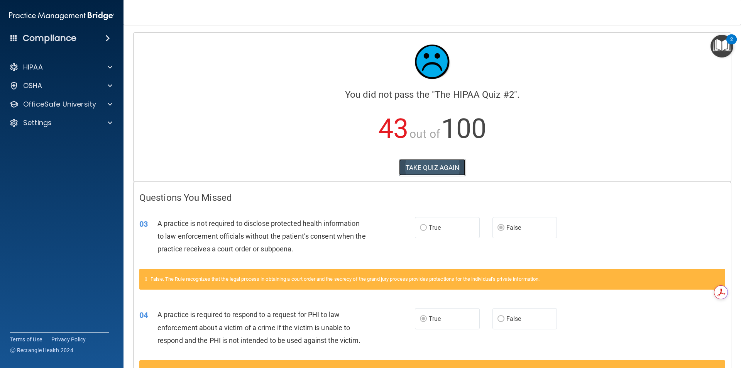
click at [430, 173] on button "TAKE QUIZ AGAIN" at bounding box center [432, 167] width 67 height 17
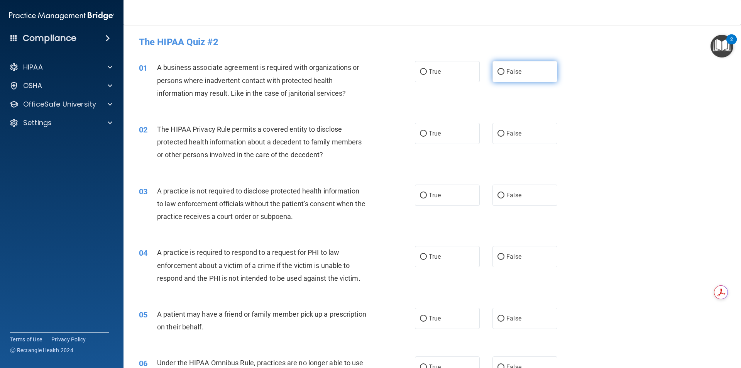
click at [508, 68] on span "False" at bounding box center [513, 71] width 15 height 7
click at [505, 69] on input "False" at bounding box center [501, 72] width 7 height 6
radio input "true"
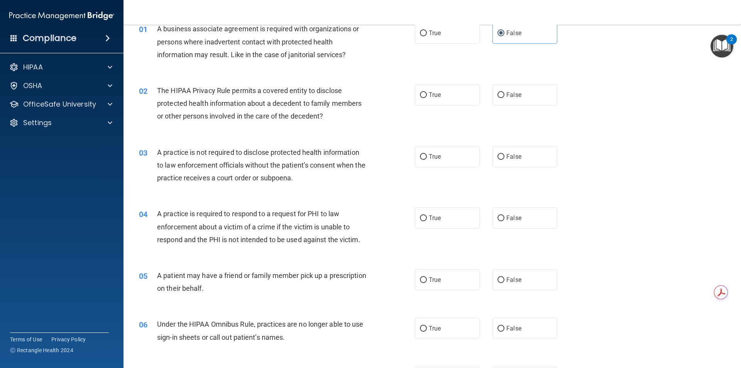
scroll to position [77, 0]
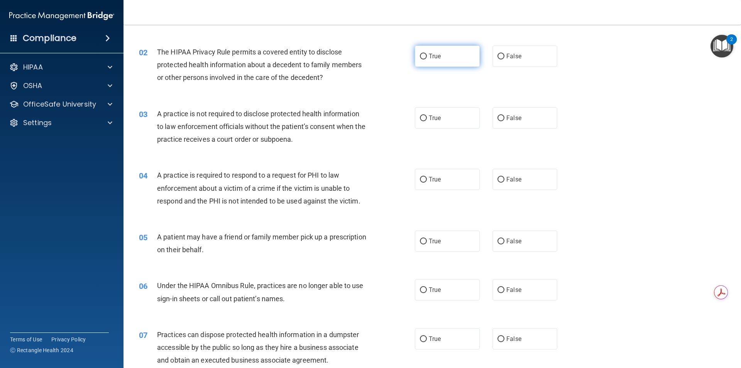
click at [440, 60] on label "True" at bounding box center [447, 56] width 65 height 21
click at [427, 59] on input "True" at bounding box center [423, 57] width 7 height 6
radio input "true"
click at [499, 115] on input "False" at bounding box center [501, 118] width 7 height 6
radio input "true"
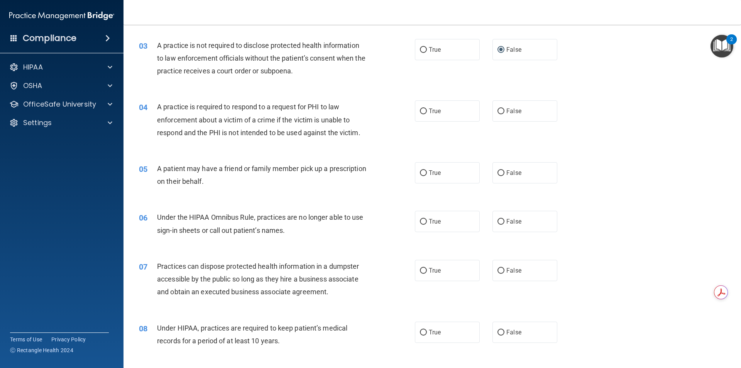
scroll to position [154, 0]
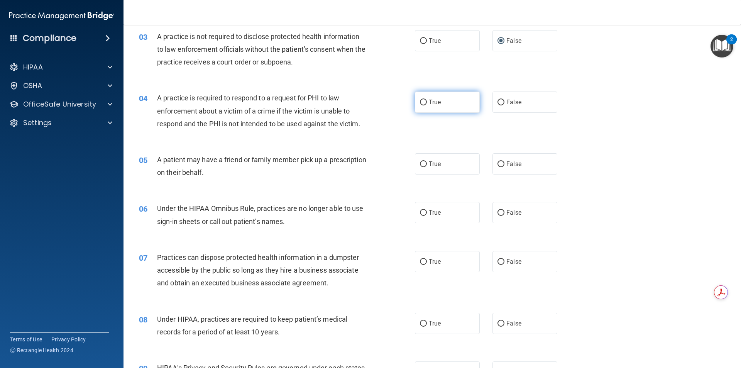
click at [441, 110] on label "True" at bounding box center [447, 101] width 65 height 21
click at [427, 105] on input "True" at bounding box center [423, 103] width 7 height 6
radio input "true"
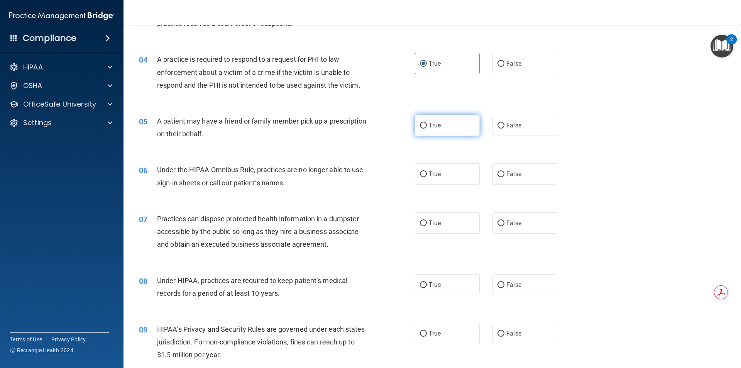
click at [449, 131] on label "True" at bounding box center [447, 125] width 65 height 21
click at [427, 129] on input "True" at bounding box center [423, 126] width 7 height 6
radio input "true"
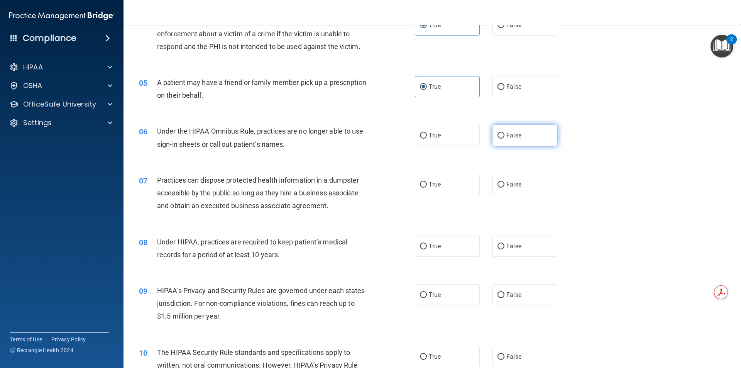
click at [496, 141] on label "False" at bounding box center [525, 135] width 65 height 21
click at [498, 139] on input "False" at bounding box center [501, 136] width 7 height 6
radio input "true"
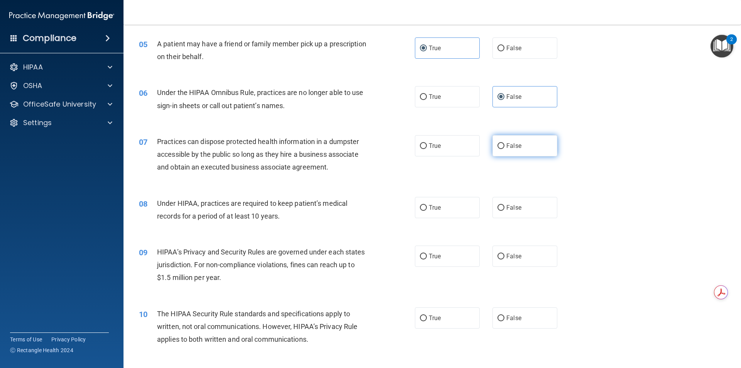
click at [501, 144] on input "False" at bounding box center [501, 146] width 7 height 6
radio input "true"
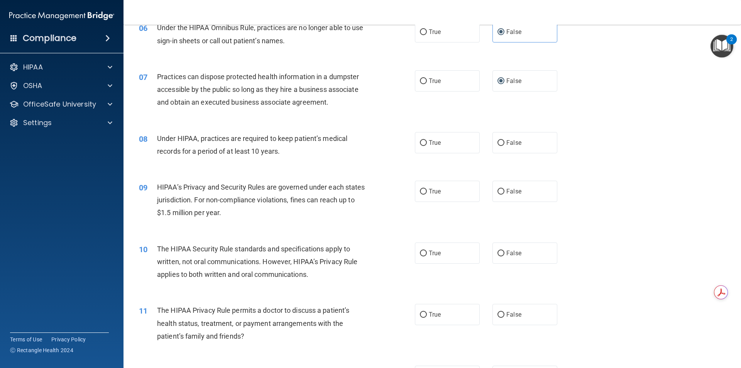
scroll to position [347, 0]
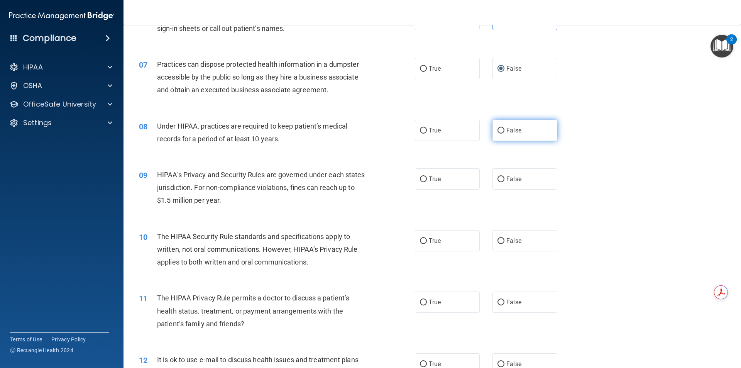
click at [512, 137] on label "False" at bounding box center [525, 130] width 65 height 21
click at [505, 134] on input "False" at bounding box center [501, 131] width 7 height 6
radio input "true"
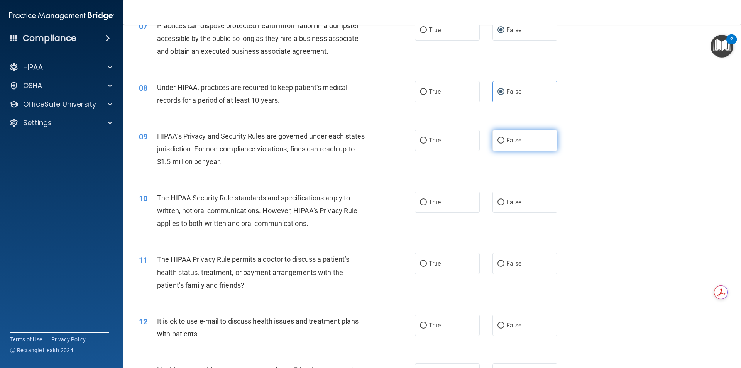
click at [513, 146] on label "False" at bounding box center [525, 140] width 65 height 21
click at [505, 144] on input "False" at bounding box center [501, 141] width 7 height 6
radio input "true"
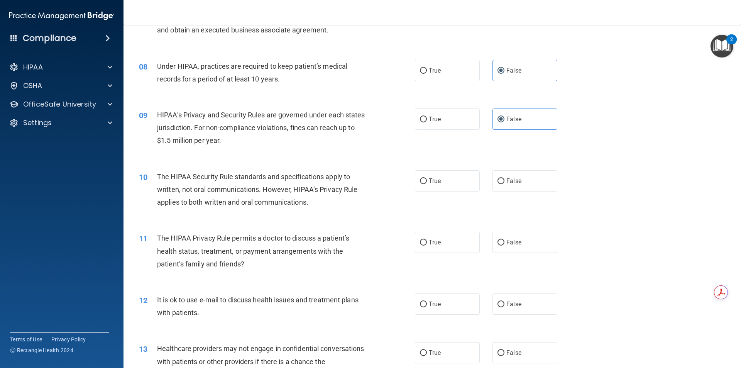
scroll to position [425, 0]
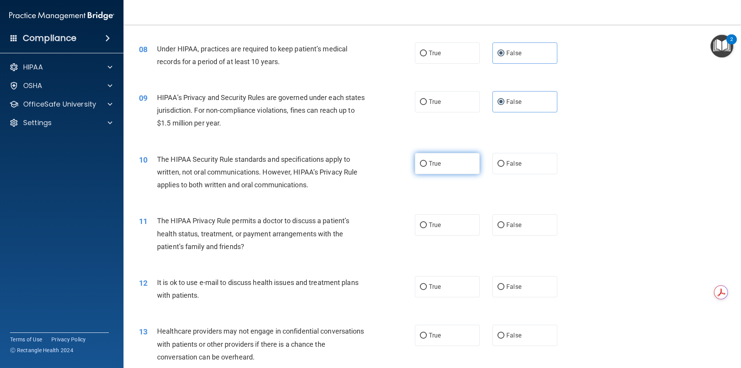
click at [464, 160] on label "True" at bounding box center [447, 163] width 65 height 21
click at [427, 161] on input "True" at bounding box center [423, 164] width 7 height 6
radio input "true"
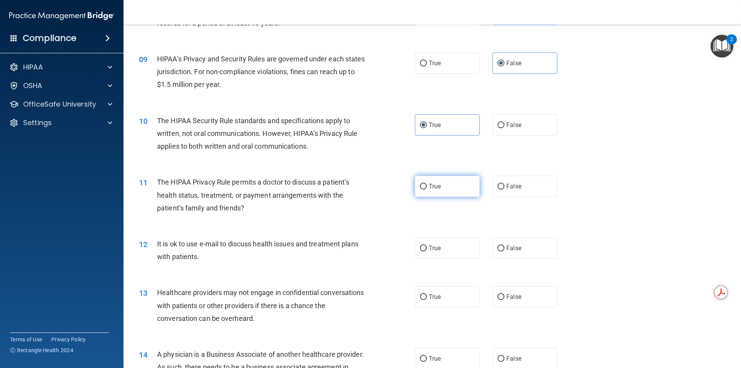
click at [447, 187] on label "True" at bounding box center [447, 186] width 65 height 21
click at [427, 187] on input "True" at bounding box center [423, 187] width 7 height 6
radio input "true"
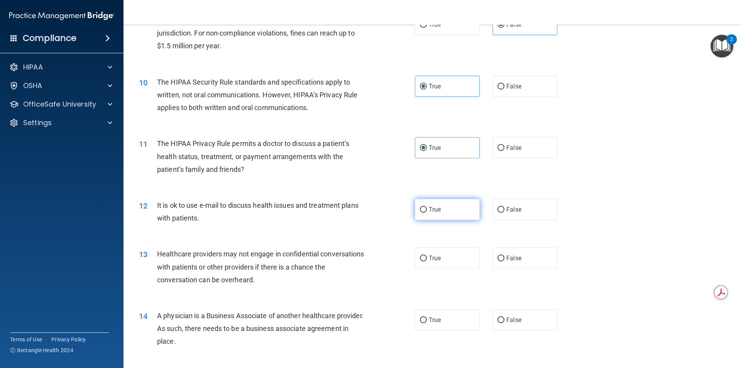
click at [443, 203] on label "True" at bounding box center [447, 209] width 65 height 21
click at [427, 207] on input "True" at bounding box center [423, 210] width 7 height 6
radio input "true"
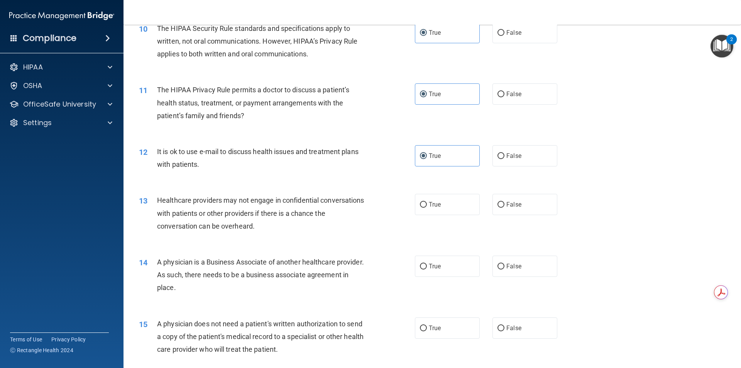
scroll to position [579, 0]
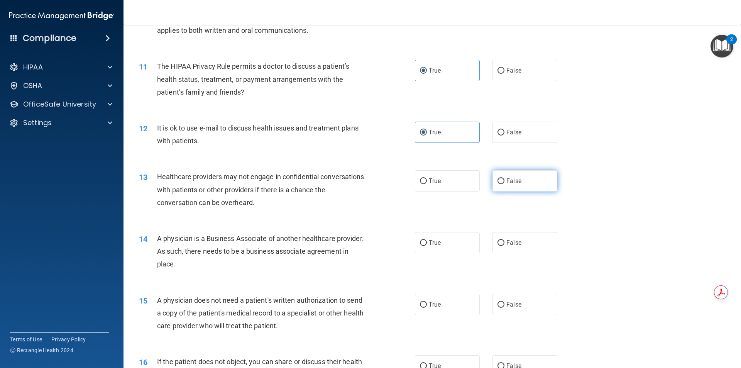
click at [494, 185] on label "False" at bounding box center [525, 180] width 65 height 21
click at [498, 184] on input "False" at bounding box center [501, 181] width 7 height 6
radio input "true"
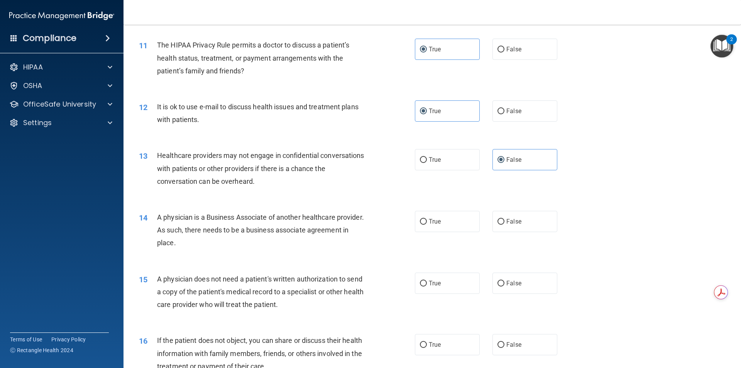
scroll to position [618, 0]
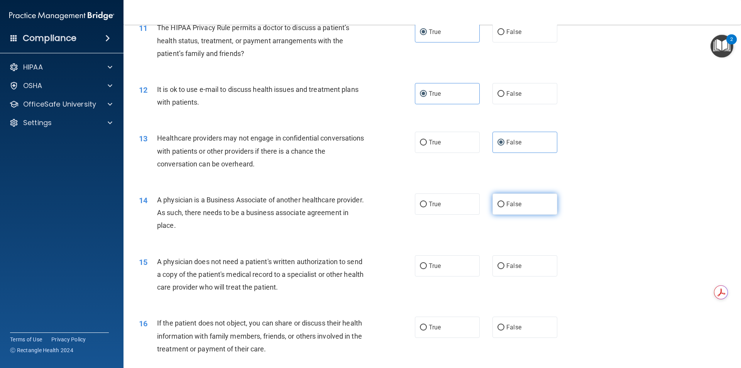
click at [513, 212] on label "False" at bounding box center [525, 203] width 65 height 21
click at [505, 207] on input "False" at bounding box center [501, 205] width 7 height 6
radio input "true"
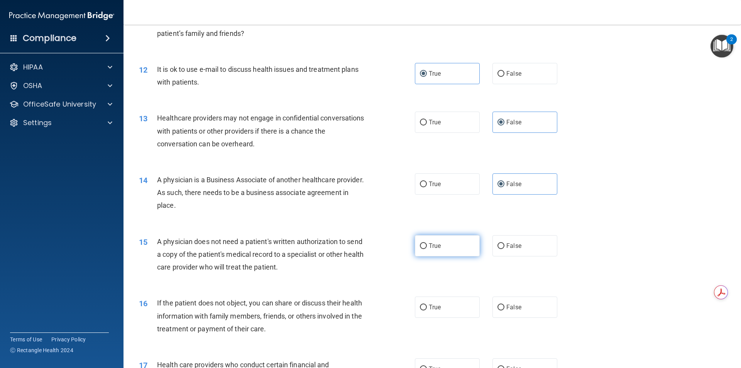
scroll to position [656, 0]
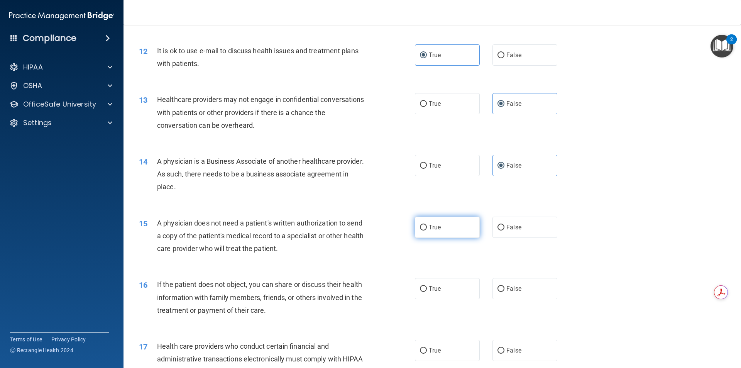
click at [440, 224] on label "True" at bounding box center [447, 227] width 65 height 21
click at [427, 225] on input "True" at bounding box center [423, 228] width 7 height 6
radio input "true"
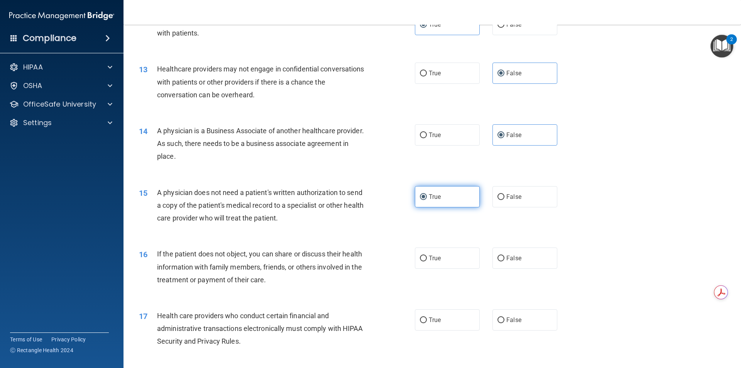
scroll to position [733, 0]
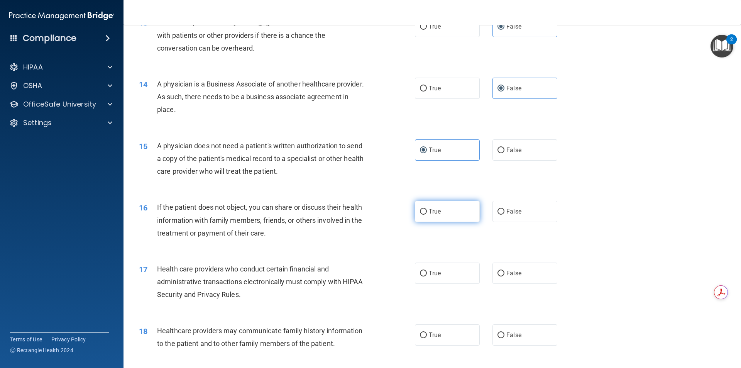
click at [446, 215] on label "True" at bounding box center [447, 211] width 65 height 21
click at [427, 215] on input "True" at bounding box center [423, 212] width 7 height 6
radio input "true"
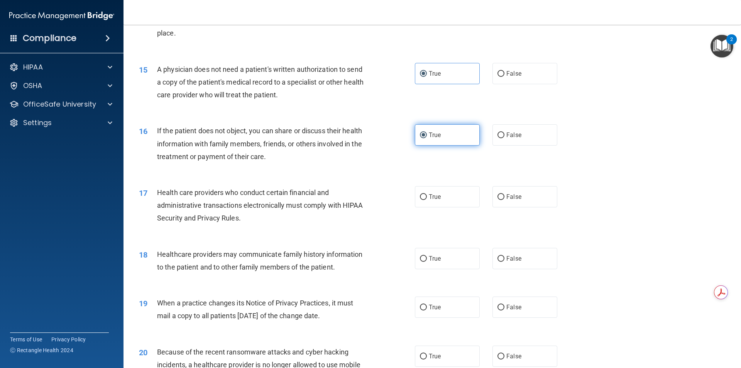
scroll to position [811, 0]
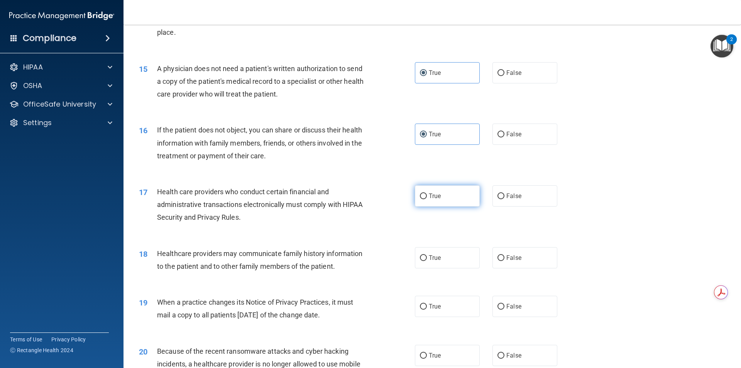
click at [447, 199] on label "True" at bounding box center [447, 195] width 65 height 21
click at [427, 199] on input "True" at bounding box center [423, 196] width 7 height 6
radio input "true"
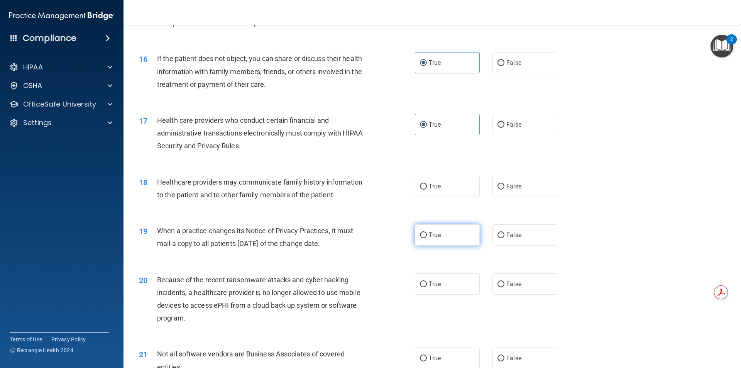
scroll to position [888, 0]
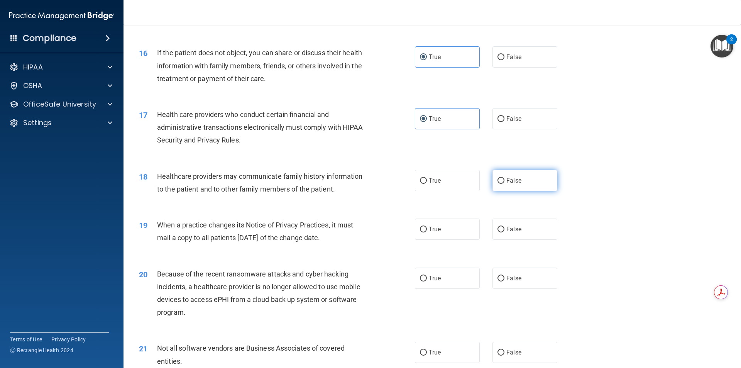
click at [535, 181] on label "False" at bounding box center [525, 180] width 65 height 21
click at [505, 181] on input "False" at bounding box center [501, 181] width 7 height 6
radio input "true"
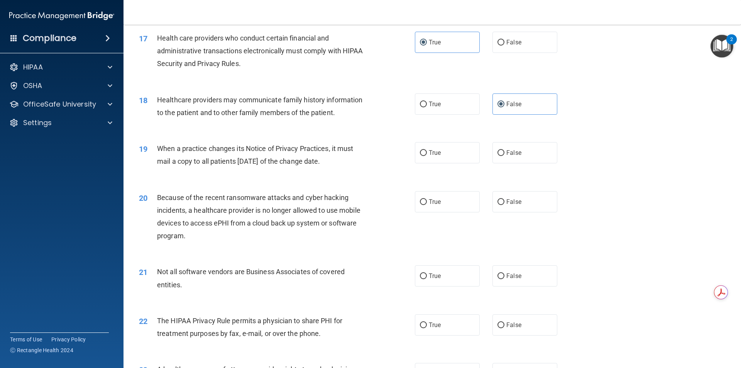
scroll to position [965, 0]
click at [518, 152] on label "False" at bounding box center [525, 151] width 65 height 21
click at [505, 152] on input "False" at bounding box center [501, 152] width 7 height 6
radio input "true"
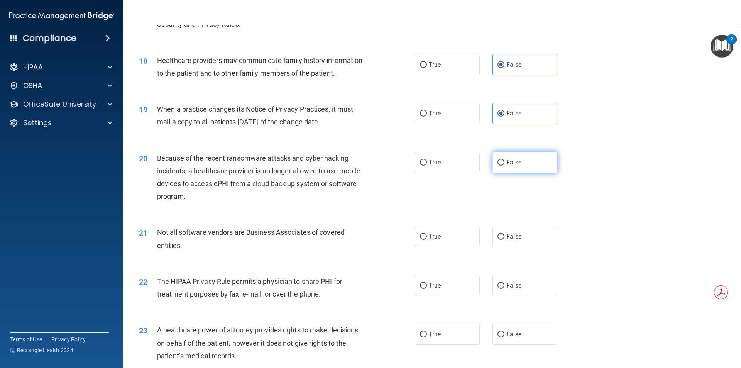
click at [496, 157] on label "False" at bounding box center [525, 162] width 65 height 21
click at [498, 160] on input "False" at bounding box center [501, 163] width 7 height 6
radio input "true"
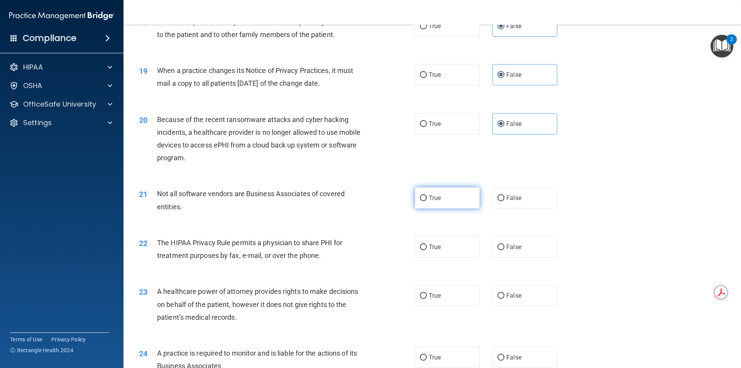
click at [462, 193] on label "True" at bounding box center [447, 197] width 65 height 21
click at [427, 195] on input "True" at bounding box center [423, 198] width 7 height 6
radio input "true"
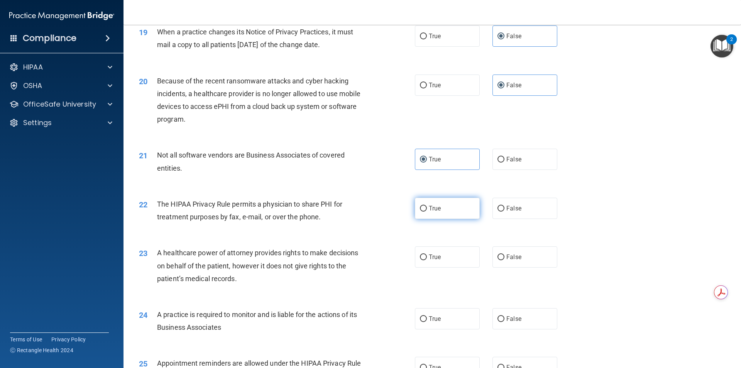
click at [455, 207] on label "True" at bounding box center [447, 208] width 65 height 21
click at [427, 207] on input "True" at bounding box center [423, 209] width 7 height 6
radio input "true"
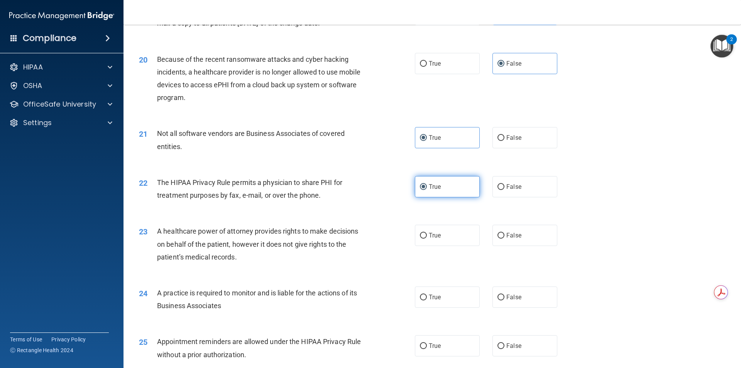
scroll to position [1158, 0]
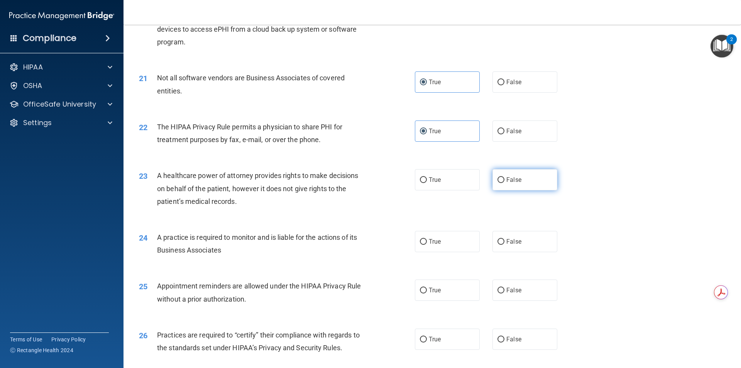
click at [493, 180] on label "False" at bounding box center [525, 179] width 65 height 21
click at [498, 180] on input "False" at bounding box center [501, 180] width 7 height 6
radio input "true"
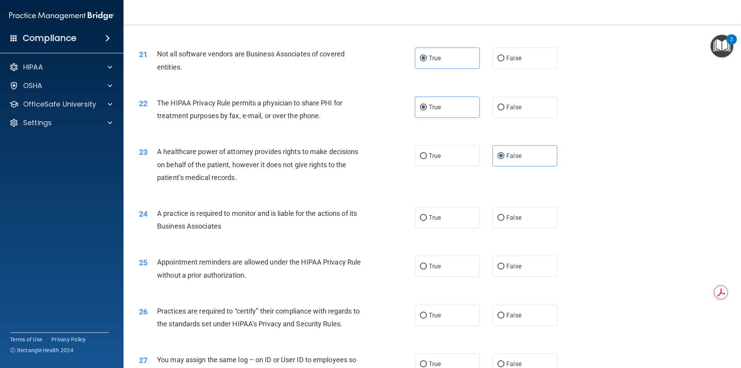
scroll to position [1235, 0]
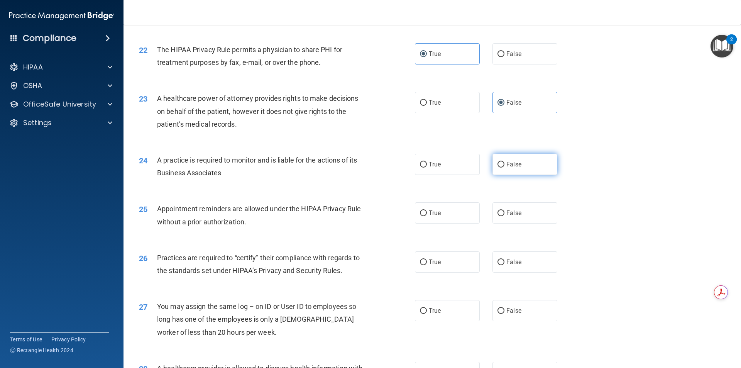
click at [522, 162] on label "False" at bounding box center [525, 164] width 65 height 21
click at [505, 162] on input "False" at bounding box center [501, 165] width 7 height 6
radio input "true"
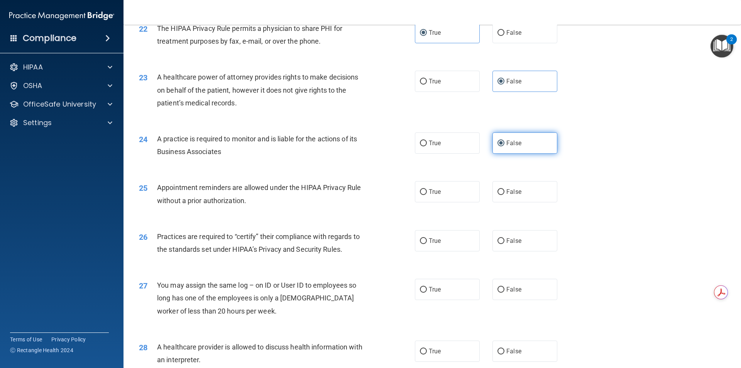
scroll to position [1274, 0]
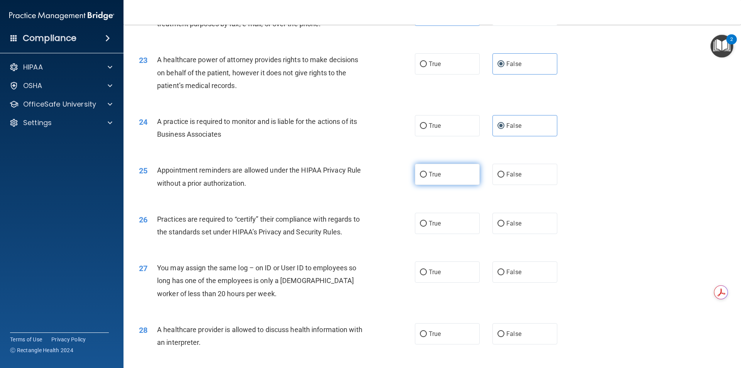
click at [453, 173] on label "True" at bounding box center [447, 174] width 65 height 21
click at [427, 173] on input "True" at bounding box center [423, 175] width 7 height 6
radio input "true"
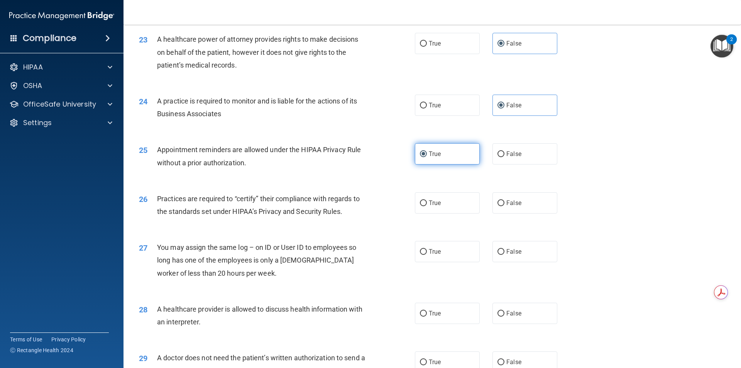
scroll to position [1313, 0]
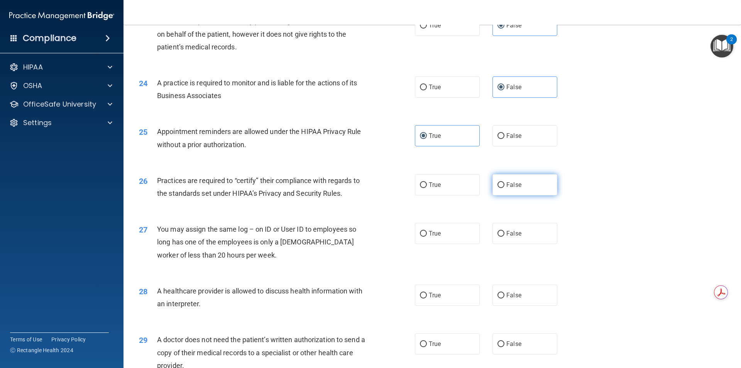
click at [517, 185] on span "False" at bounding box center [513, 184] width 15 height 7
click at [505, 185] on input "False" at bounding box center [501, 185] width 7 height 6
radio input "true"
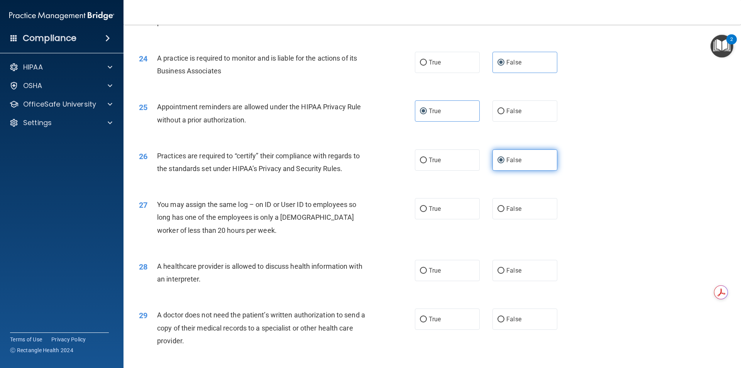
scroll to position [1351, 0]
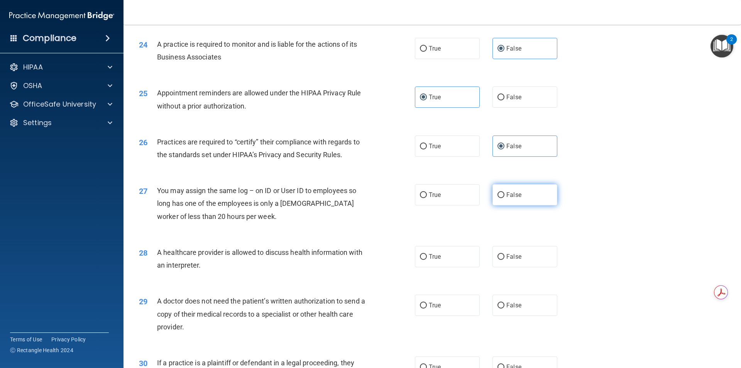
click at [509, 194] on span "False" at bounding box center [513, 194] width 15 height 7
click at [505, 194] on input "False" at bounding box center [501, 195] width 7 height 6
radio input "true"
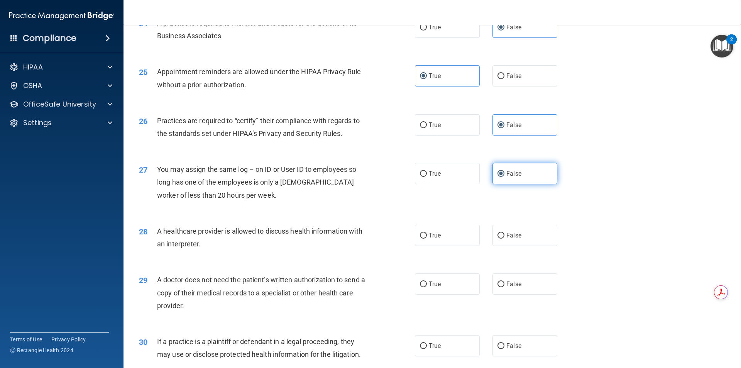
scroll to position [1390, 0]
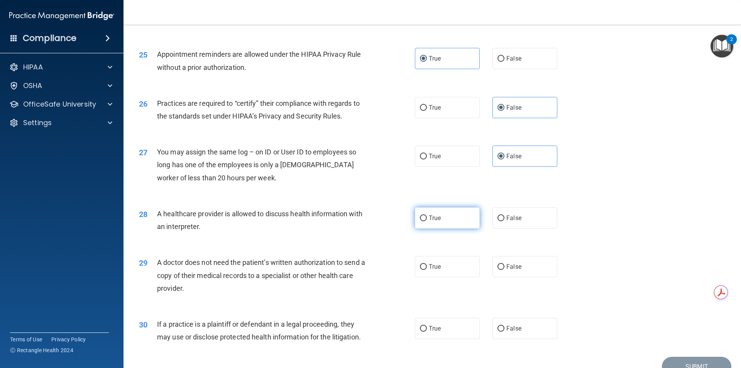
click at [444, 224] on label "True" at bounding box center [447, 217] width 65 height 21
click at [427, 221] on input "True" at bounding box center [423, 218] width 7 height 6
radio input "true"
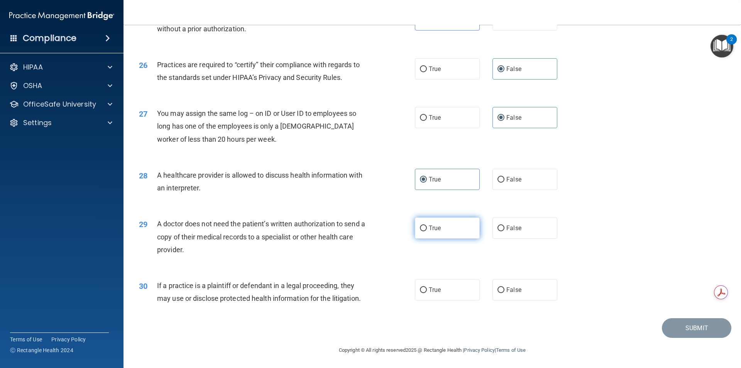
click at [444, 232] on label "True" at bounding box center [447, 227] width 65 height 21
click at [427, 231] on input "True" at bounding box center [423, 228] width 7 height 6
radio input "true"
click at [456, 290] on label "True" at bounding box center [447, 289] width 65 height 21
click at [427, 290] on input "True" at bounding box center [423, 290] width 7 height 6
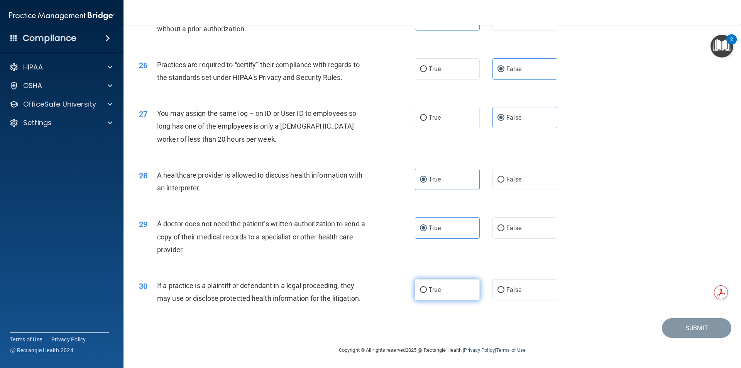
radio input "true"
click at [675, 321] on button "Submit" at bounding box center [696, 328] width 69 height 20
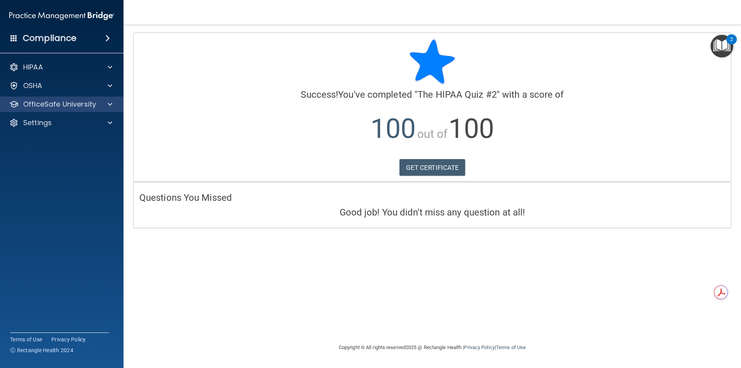
click at [108, 109] on div "OfficeSafe University" at bounding box center [62, 104] width 124 height 15
click at [103, 110] on div "OfficeSafe University" at bounding box center [62, 104] width 124 height 15
click at [115, 101] on div at bounding box center [108, 104] width 19 height 9
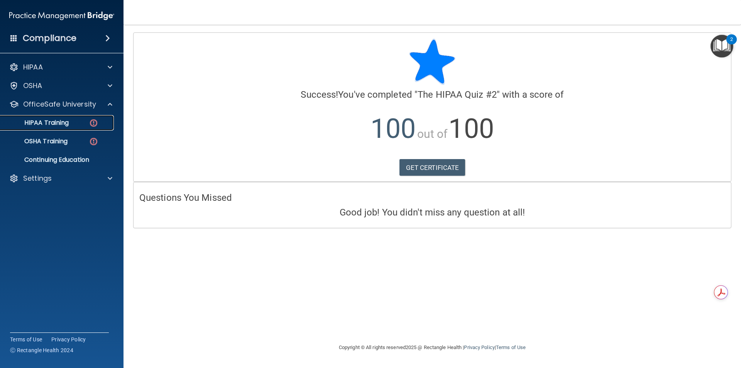
click at [85, 123] on div "HIPAA Training" at bounding box center [57, 123] width 105 height 8
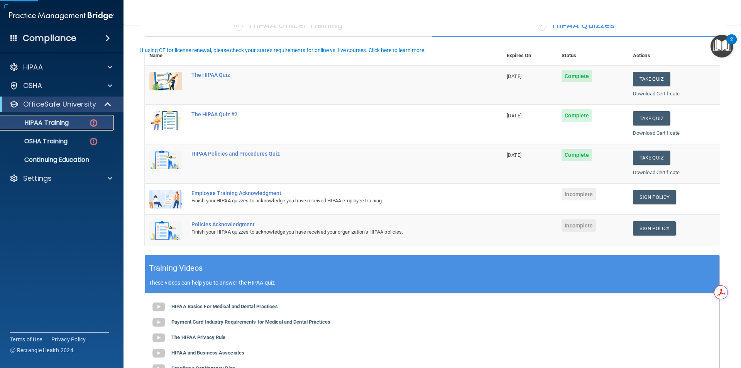
scroll to position [77, 0]
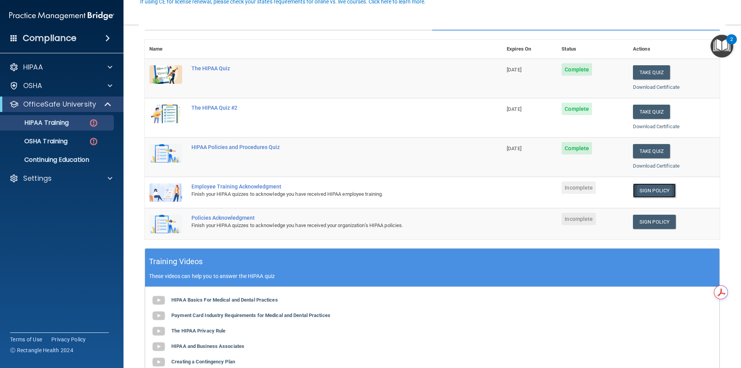
click at [648, 189] on link "Sign Policy" at bounding box center [654, 190] width 43 height 14
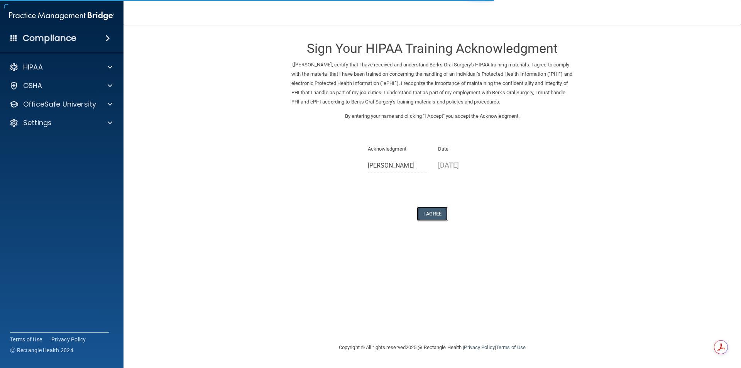
click at [438, 217] on button "I Agree" at bounding box center [432, 214] width 31 height 14
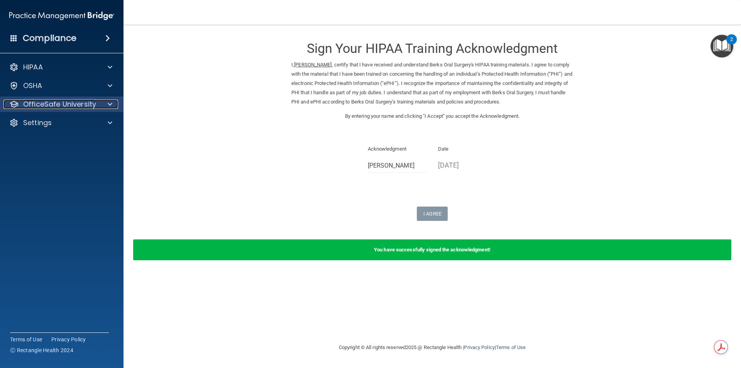
click at [93, 105] on p "OfficeSafe University" at bounding box center [59, 104] width 73 height 9
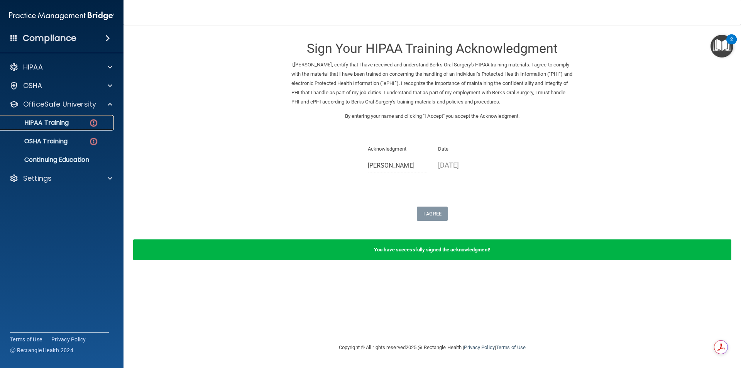
click at [80, 125] on div "HIPAA Training" at bounding box center [57, 123] width 105 height 8
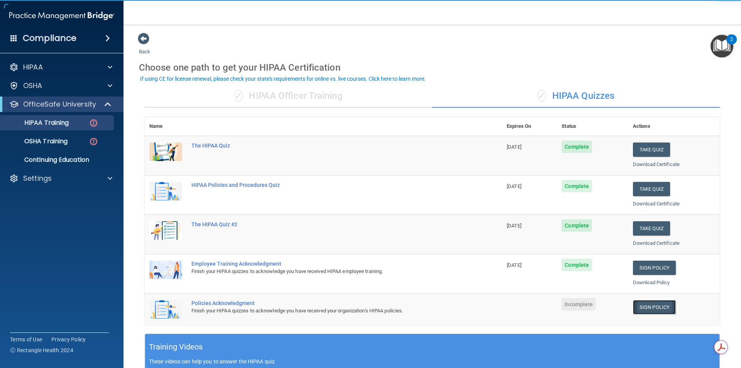
click at [643, 310] on link "Sign Policy" at bounding box center [654, 307] width 43 height 14
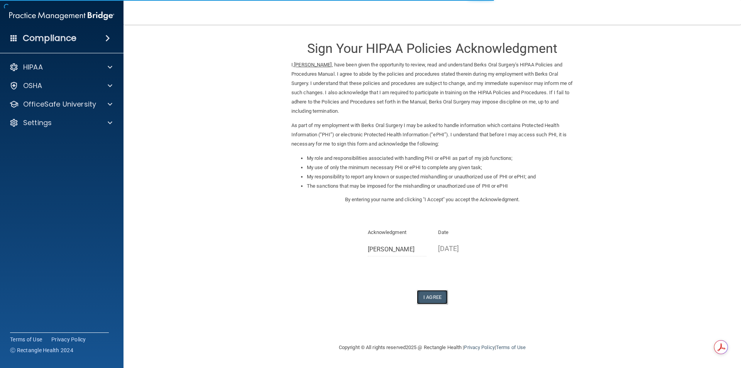
click at [423, 295] on button "I Agree" at bounding box center [432, 297] width 31 height 14
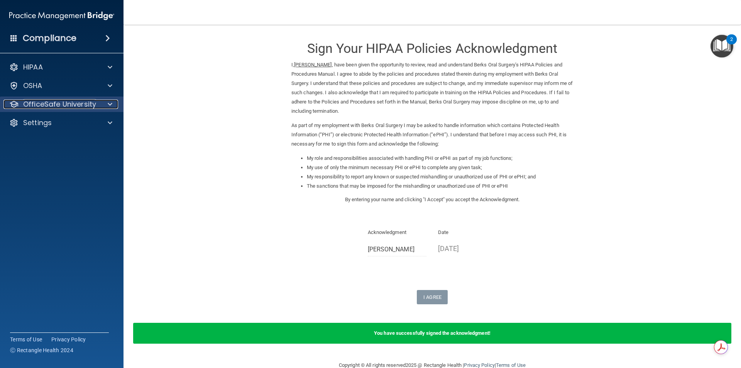
click at [92, 104] on p "OfficeSafe University" at bounding box center [59, 104] width 73 height 9
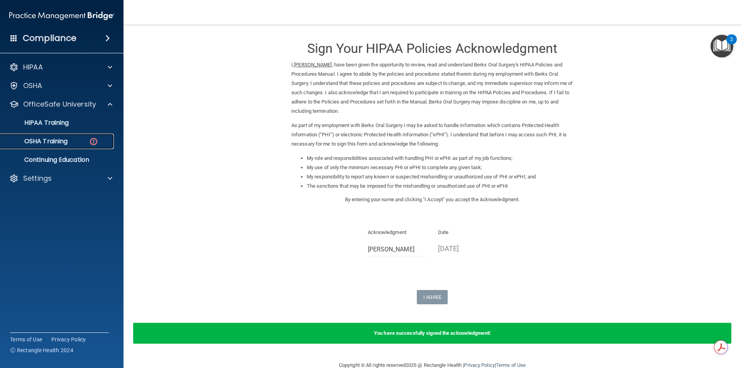
click at [87, 146] on link "OSHA Training" at bounding box center [53, 141] width 122 height 15
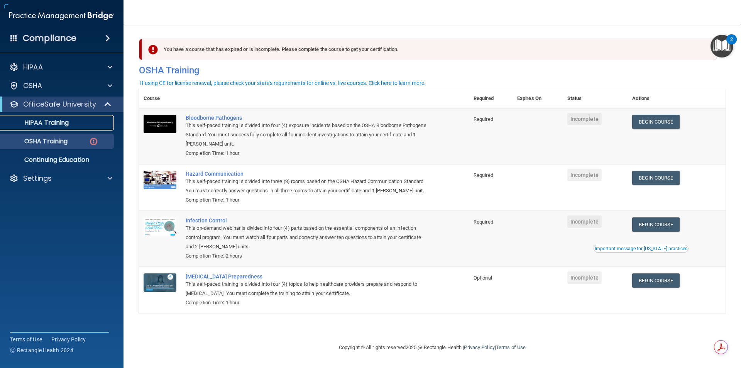
click at [90, 122] on div "HIPAA Training" at bounding box center [57, 123] width 105 height 8
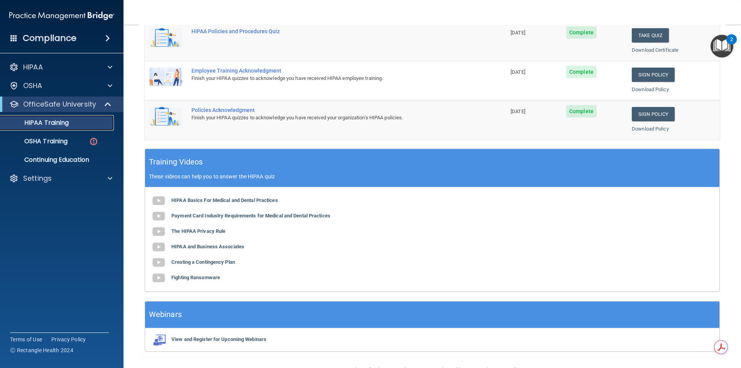
scroll to position [213, 0]
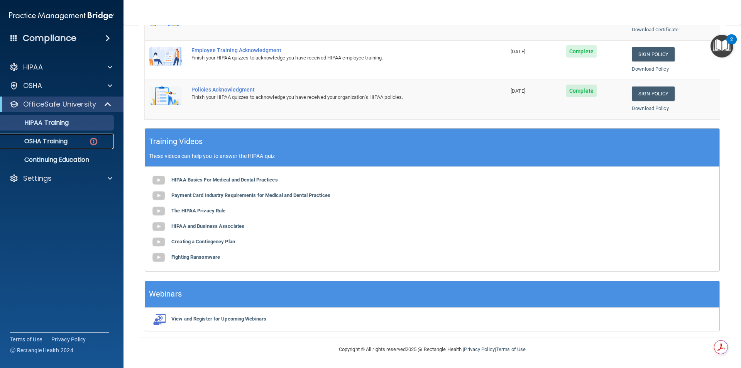
click at [87, 147] on link "OSHA Training" at bounding box center [53, 141] width 122 height 15
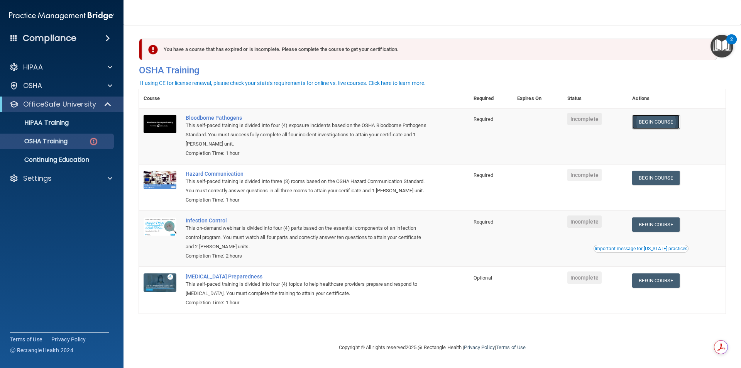
click at [658, 125] on link "Begin Course" at bounding box center [655, 122] width 47 height 14
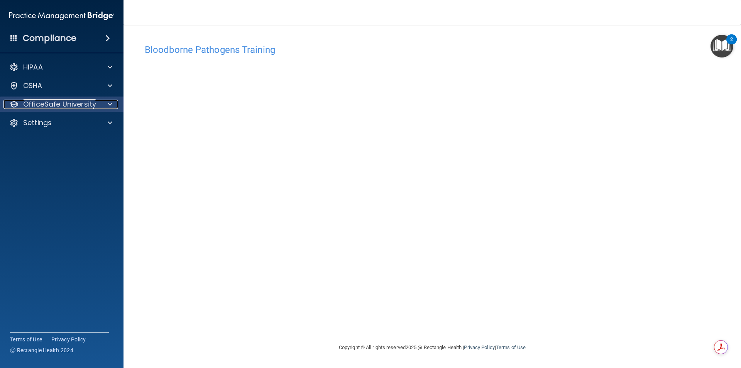
click at [113, 103] on div at bounding box center [108, 104] width 19 height 9
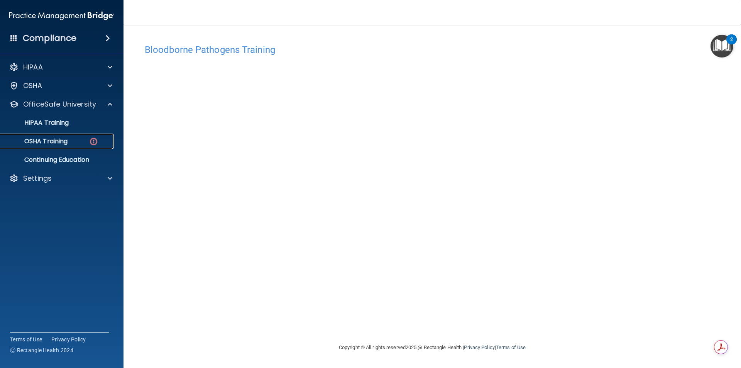
click at [88, 137] on link "OSHA Training" at bounding box center [53, 141] width 122 height 15
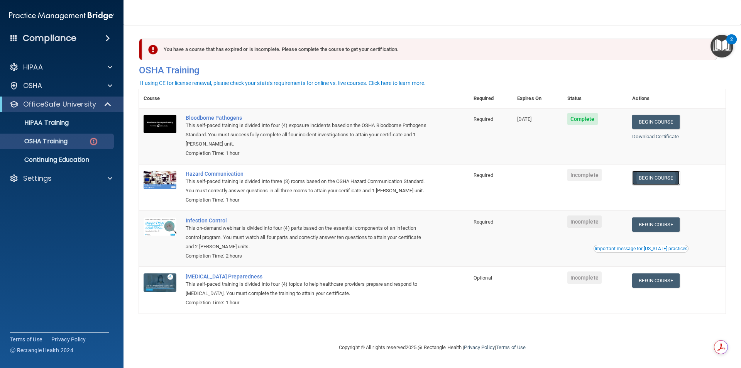
click at [664, 180] on link "Begin Course" at bounding box center [655, 178] width 47 height 14
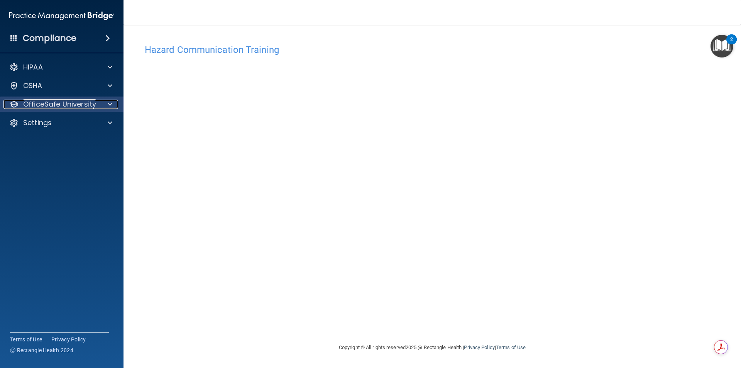
click at [81, 107] on p "OfficeSafe University" at bounding box center [59, 104] width 73 height 9
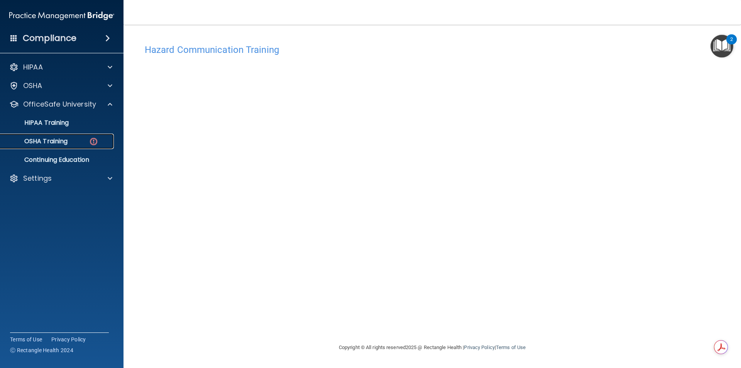
click at [80, 139] on div "OSHA Training" at bounding box center [57, 141] width 105 height 8
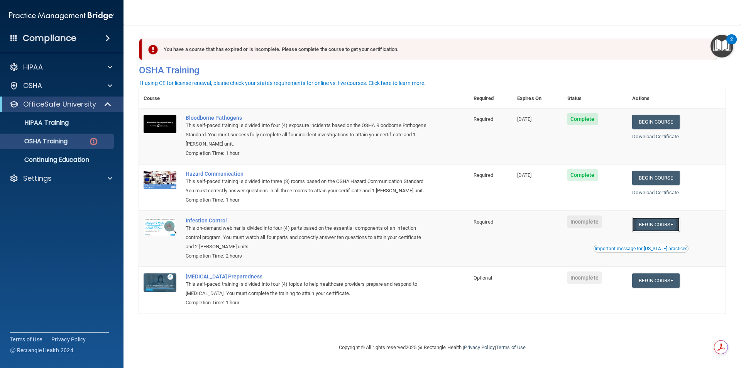
click at [654, 228] on link "Begin Course" at bounding box center [655, 224] width 47 height 14
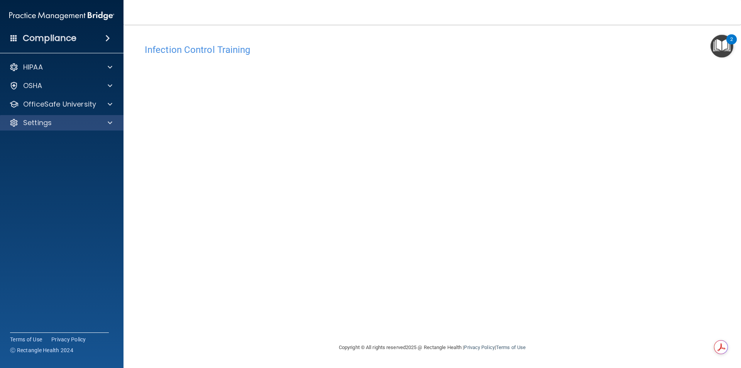
click at [105, 128] on div "Settings" at bounding box center [62, 122] width 124 height 15
click at [107, 124] on div at bounding box center [108, 122] width 19 height 9
click at [104, 129] on div "Settings" at bounding box center [62, 122] width 124 height 15
click at [107, 113] on div "HIPAA Documents and Policies Report an Incident Business Associates Emergency P…" at bounding box center [62, 114] width 124 height 117
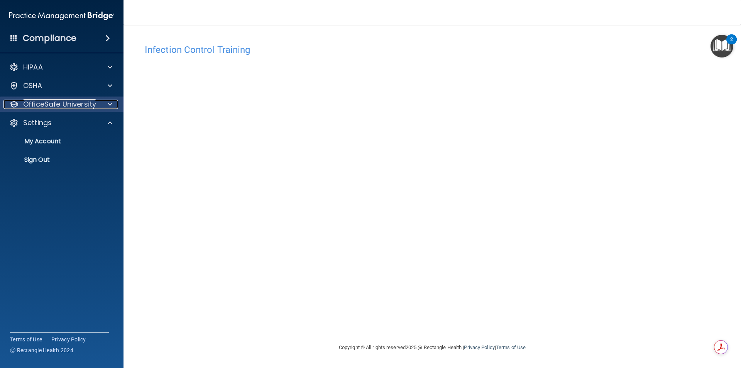
click at [105, 108] on div at bounding box center [108, 104] width 19 height 9
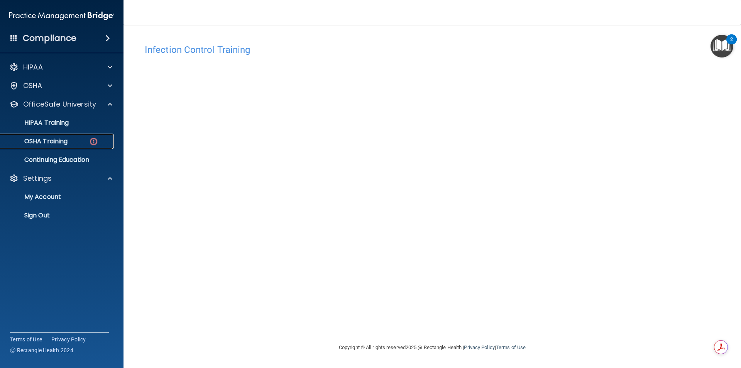
click at [92, 147] on link "OSHA Training" at bounding box center [53, 141] width 122 height 15
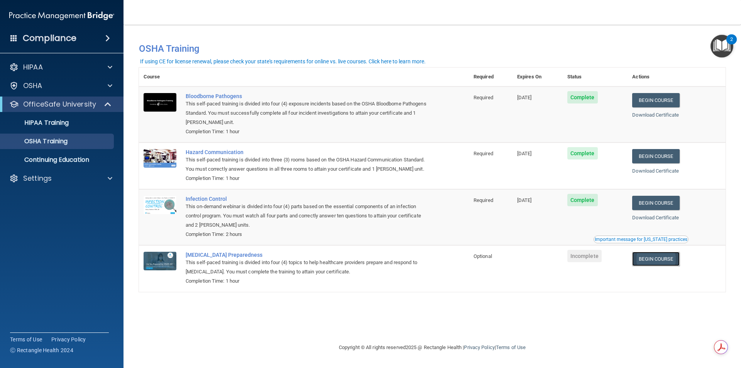
click at [648, 256] on link "Begin Course" at bounding box center [655, 259] width 47 height 14
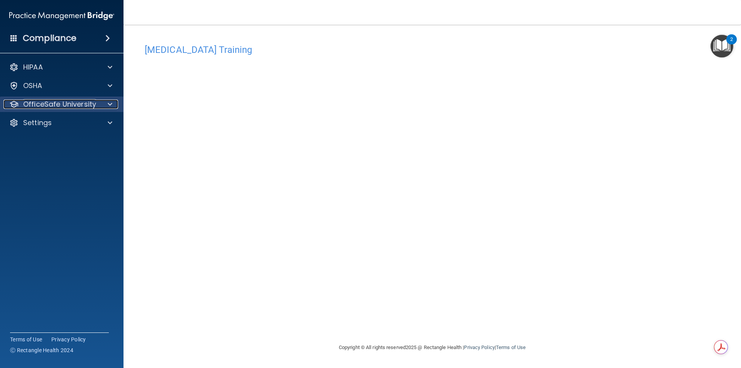
click at [94, 103] on p "OfficeSafe University" at bounding box center [59, 104] width 73 height 9
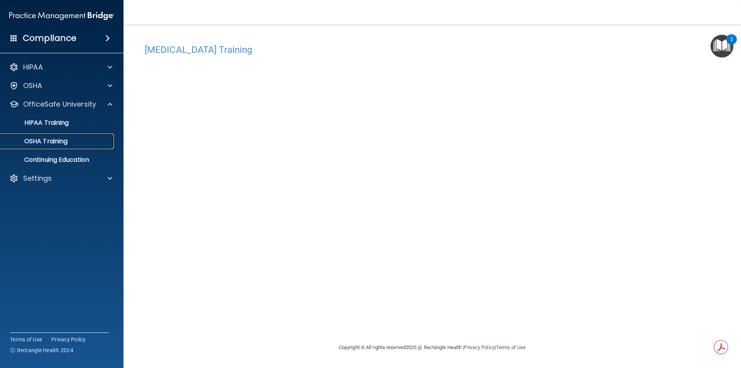
click at [97, 142] on div "OSHA Training" at bounding box center [57, 141] width 105 height 8
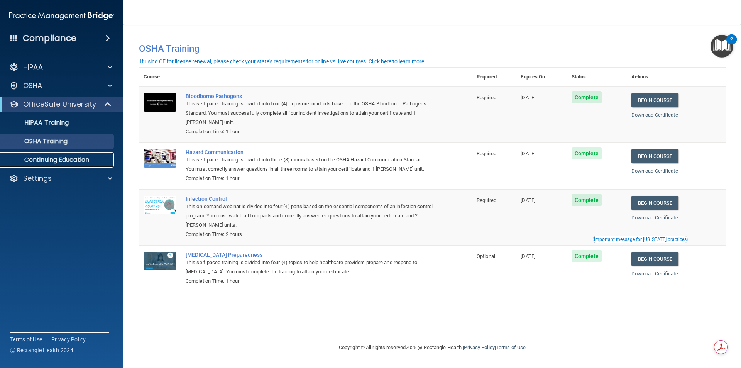
click at [76, 157] on p "Continuing Education" at bounding box center [57, 160] width 105 height 8
